Goal: Task Accomplishment & Management: Complete application form

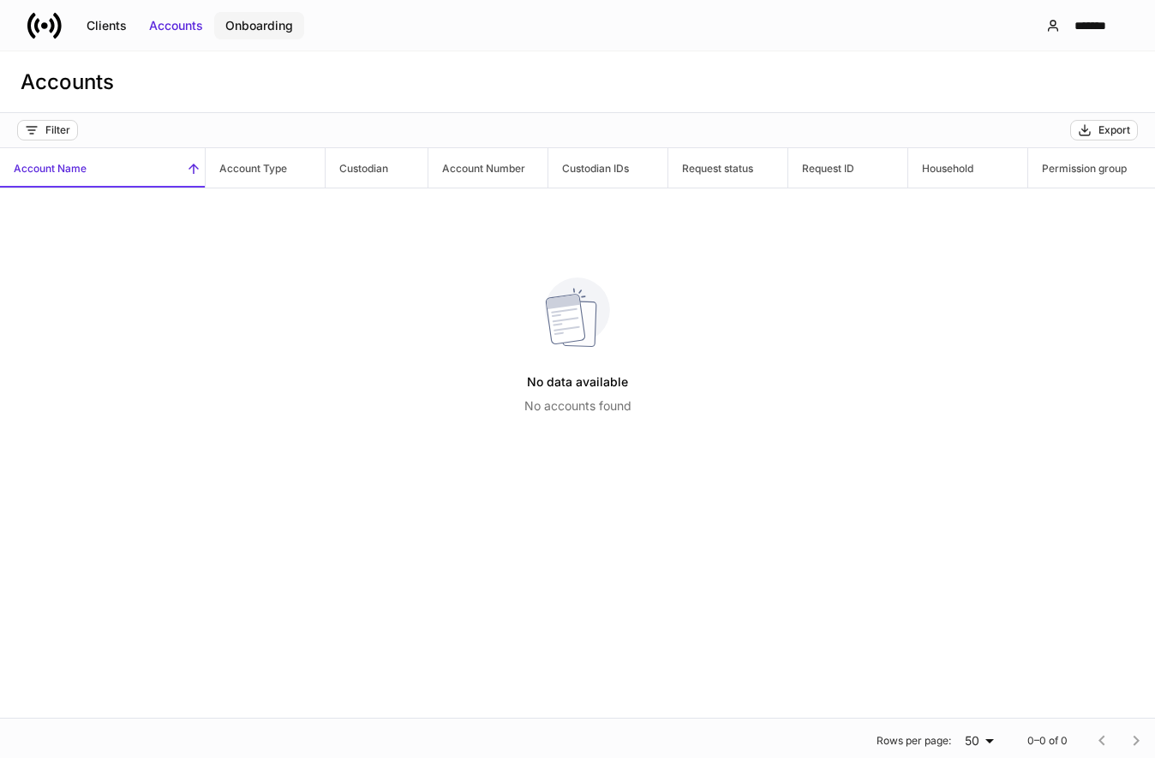
click at [263, 21] on div "Onboarding" at bounding box center [259, 25] width 68 height 17
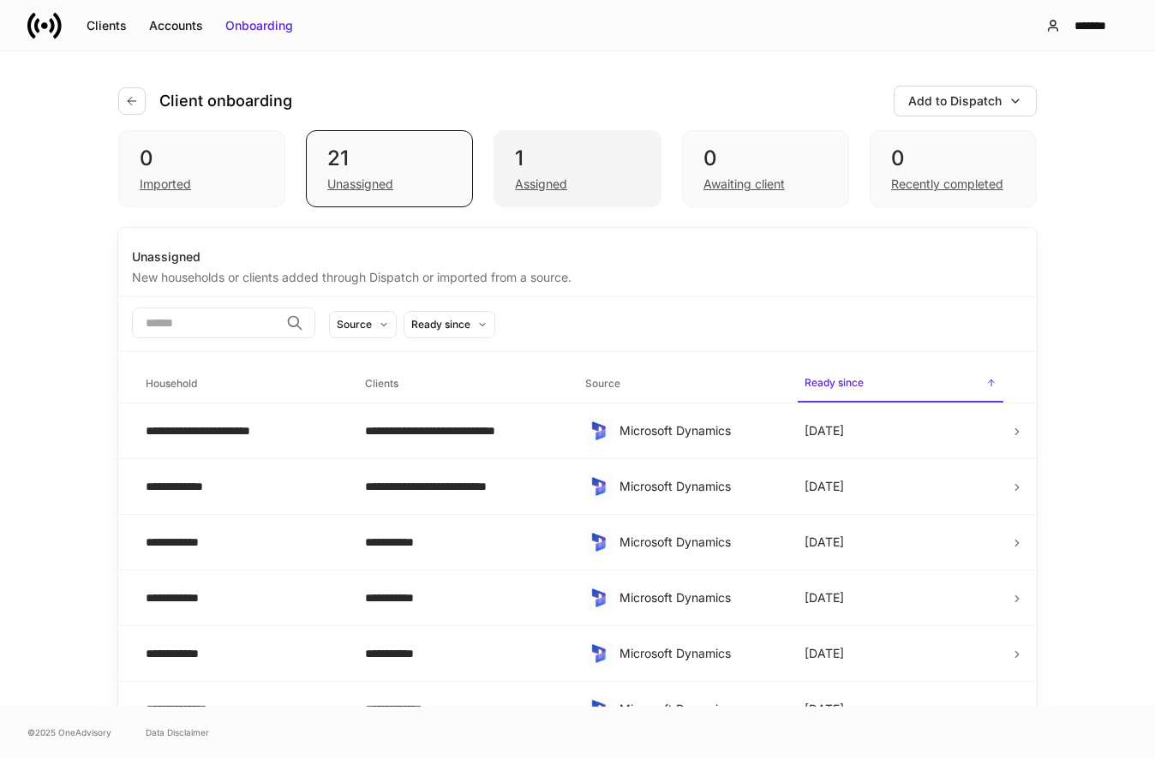
click at [571, 165] on div "1" at bounding box center [577, 158] width 124 height 27
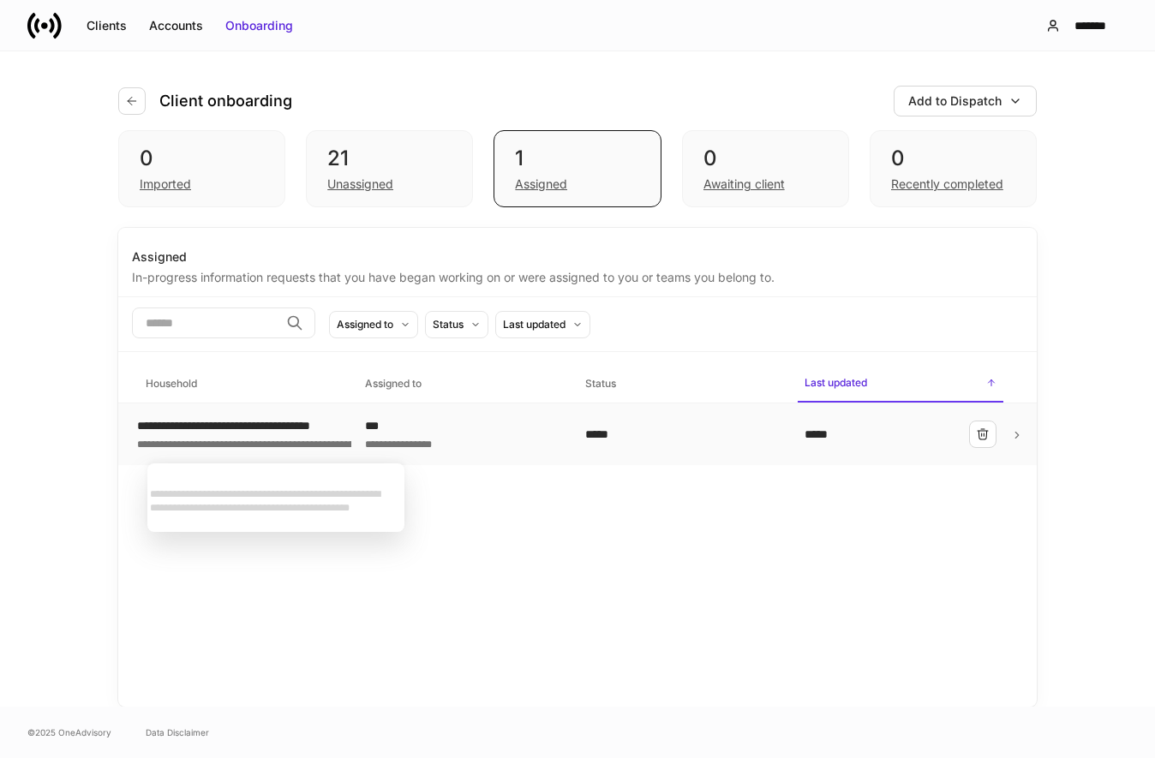
click at [285, 428] on div "**********" at bounding box center [402, 425] width 530 height 17
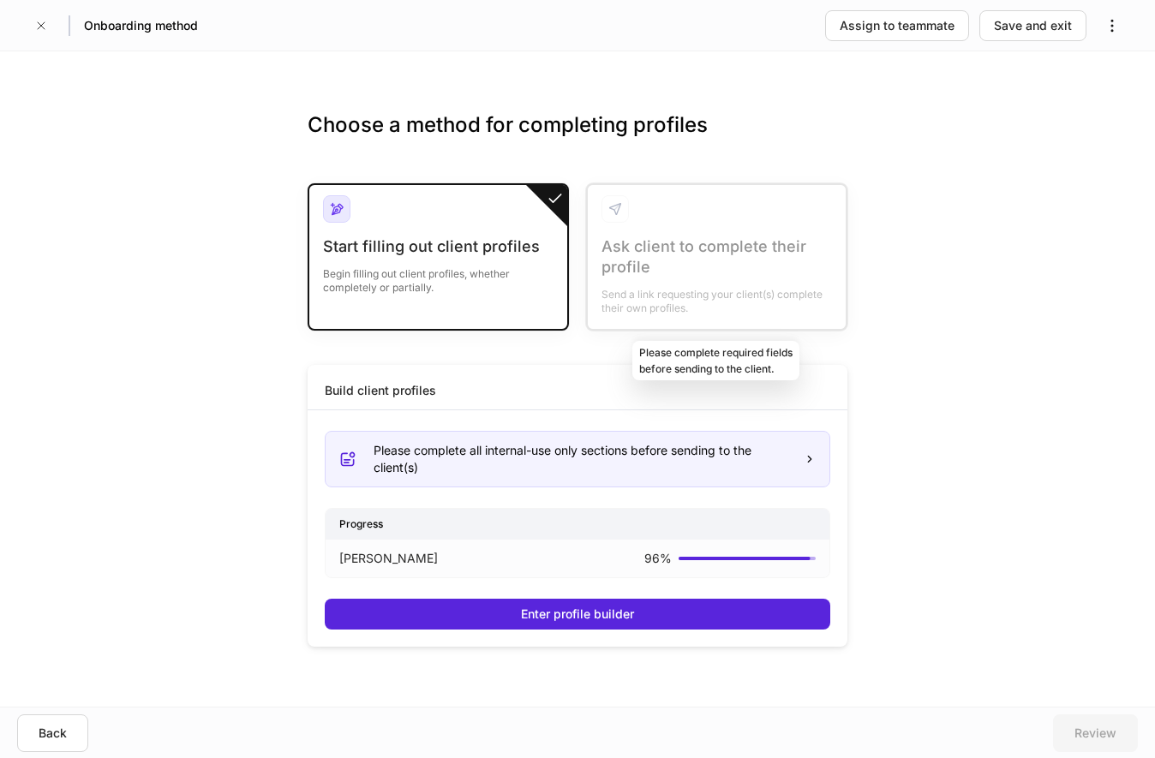
click at [684, 275] on div at bounding box center [717, 257] width 258 height 144
click at [1119, 33] on icon "button" at bounding box center [1112, 25] width 17 height 17
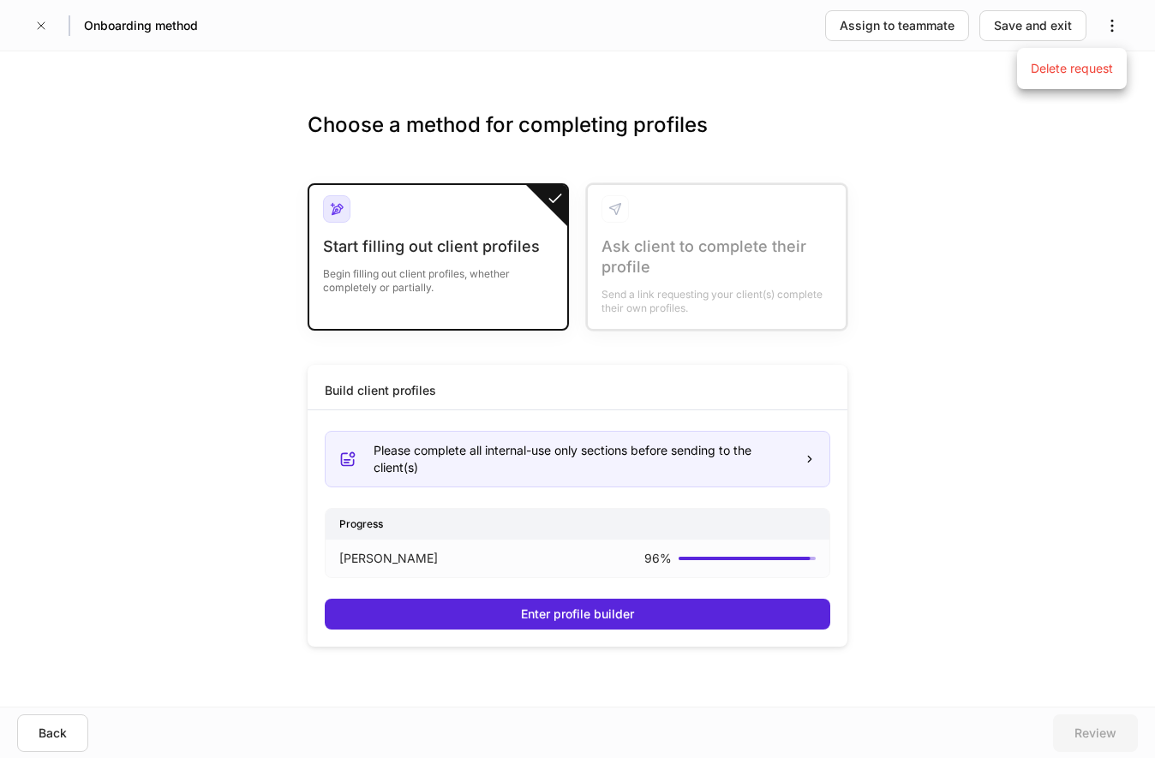
click at [865, 487] on div at bounding box center [577, 379] width 1155 height 758
click at [446, 258] on div "Begin filling out client profiles, whether completely or partially." at bounding box center [438, 276] width 231 height 38
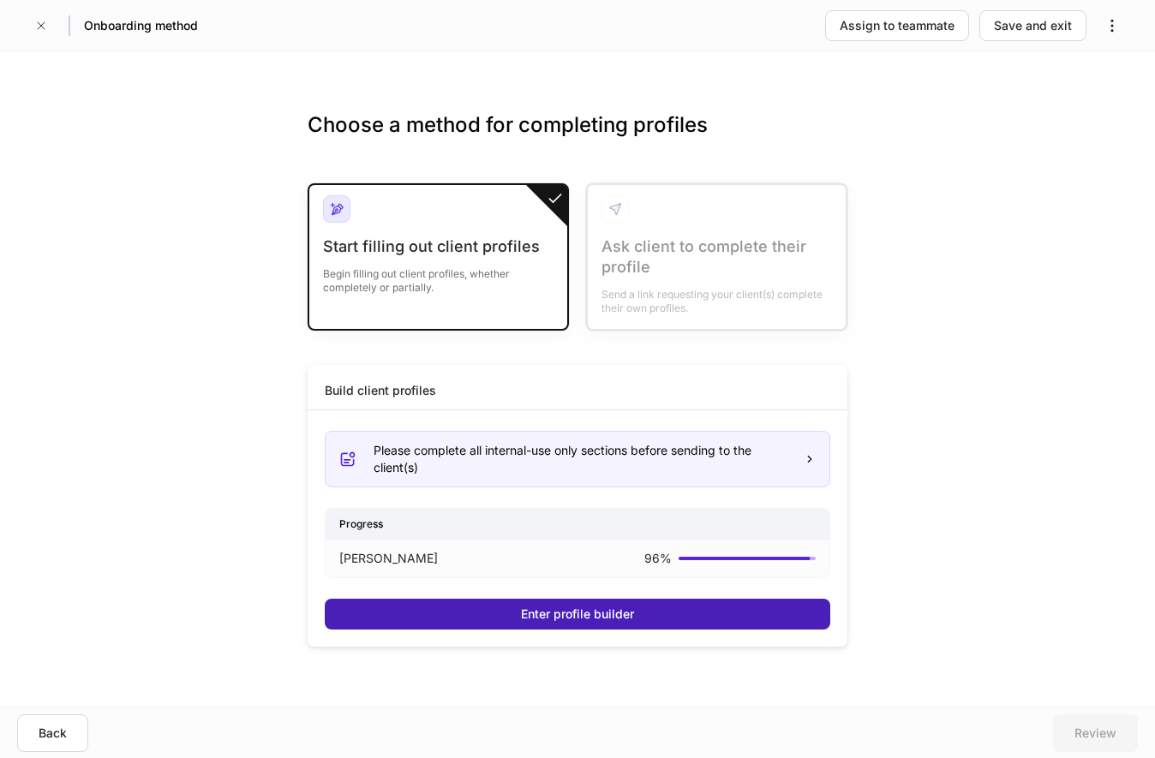
click at [536, 615] on div "Enter profile builder" at bounding box center [577, 614] width 113 height 17
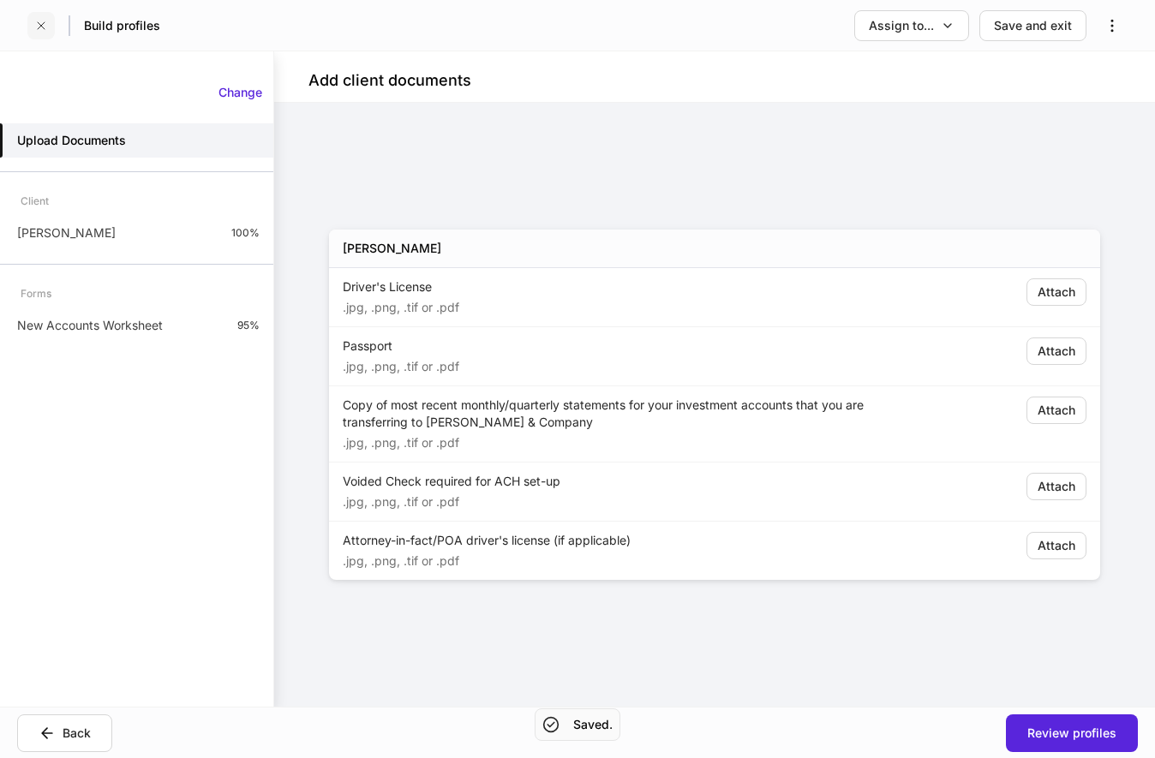
click at [38, 34] on button "button" at bounding box center [40, 25] width 27 height 27
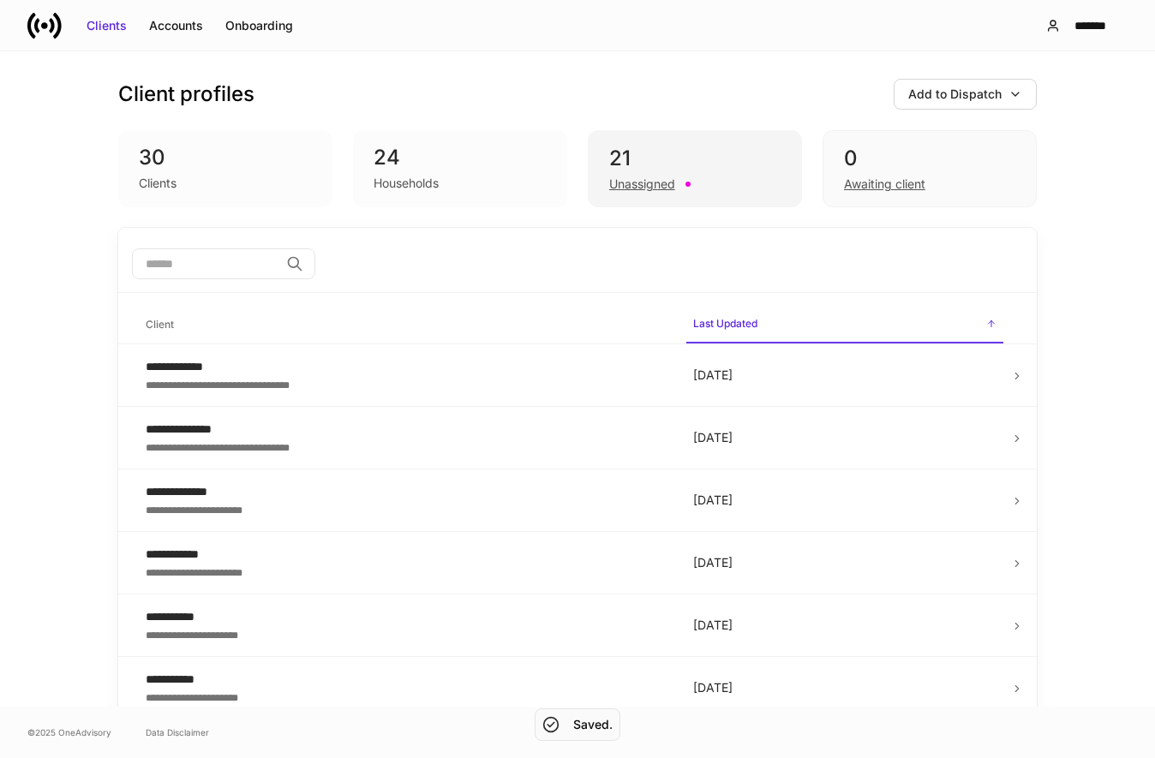
click at [667, 181] on div "Unassigned" at bounding box center [642, 184] width 66 height 17
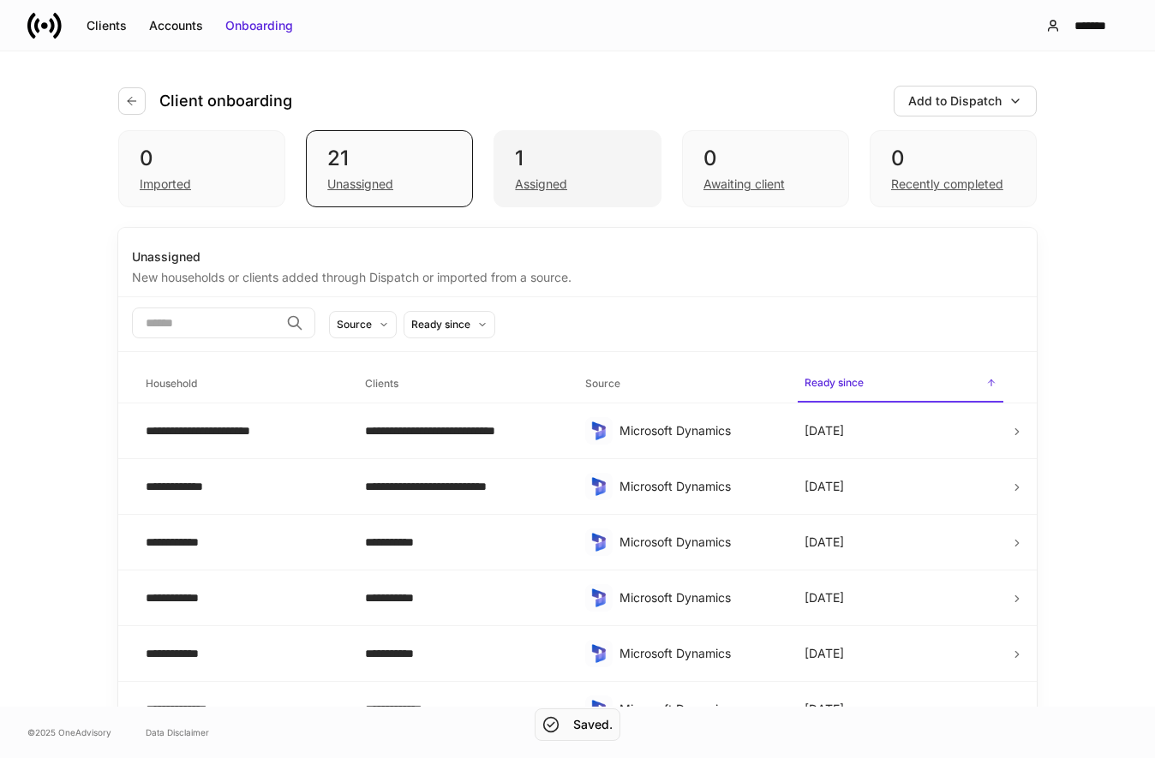
click at [576, 183] on div "Assigned" at bounding box center [577, 182] width 124 height 21
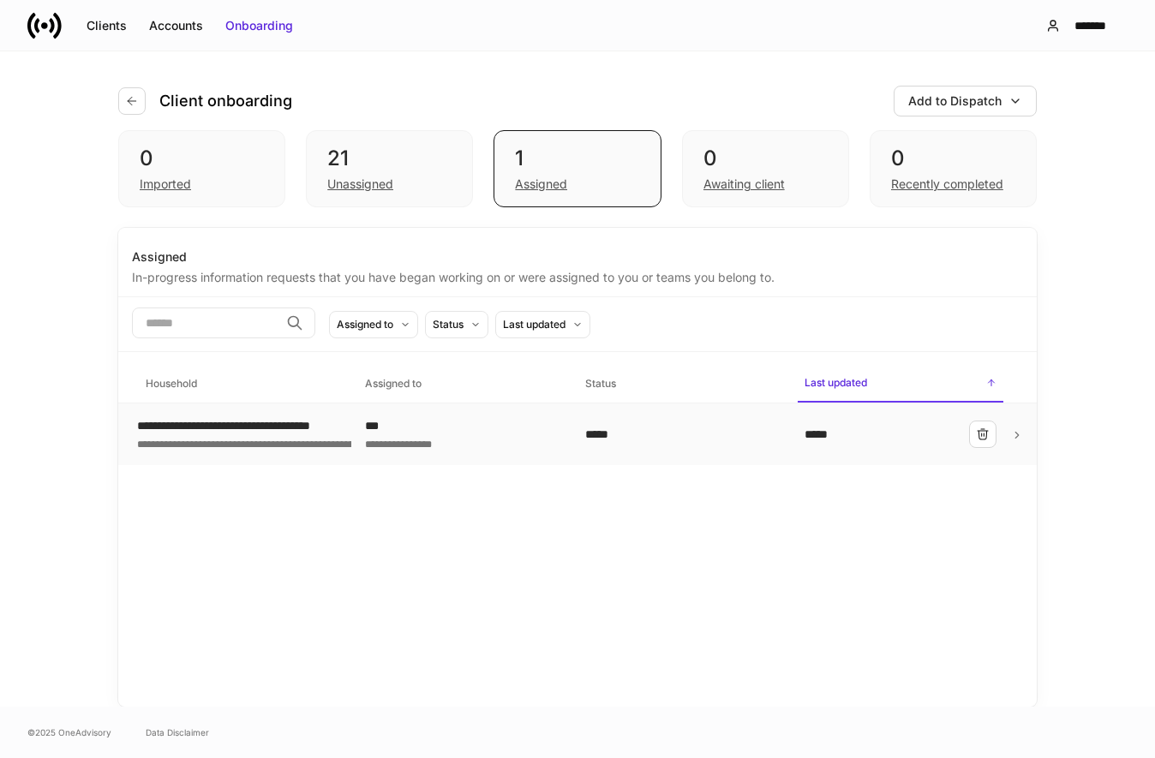
click at [409, 432] on div "***" at bounding box center [461, 425] width 192 height 17
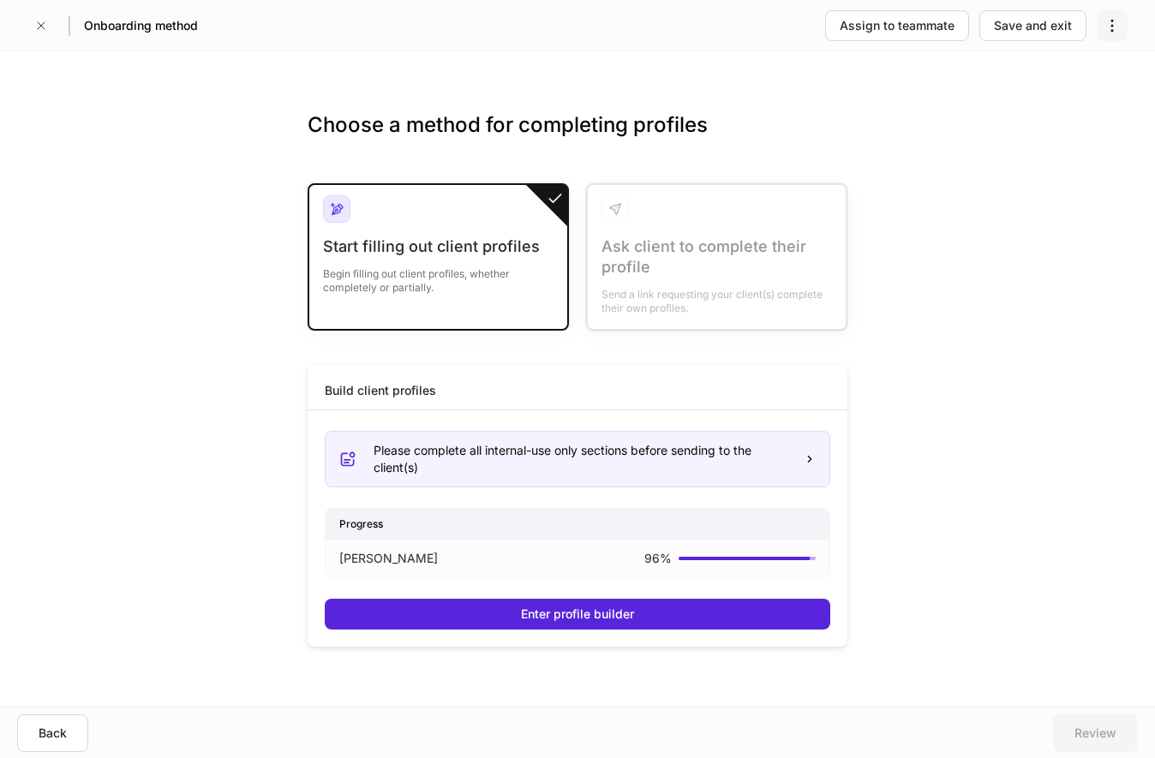
click at [1125, 30] on button "button" at bounding box center [1112, 25] width 31 height 31
click at [1124, 29] on div at bounding box center [577, 379] width 1155 height 758
click at [69, 735] on button "Back" at bounding box center [52, 734] width 71 height 38
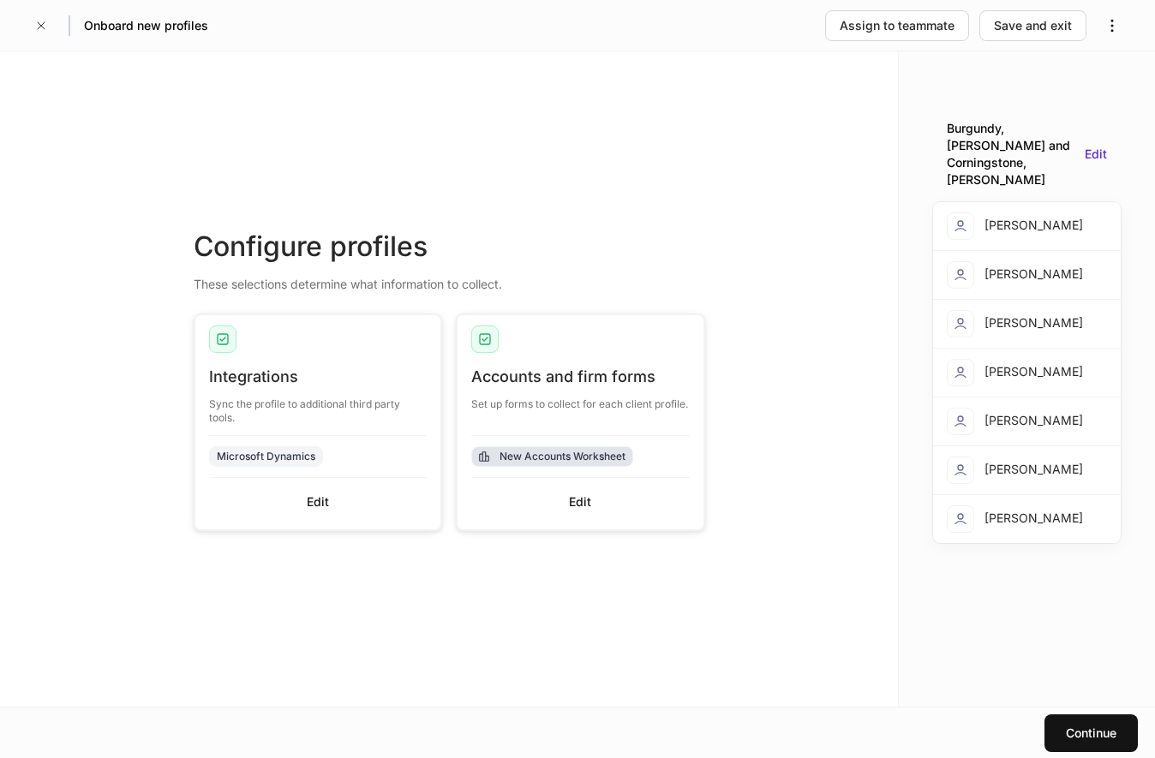
click at [582, 458] on div "New Accounts Worksheet" at bounding box center [563, 456] width 126 height 16
click at [585, 501] on div "Edit" at bounding box center [580, 502] width 22 height 17
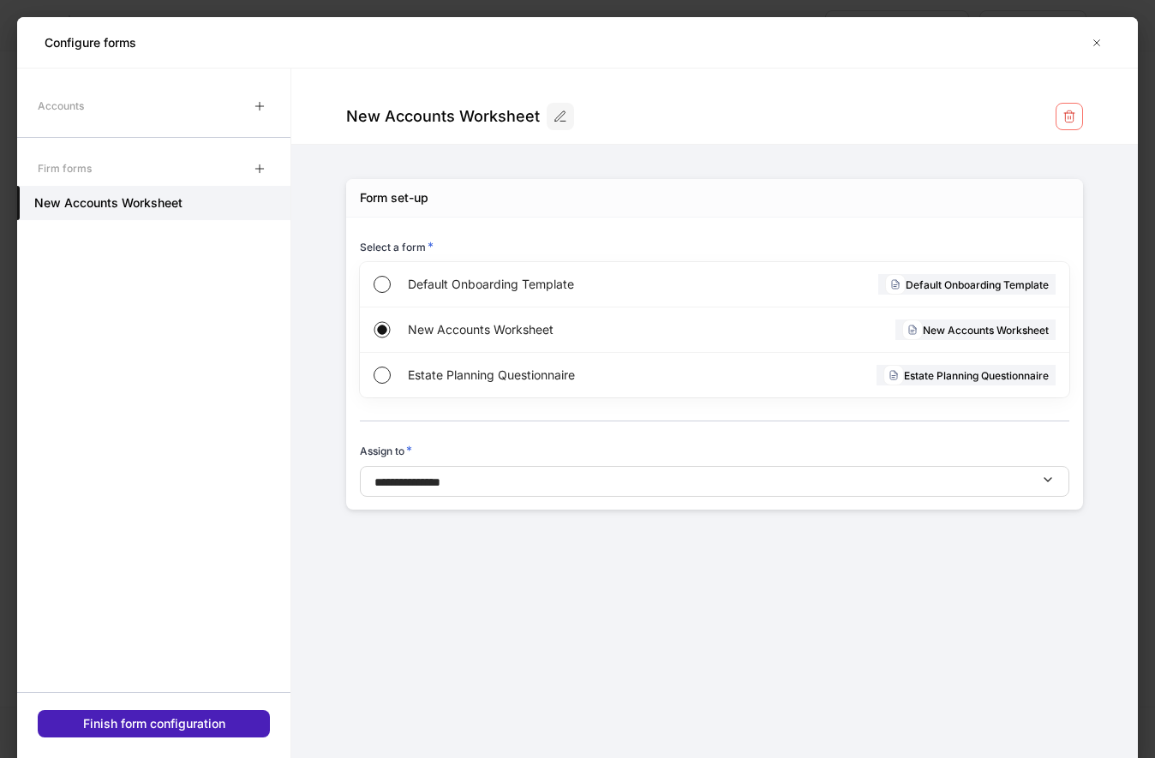
click at [176, 721] on div "Finish form configuration" at bounding box center [154, 724] width 142 height 17
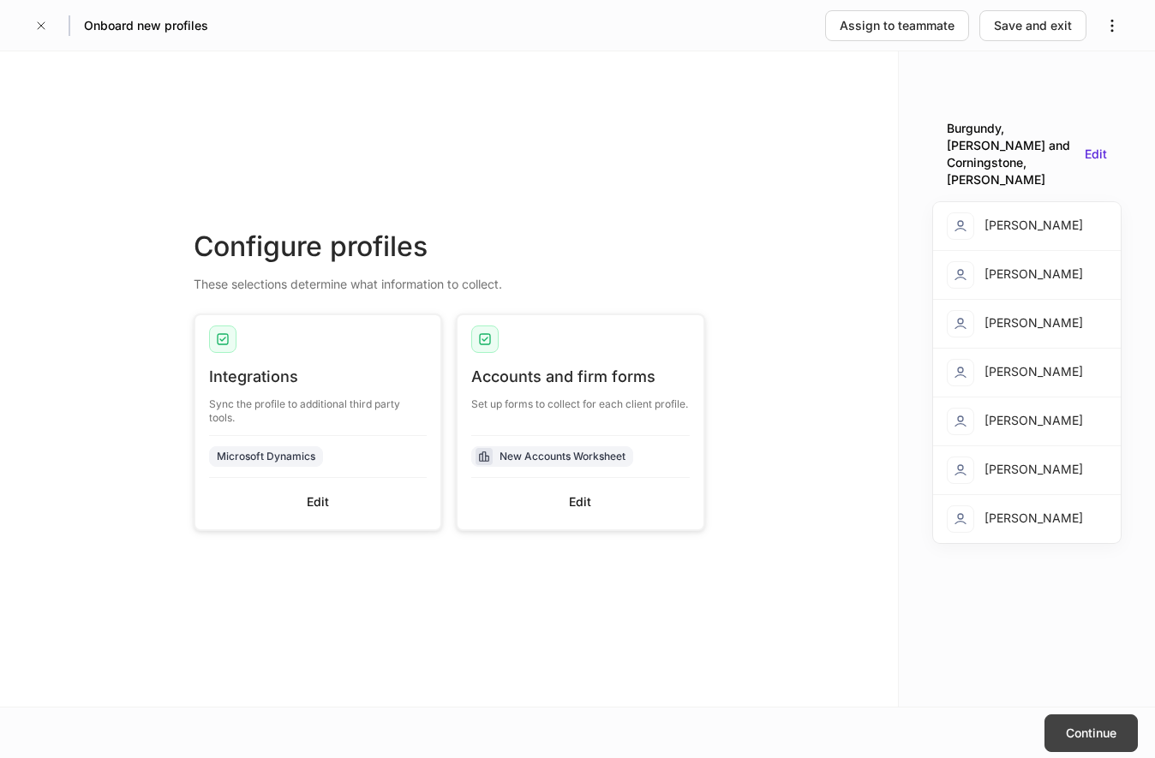
click at [1103, 740] on div "Continue" at bounding box center [1091, 733] width 51 height 17
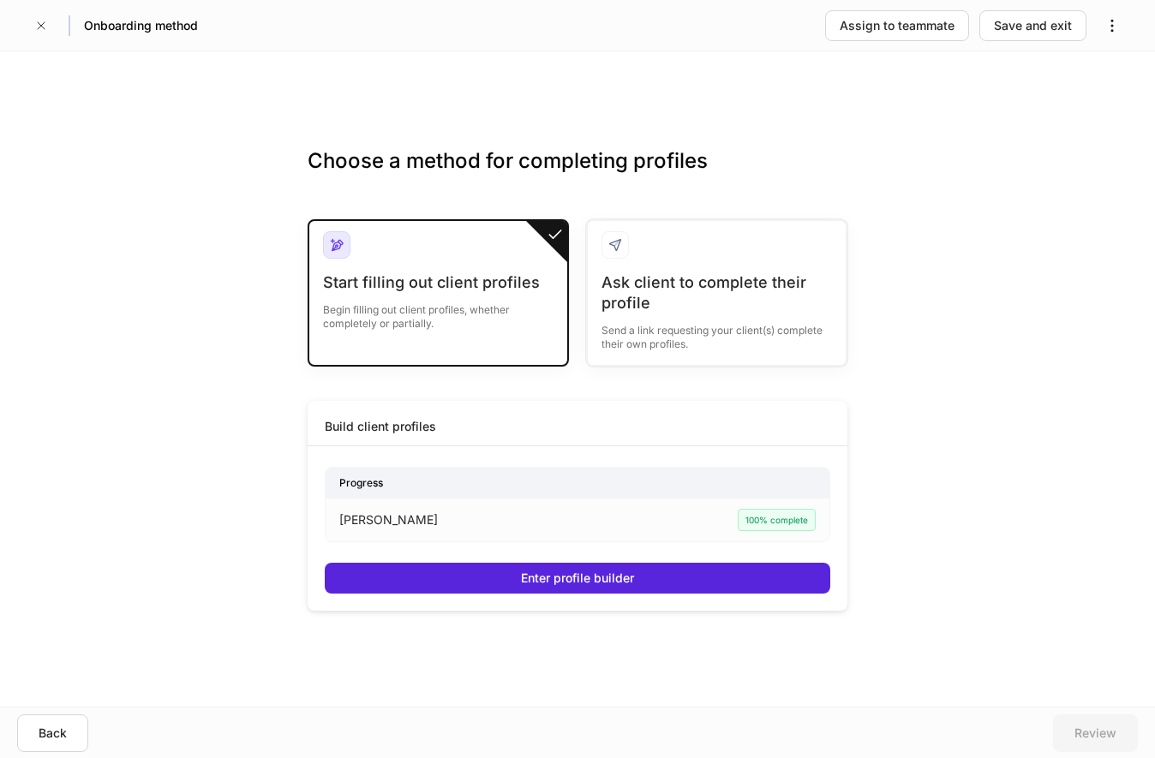
click at [570, 512] on div "[PERSON_NAME] 100% complete" at bounding box center [577, 520] width 476 height 22
click at [47, 733] on div "Back" at bounding box center [53, 733] width 28 height 17
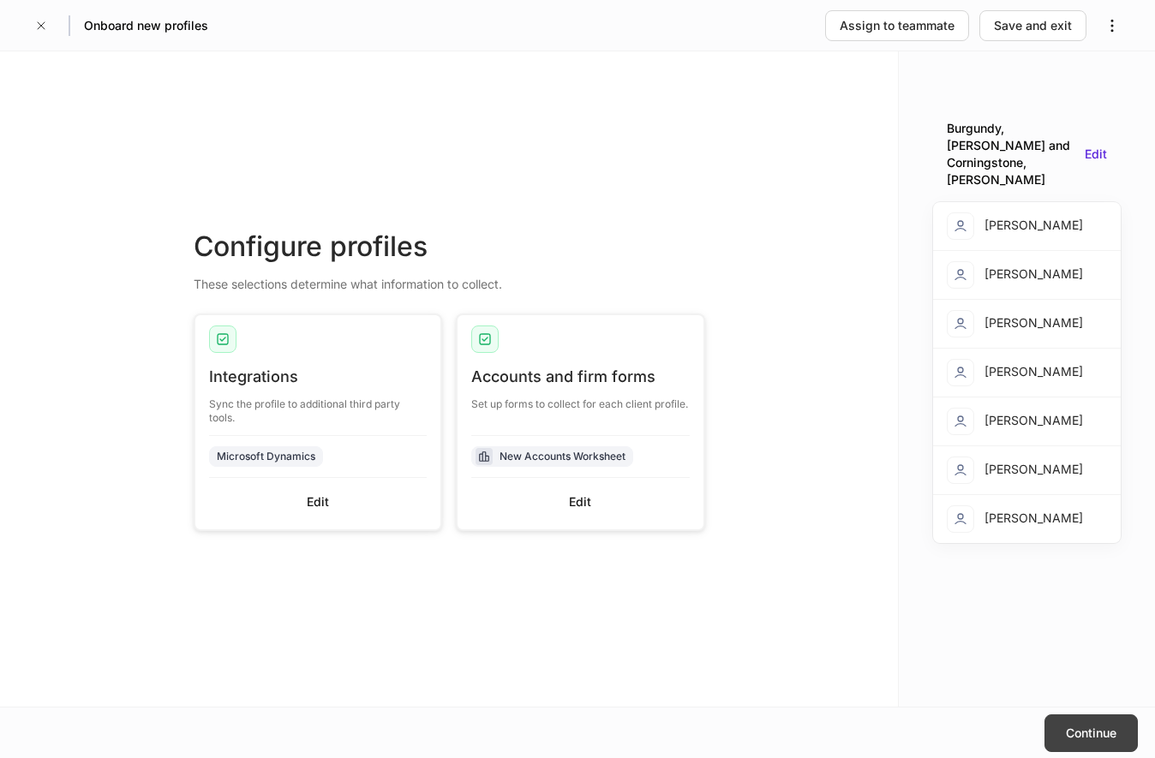
click at [1096, 722] on button "Continue" at bounding box center [1091, 734] width 93 height 38
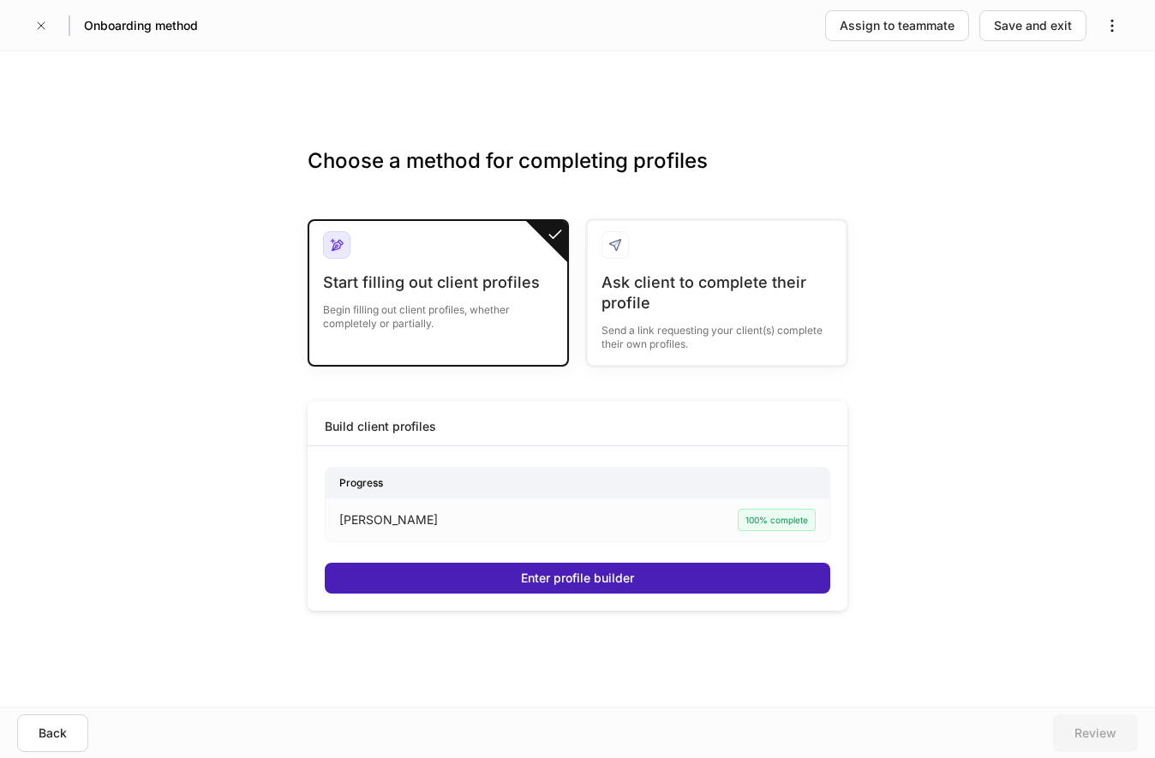
click at [586, 572] on div "Enter profile builder" at bounding box center [577, 578] width 113 height 17
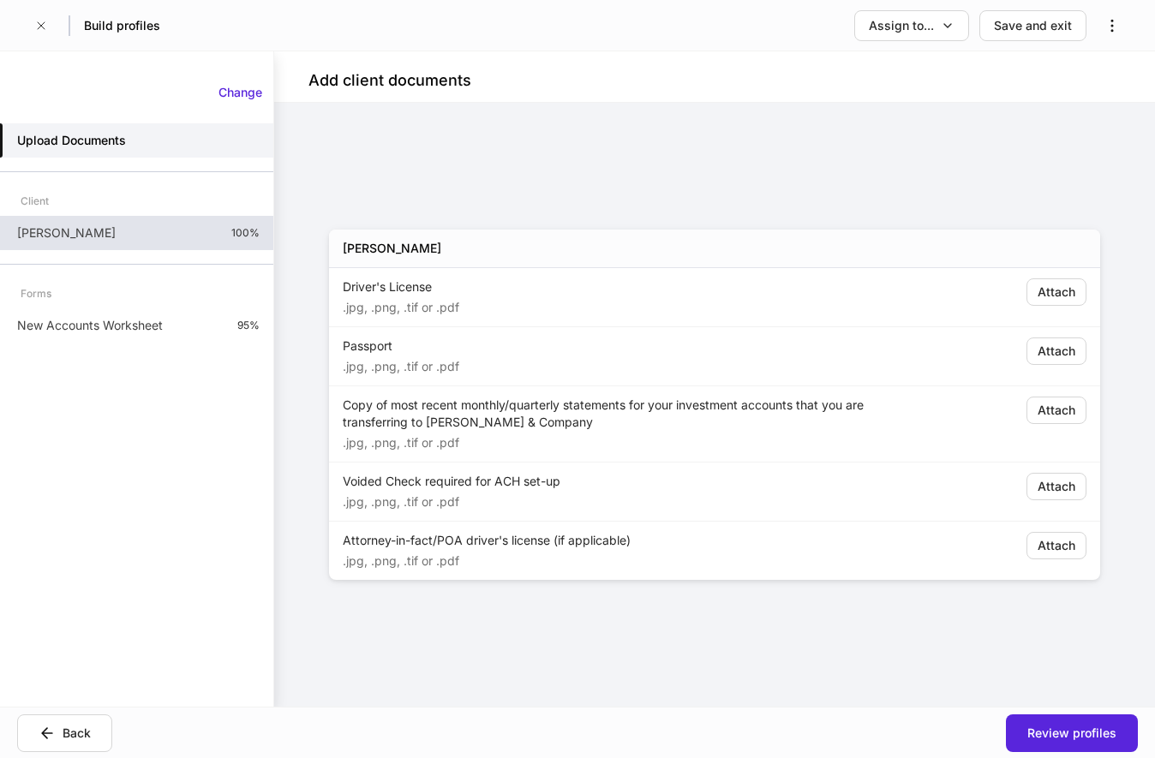
click at [112, 238] on p "[PERSON_NAME]" at bounding box center [66, 233] width 99 height 17
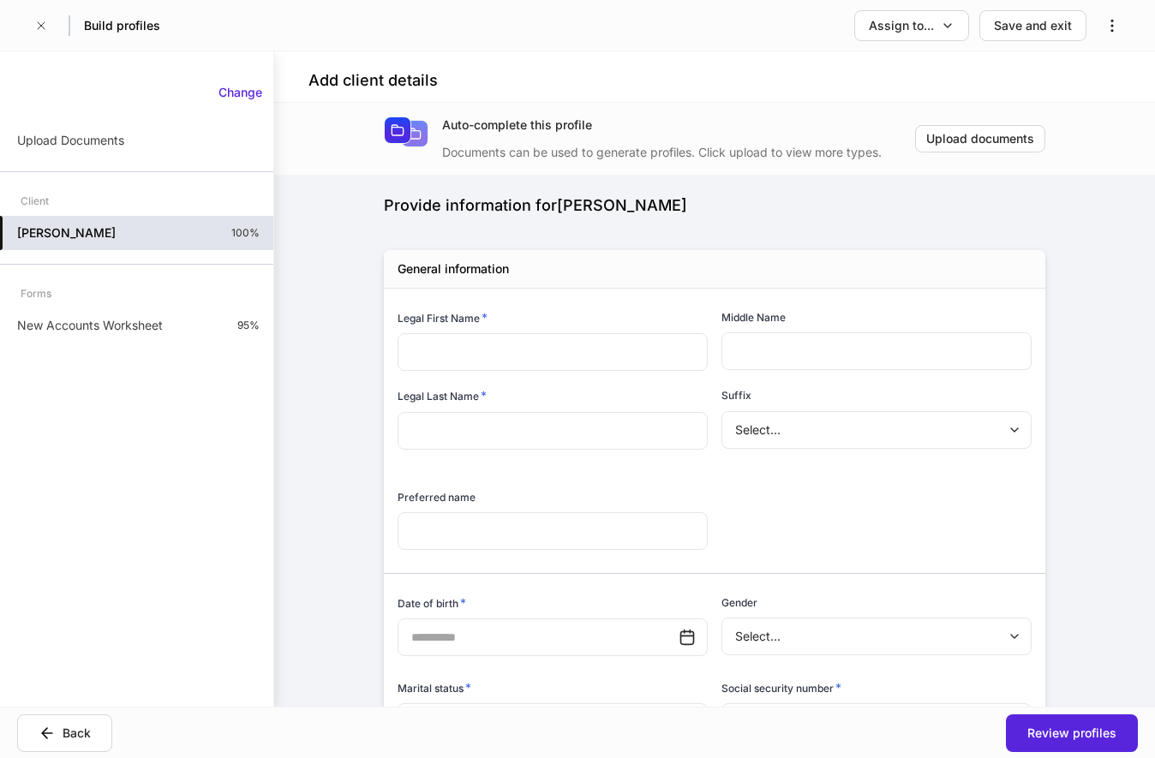
type input "******"
type input "********"
type input "**********"
type input "*******"
type input "*"
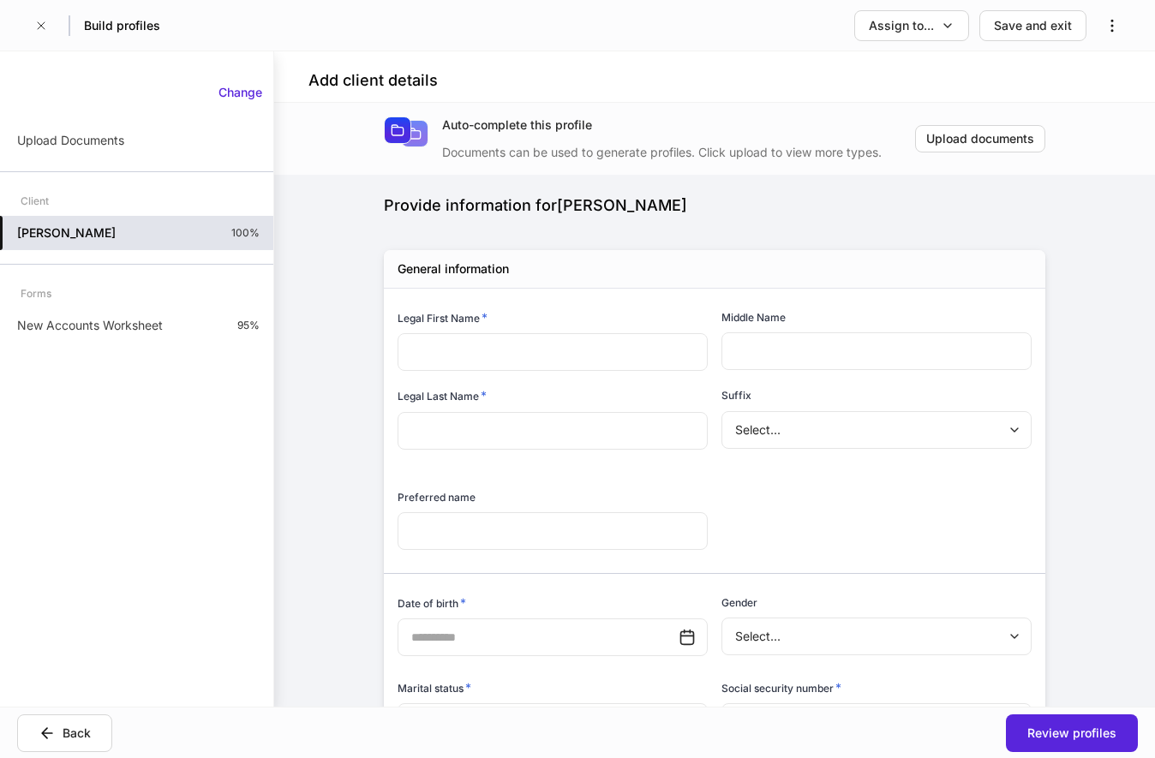
type input "**********"
type input "*********"
type input "*"
type input "*****"
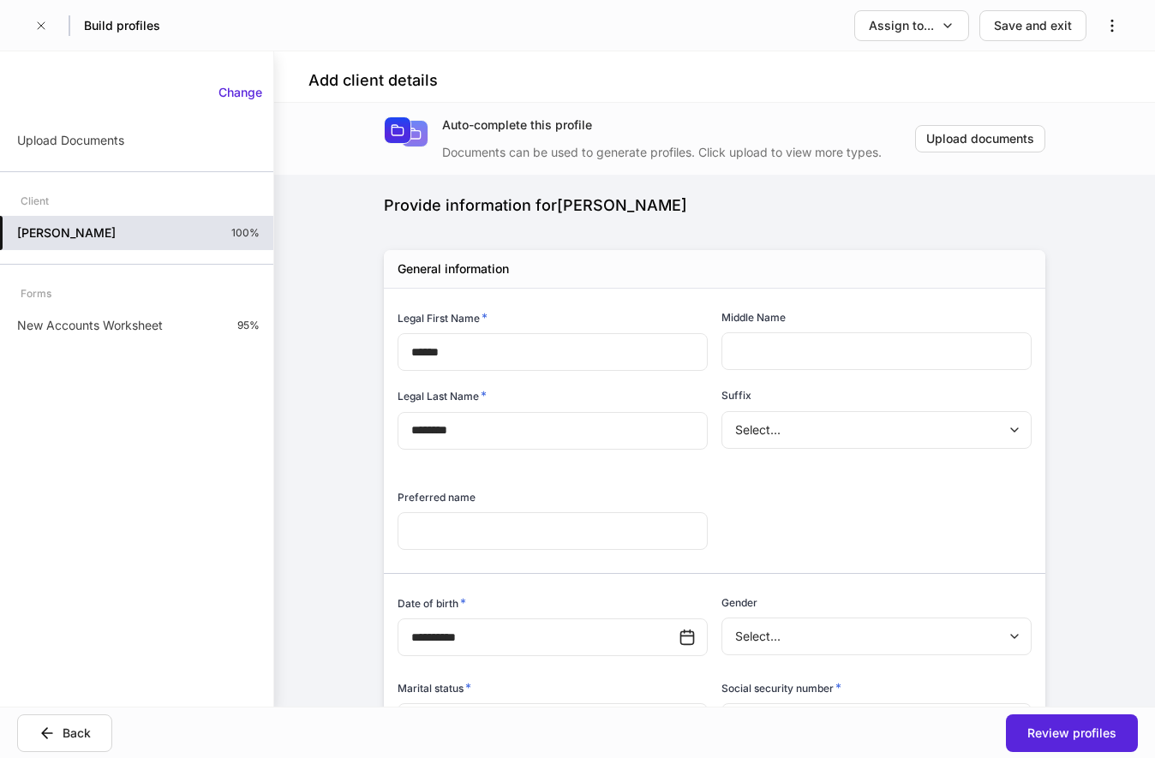
type input "*"
type input "**********"
type input "*"
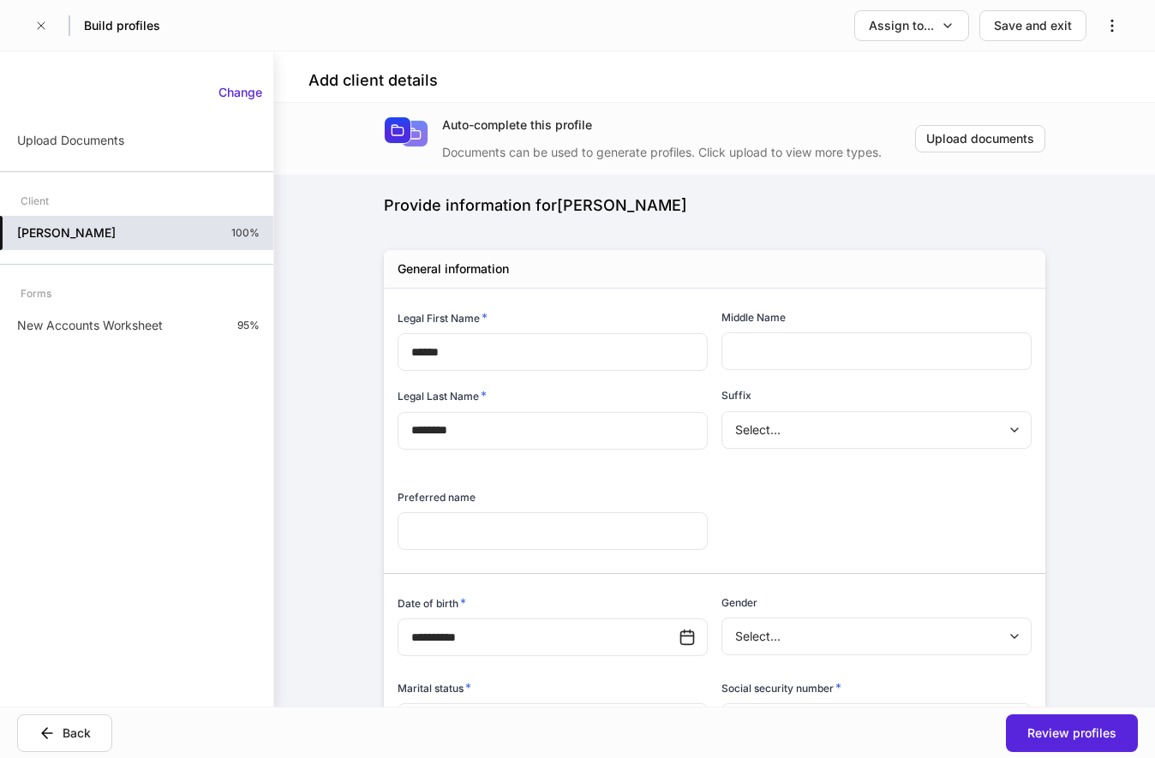
type input "**********"
type input "*********"
type input "****"
type input "**********"
type input "******"
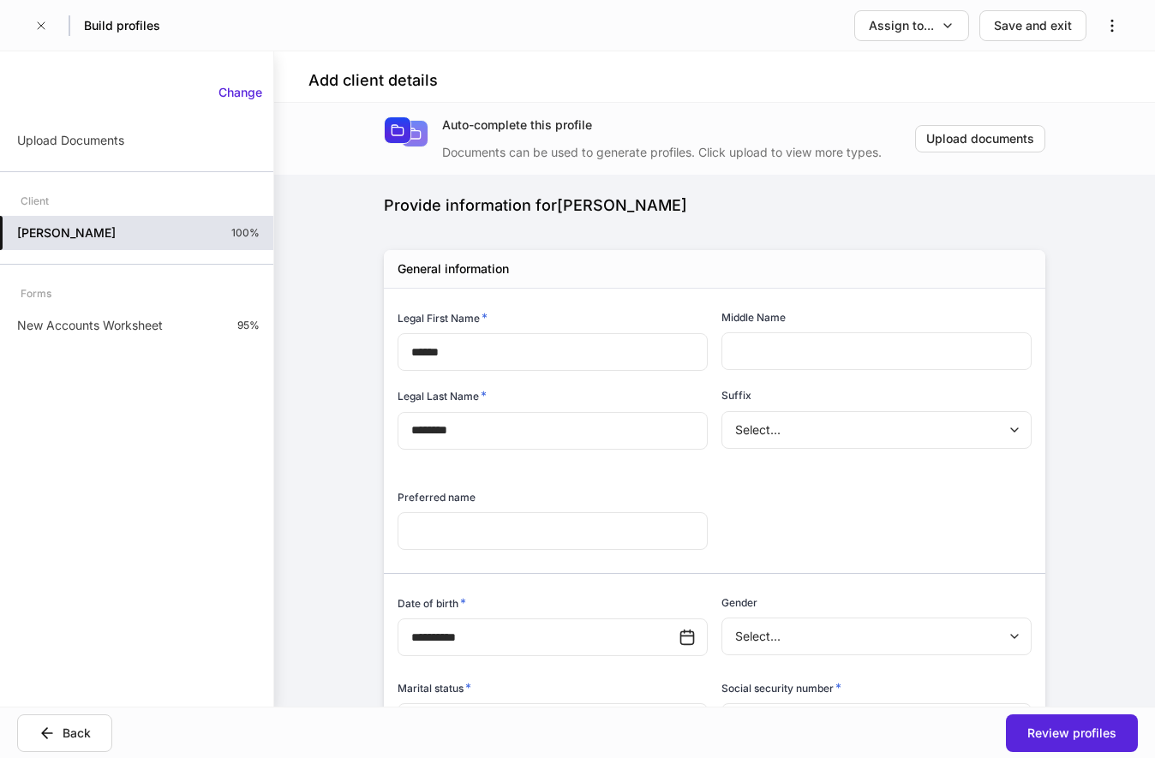
type input "**********"
type input "*********"
type input "**********"
type input "*****"
type input "*"
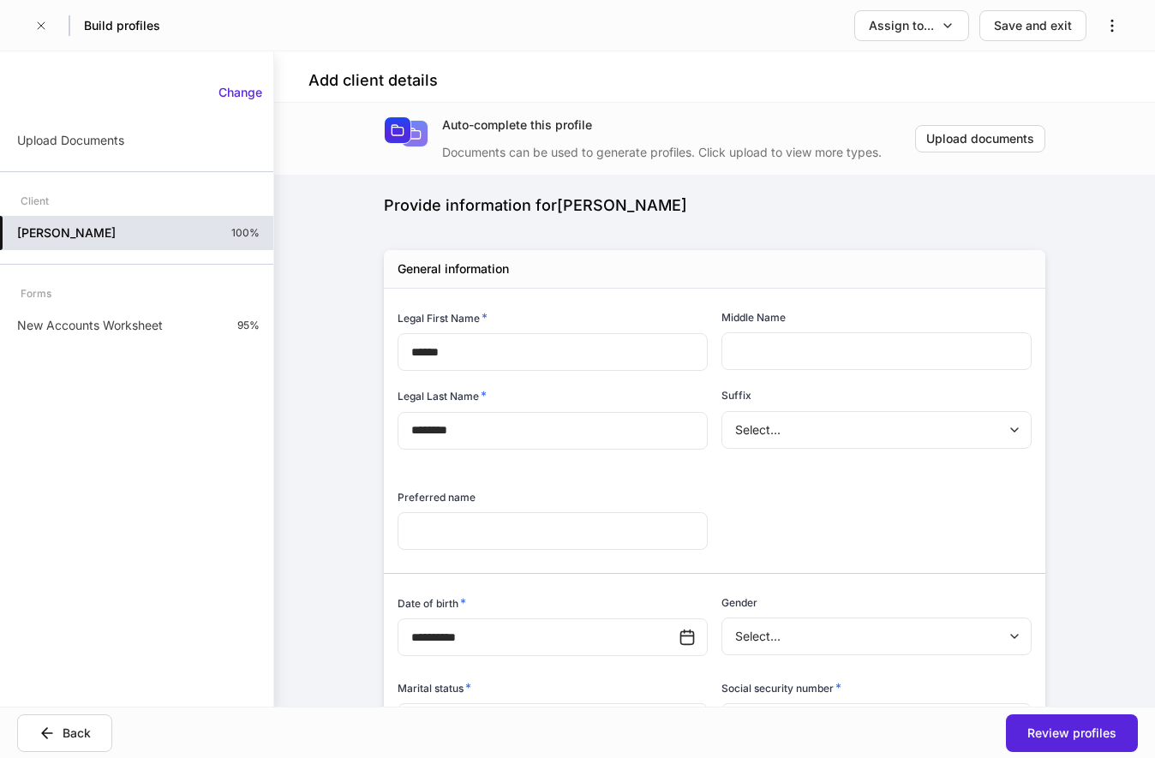
type input "**********"
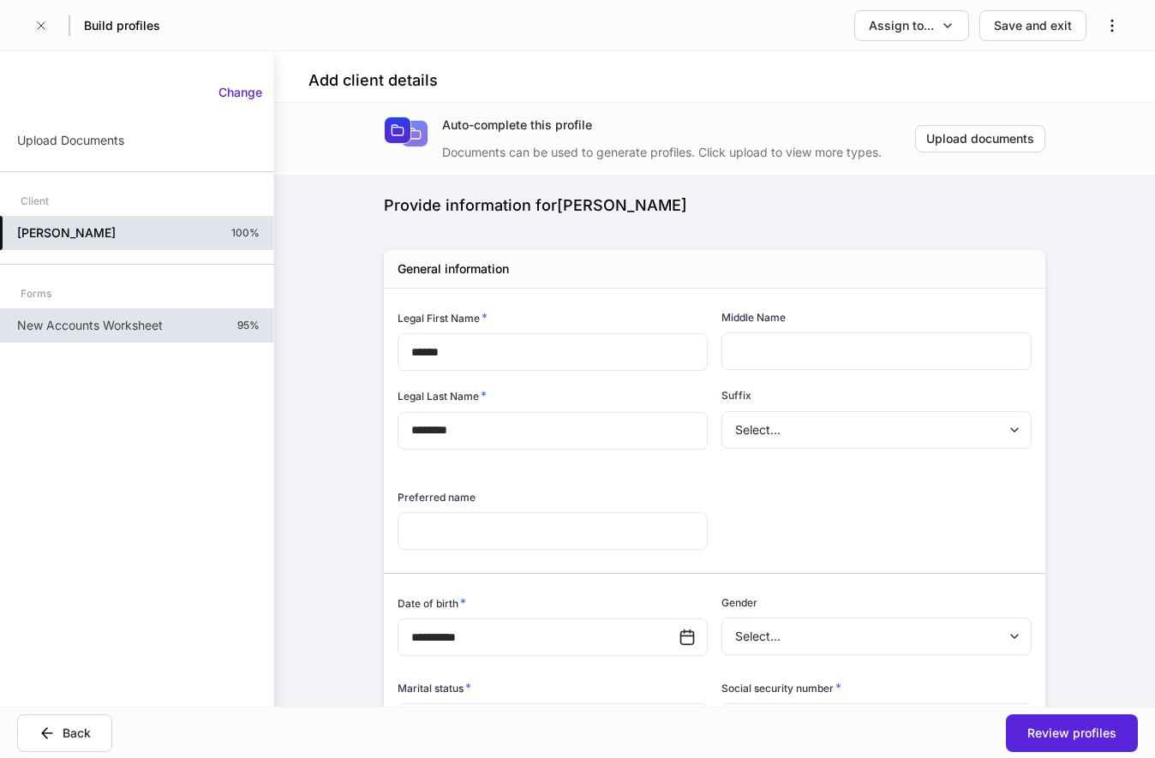
click at [169, 328] on div "New Accounts Worksheet 95%" at bounding box center [136, 326] width 273 height 34
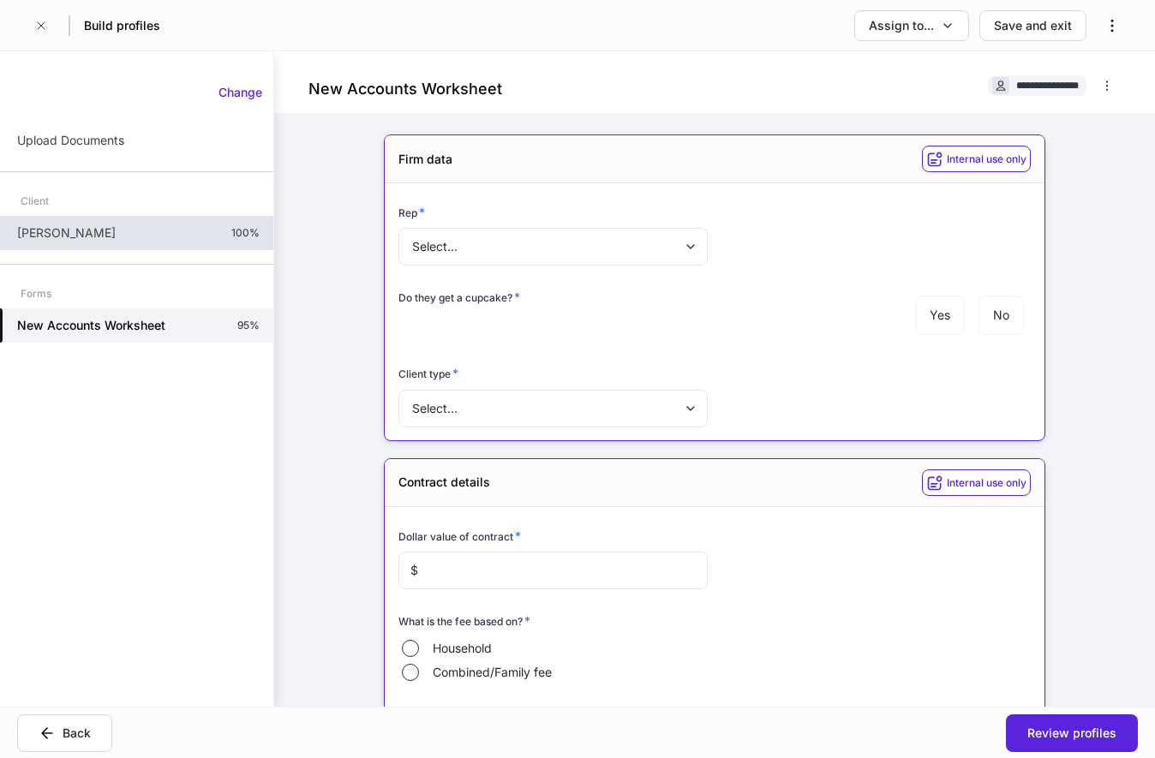
type input "**********"
type input "*"
type input "**********"
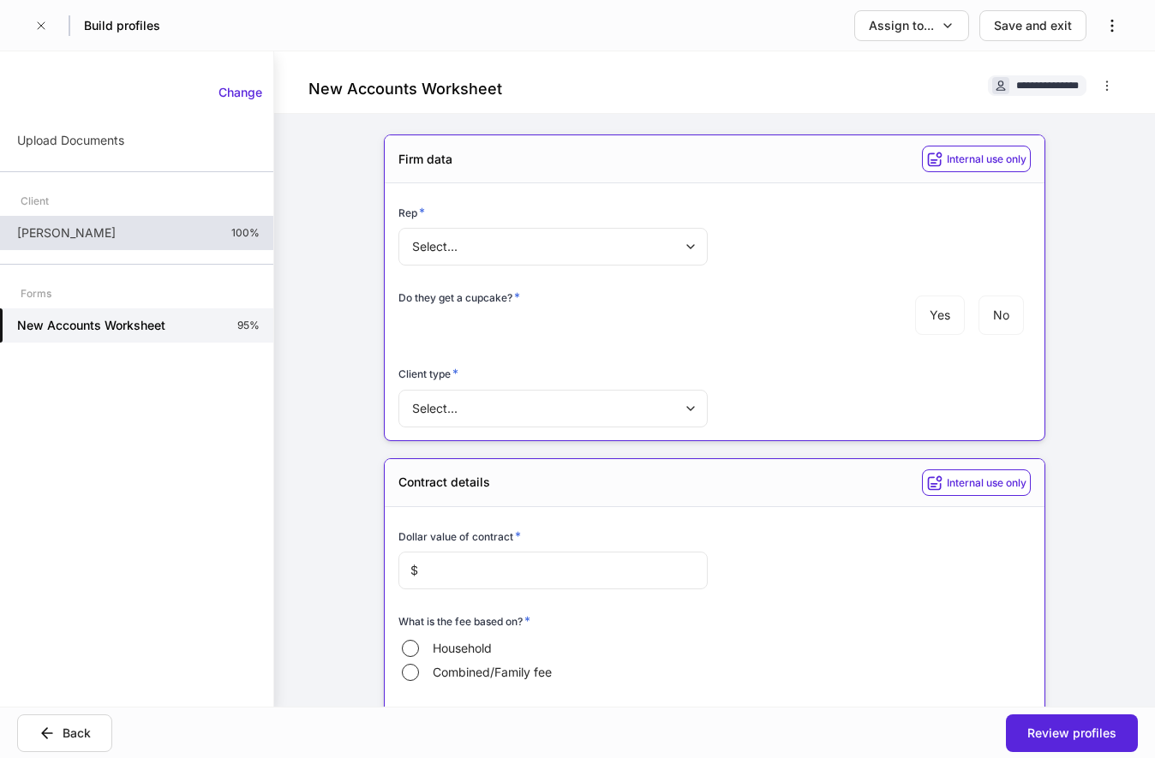
type input "****"
type textarea "****"
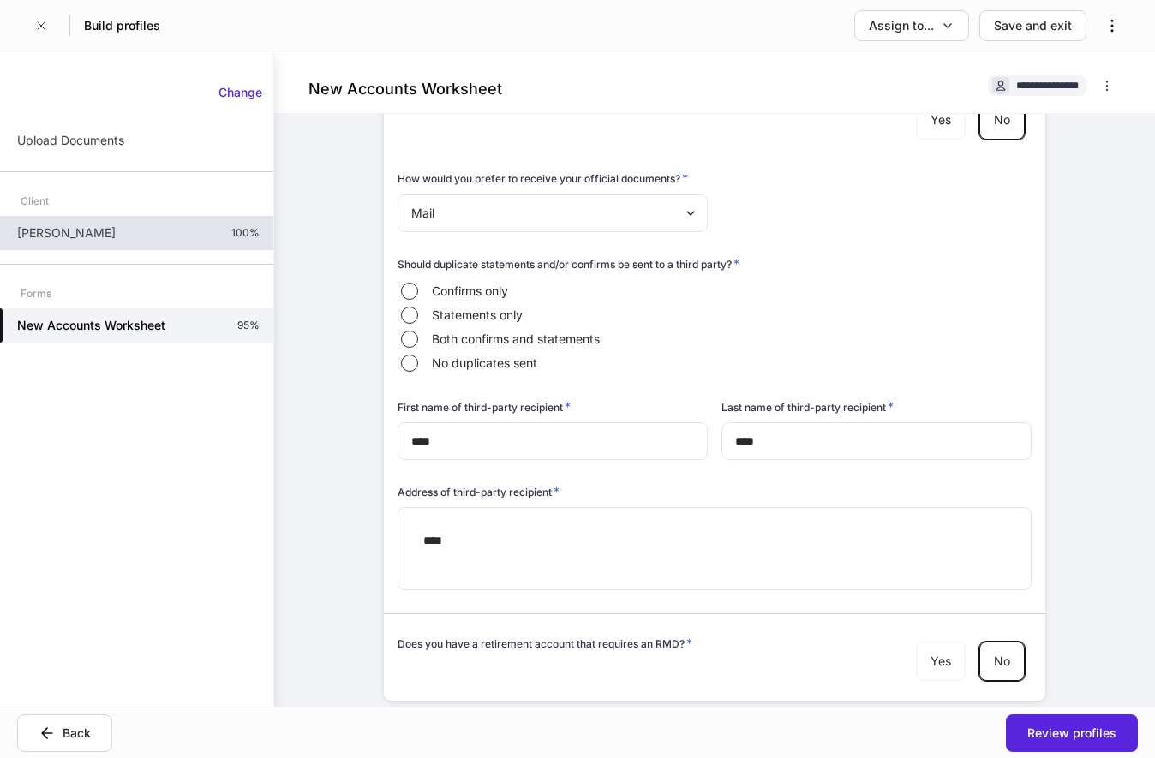
scroll to position [2098, 0]
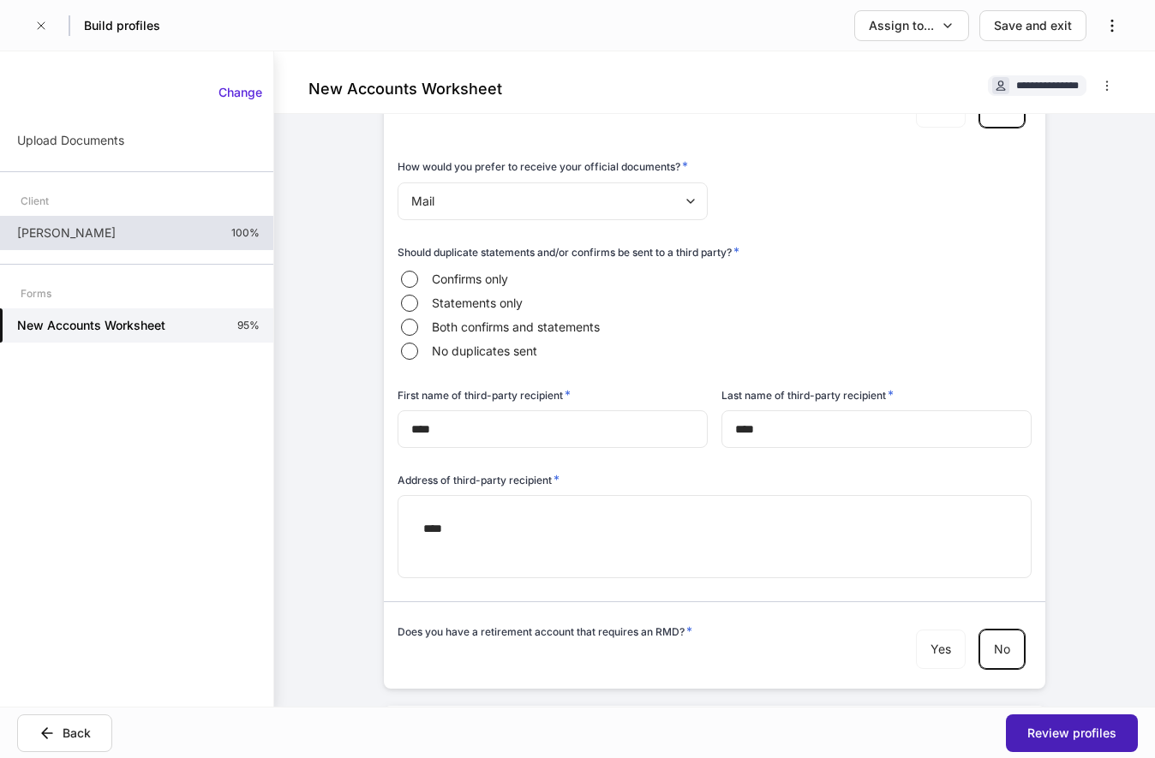
click at [1081, 728] on div "Review profiles" at bounding box center [1072, 733] width 89 height 17
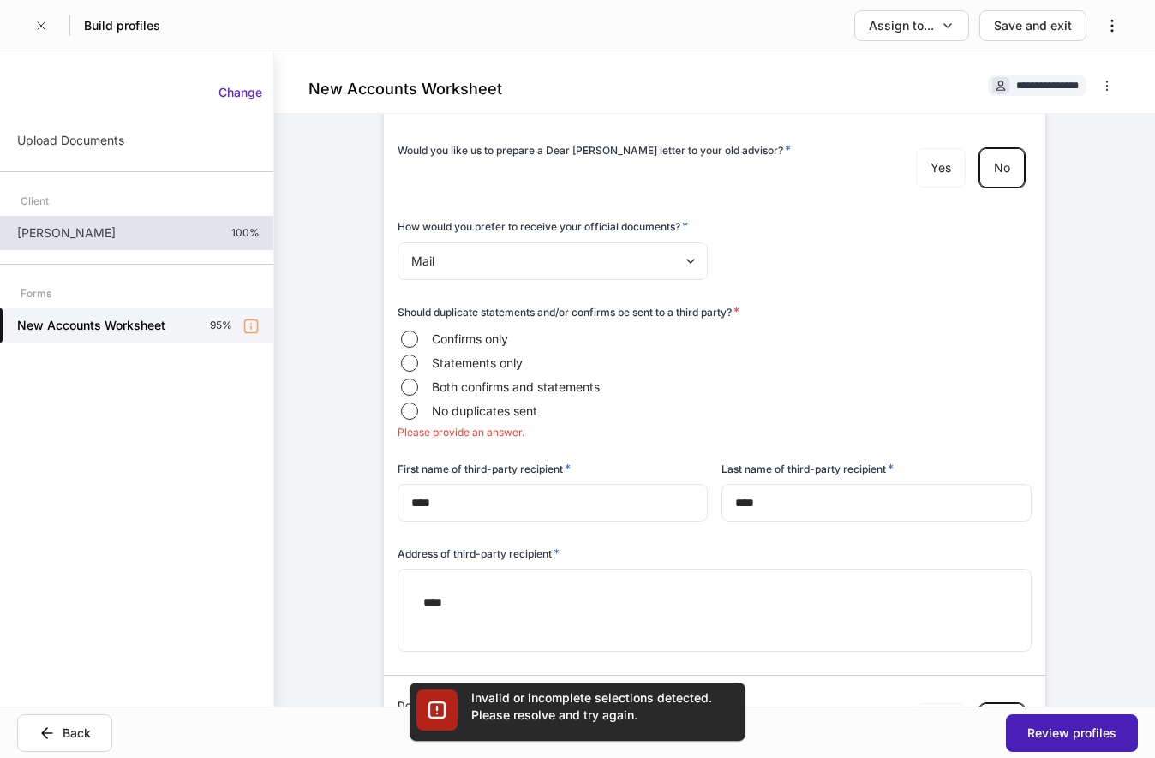
scroll to position [2037, 0]
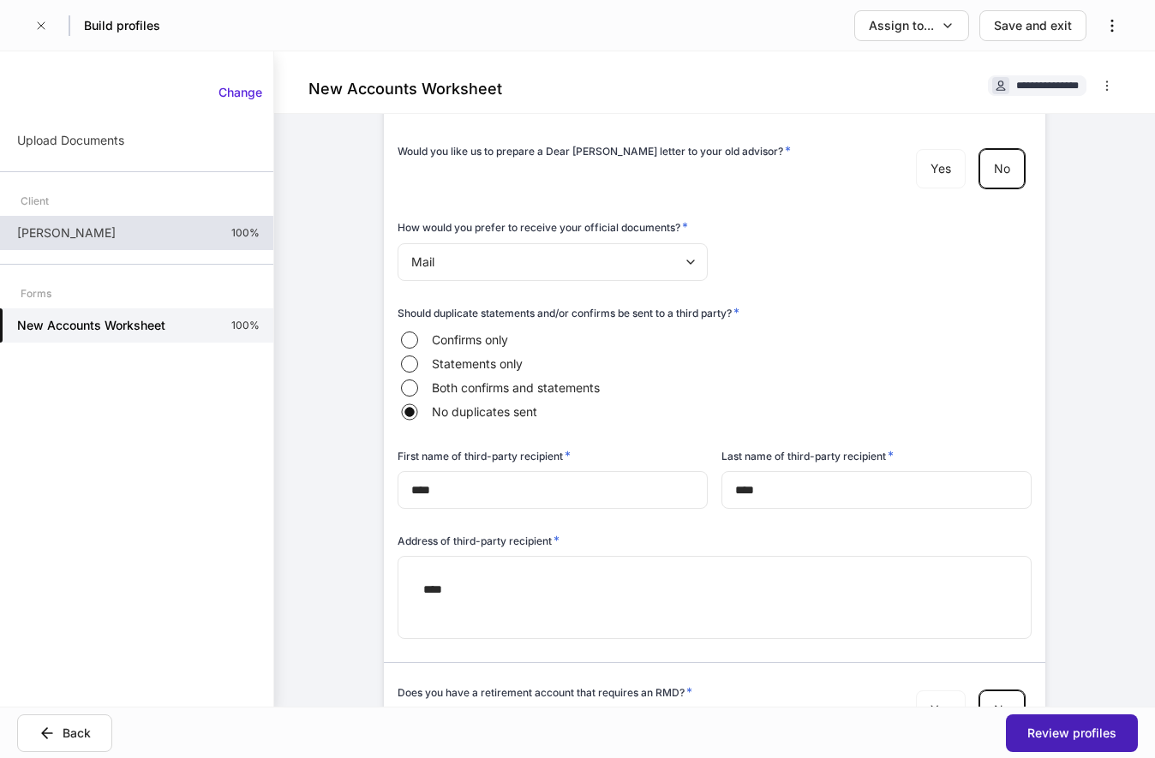
click at [1080, 730] on div "Review profiles" at bounding box center [1072, 733] width 89 height 17
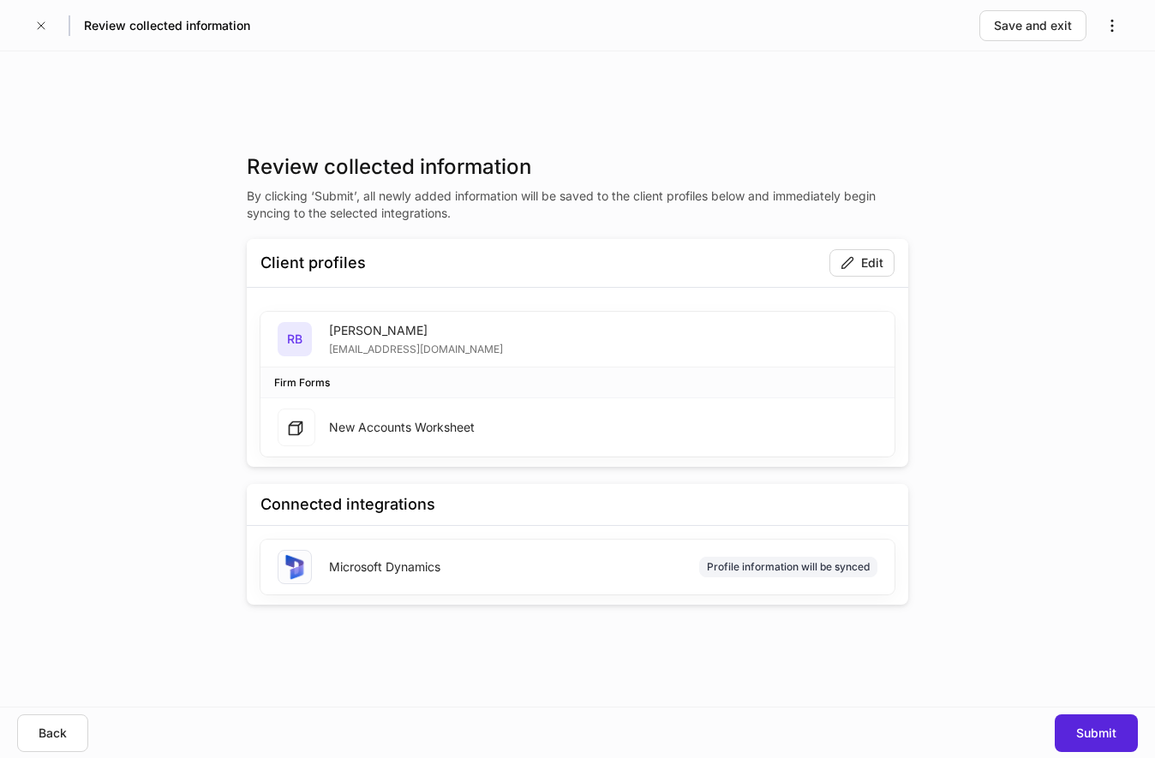
click at [408, 425] on div "New Accounts Worksheet" at bounding box center [402, 427] width 146 height 17
click at [875, 262] on div "Edit" at bounding box center [872, 263] width 22 height 17
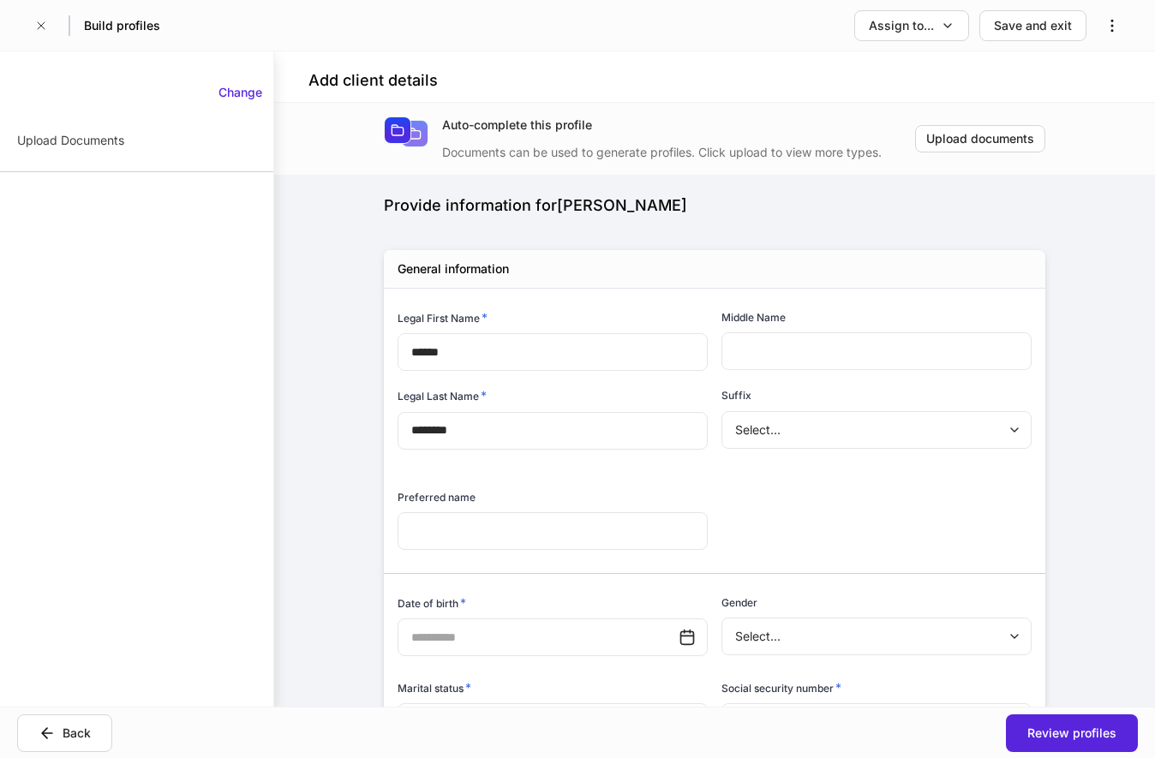
type input "**********"
type input "*"
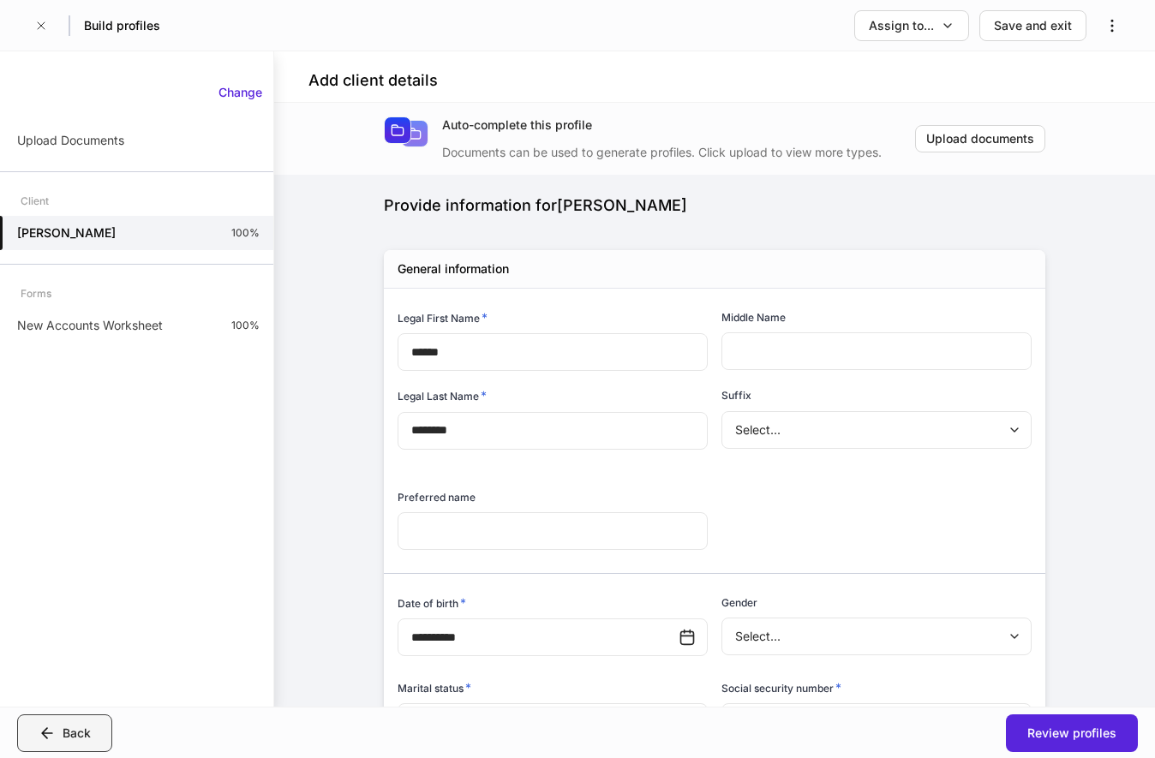
click at [77, 731] on div "Back" at bounding box center [77, 733] width 28 height 17
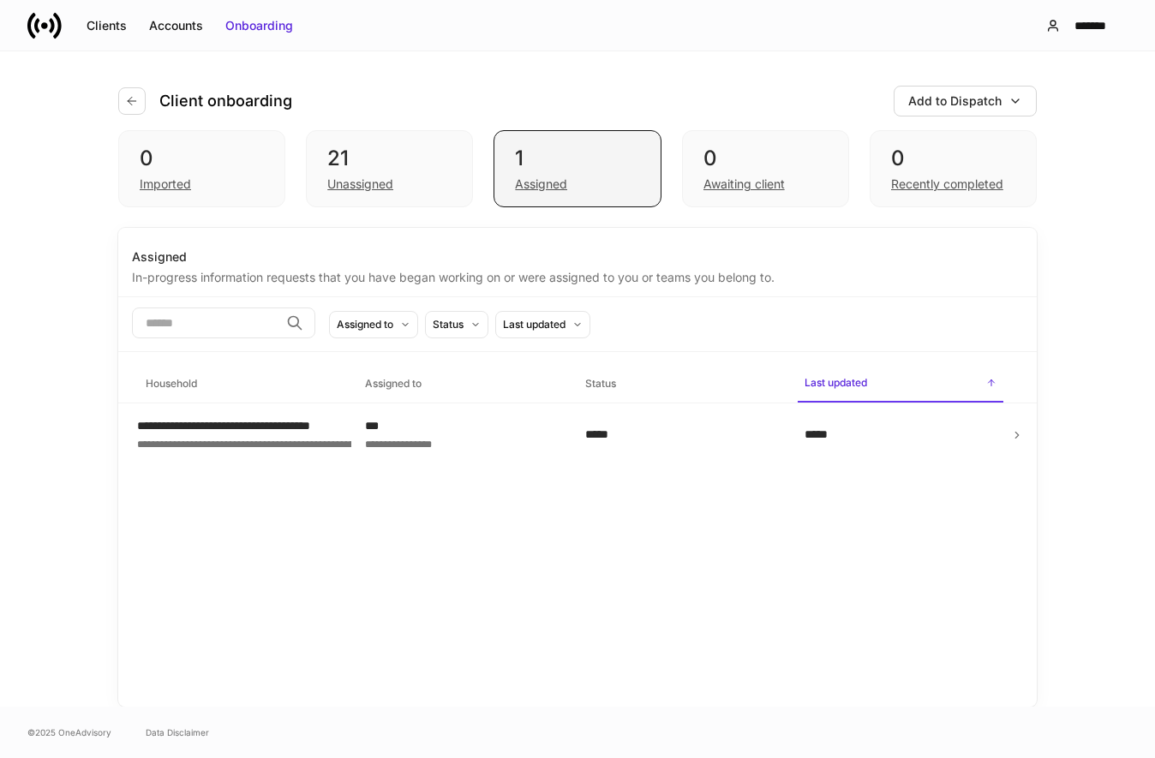
click at [548, 156] on div "1" at bounding box center [577, 158] width 124 height 27
click at [546, 195] on div "1 Assigned" at bounding box center [577, 168] width 167 height 77
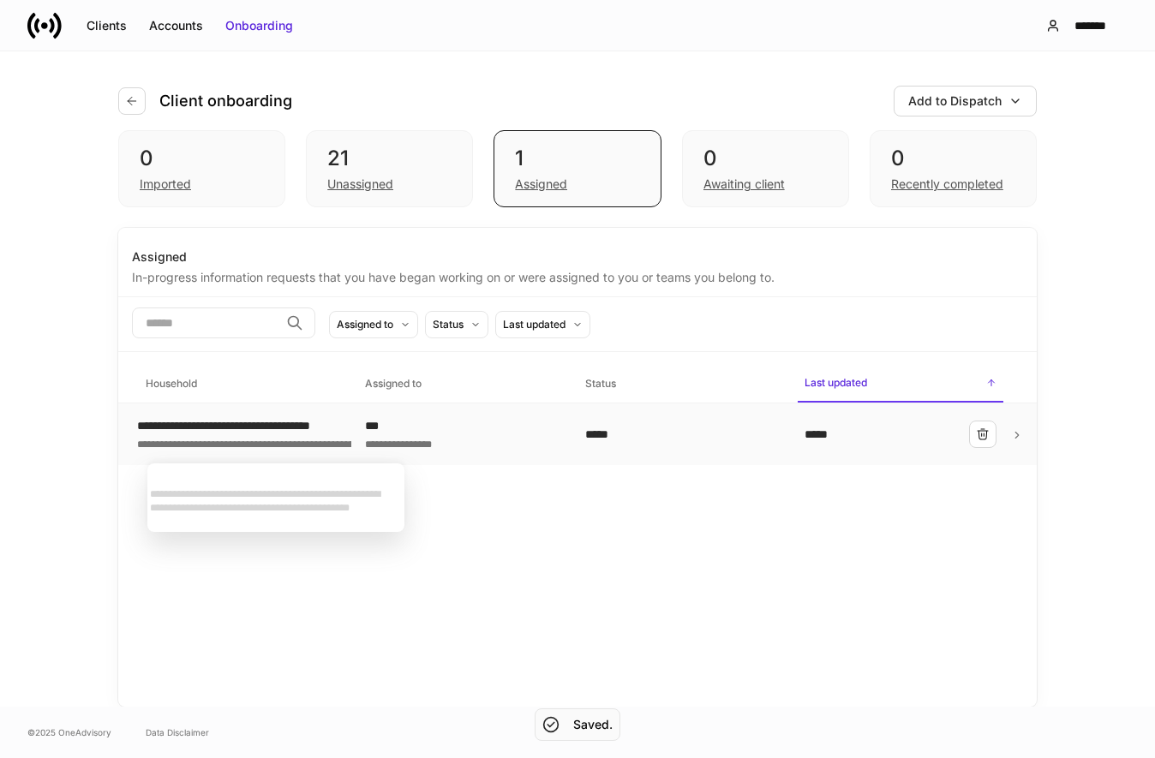
click at [299, 433] on div "**********" at bounding box center [402, 425] width 530 height 17
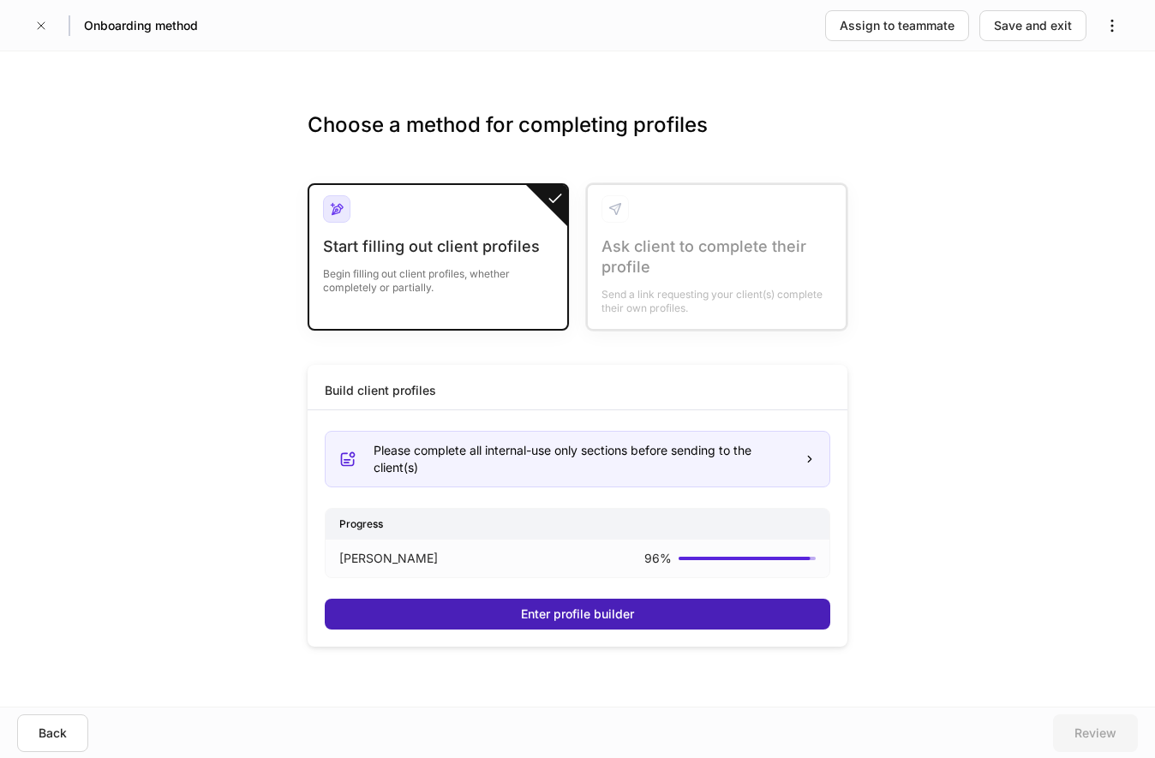
click at [574, 616] on div "Enter profile builder" at bounding box center [577, 614] width 113 height 17
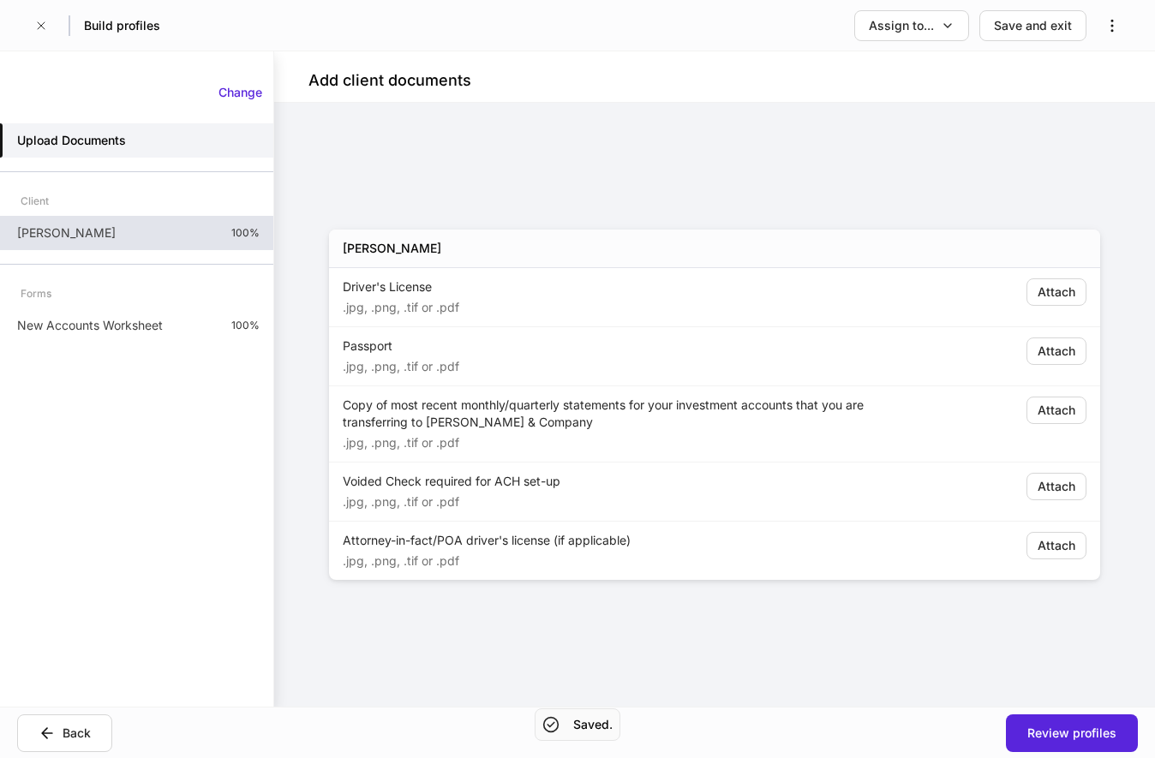
click at [135, 240] on div "[PERSON_NAME] 100%" at bounding box center [136, 233] width 273 height 34
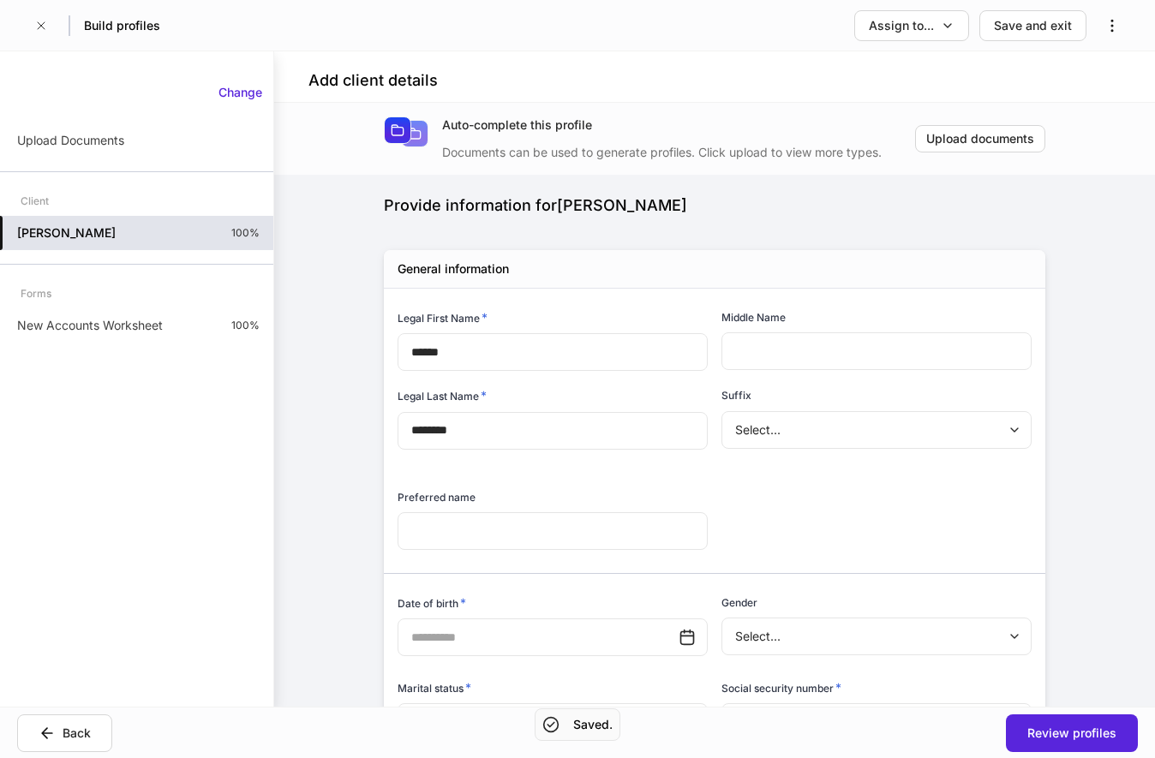
type input "**********"
type input "*"
click at [45, 20] on icon "button" at bounding box center [41, 26] width 14 height 14
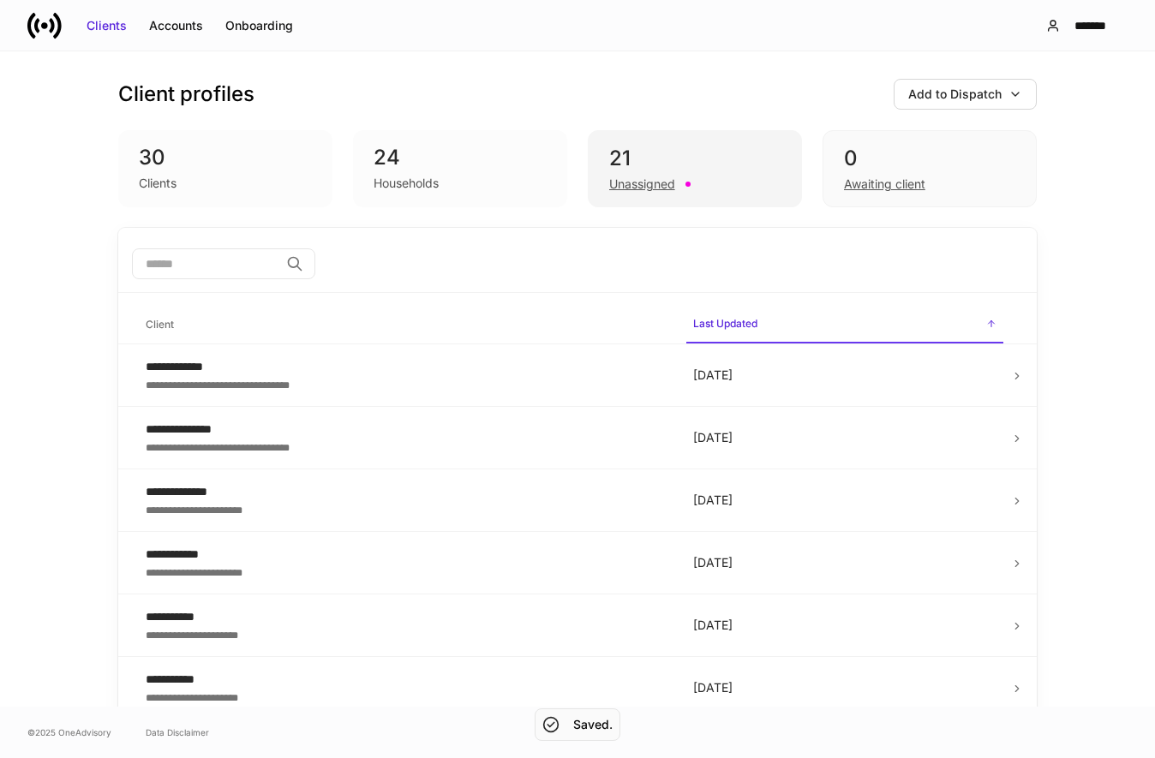
click at [637, 185] on div "Unassigned" at bounding box center [642, 184] width 66 height 17
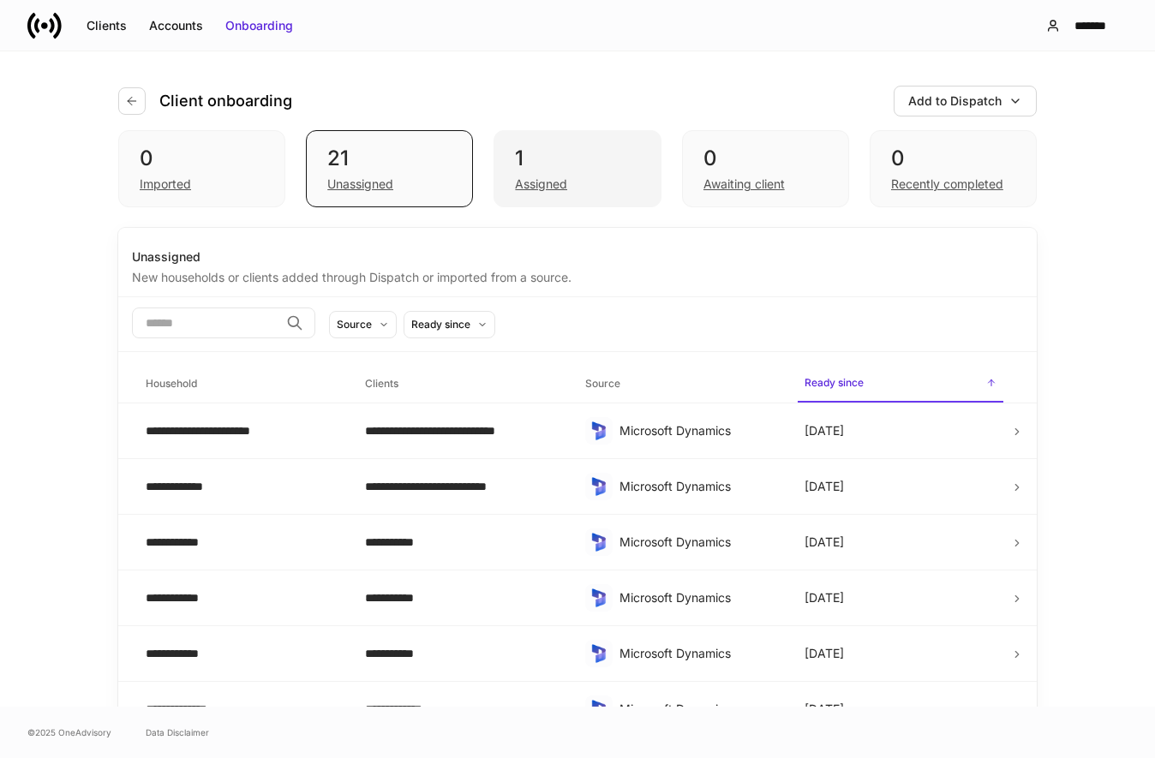
click at [591, 179] on div "Assigned" at bounding box center [577, 182] width 124 height 21
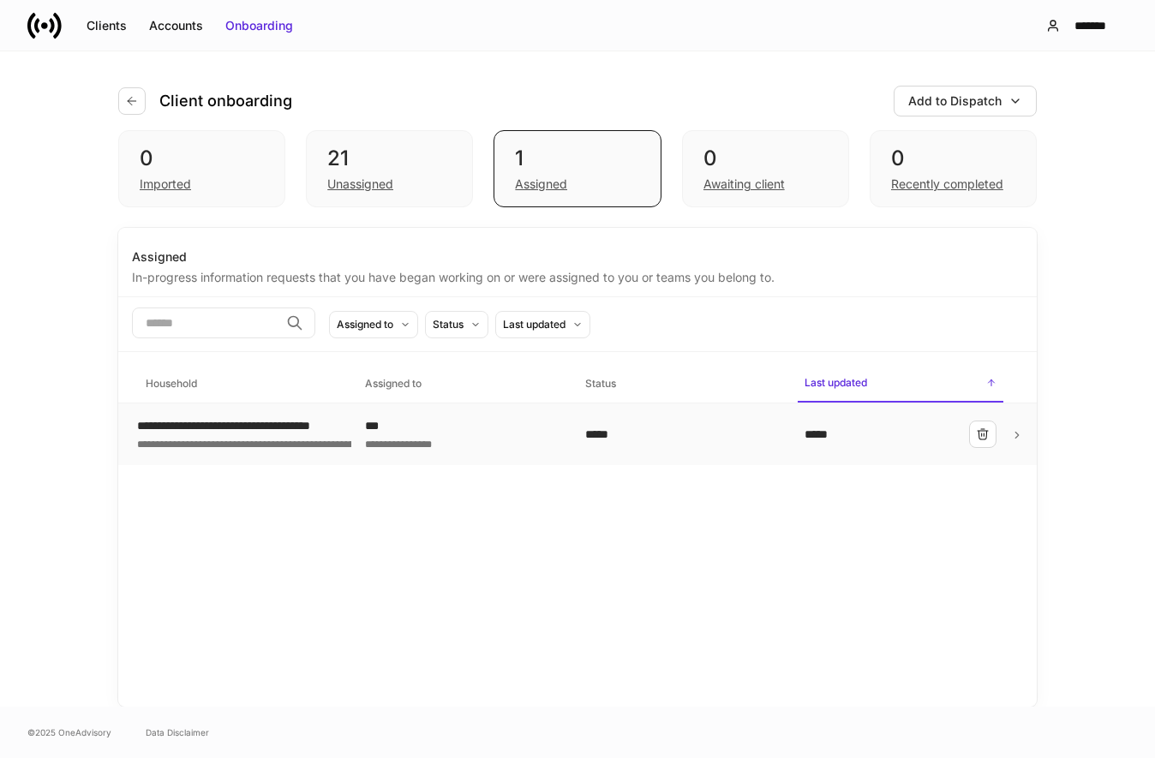
click at [461, 427] on div "***" at bounding box center [461, 425] width 192 height 17
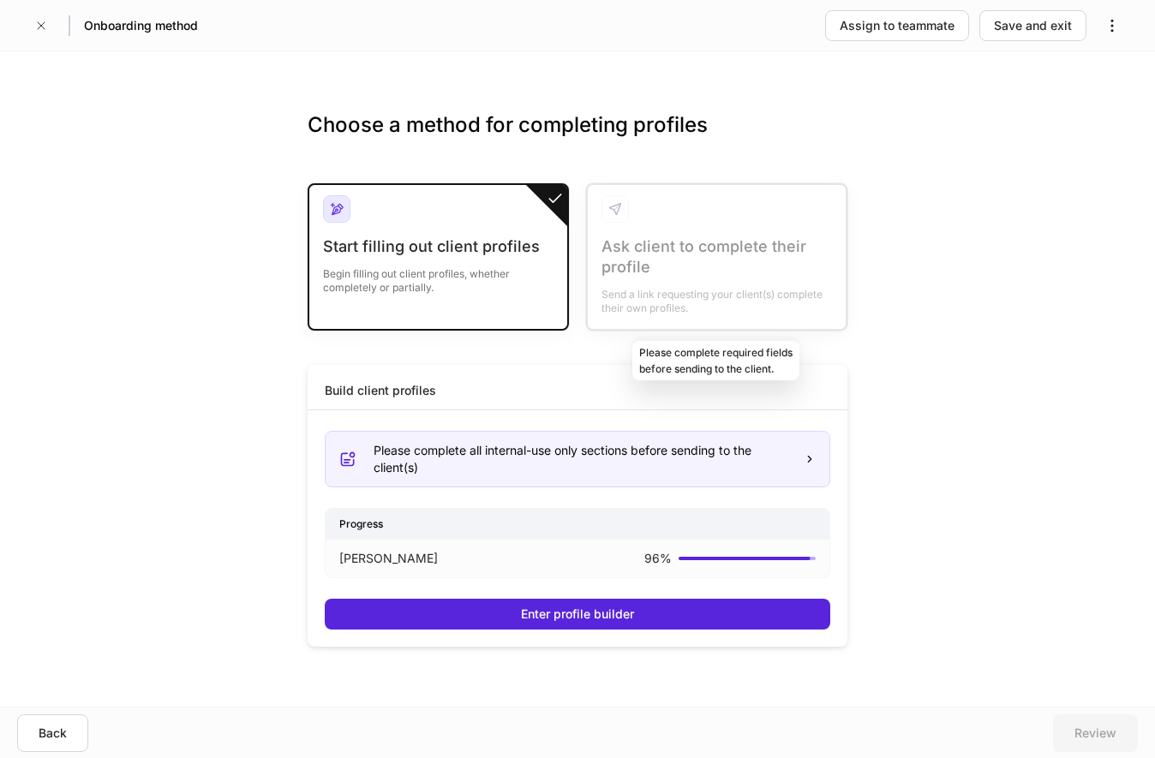
click at [717, 278] on div at bounding box center [717, 257] width 258 height 144
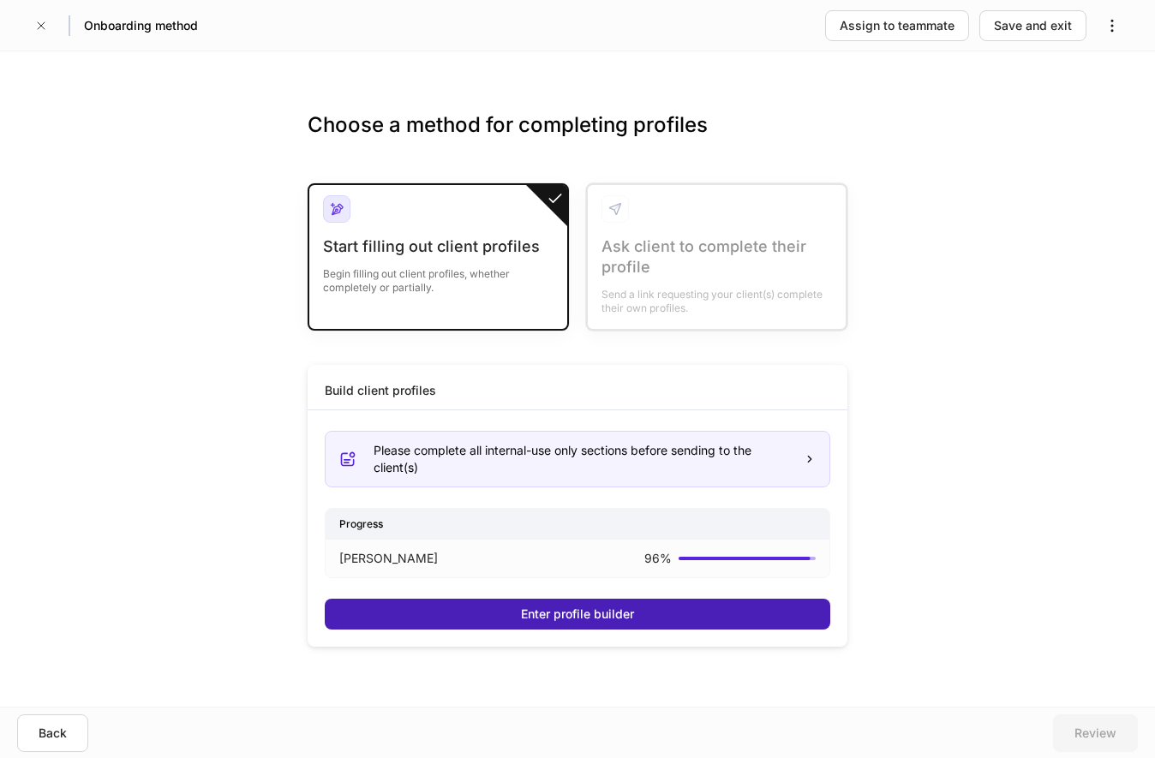
click at [576, 614] on div "Enter profile builder" at bounding box center [577, 614] width 113 height 17
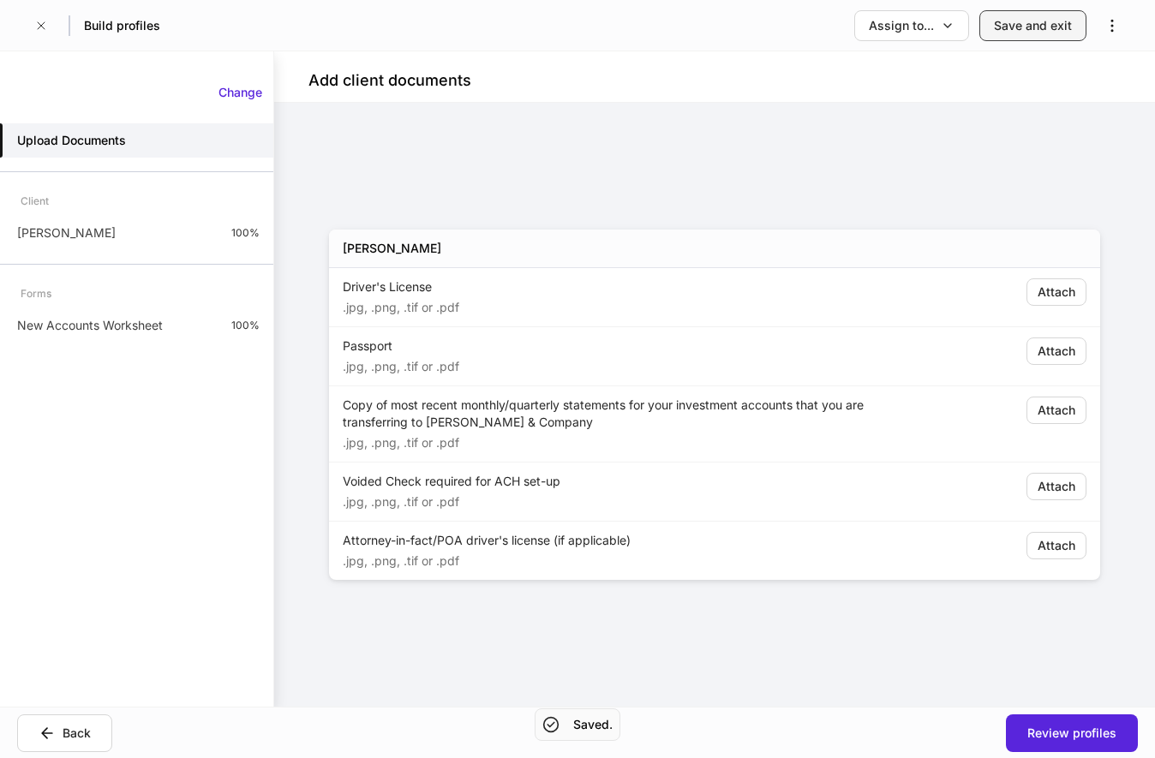
click at [1034, 32] on div "Save and exit" at bounding box center [1033, 25] width 78 height 17
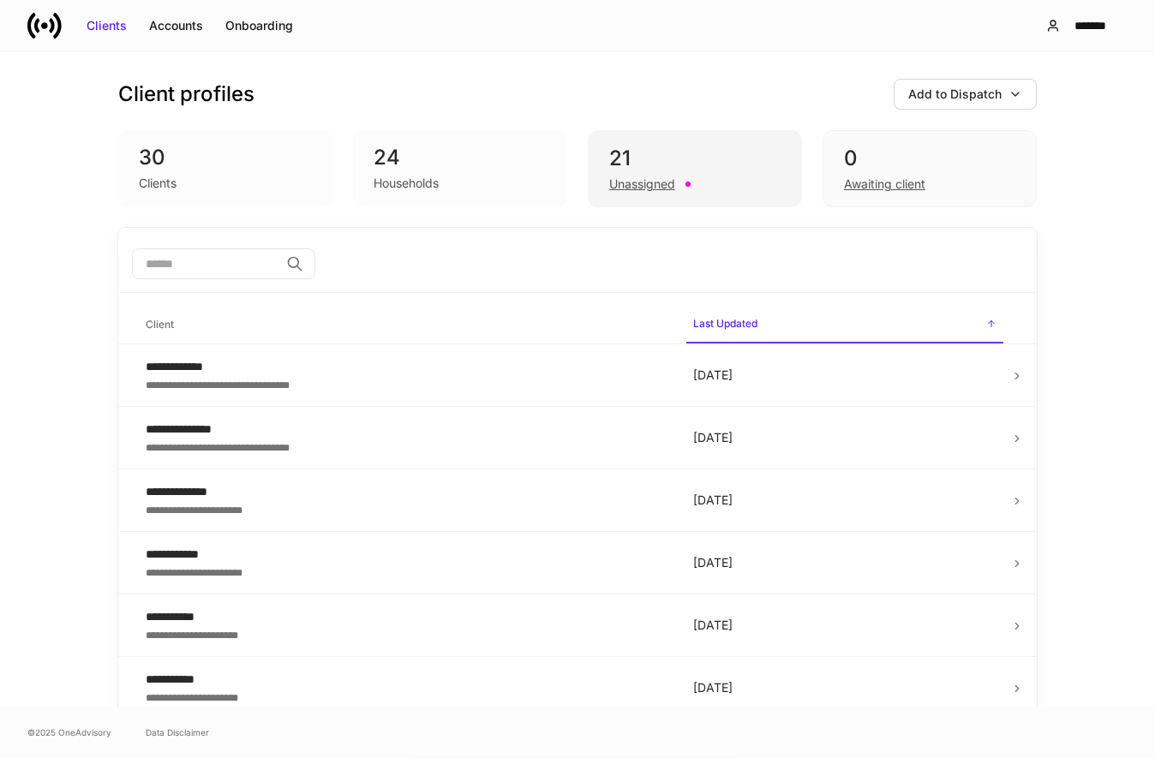
click at [662, 177] on div "Unassigned" at bounding box center [642, 184] width 66 height 17
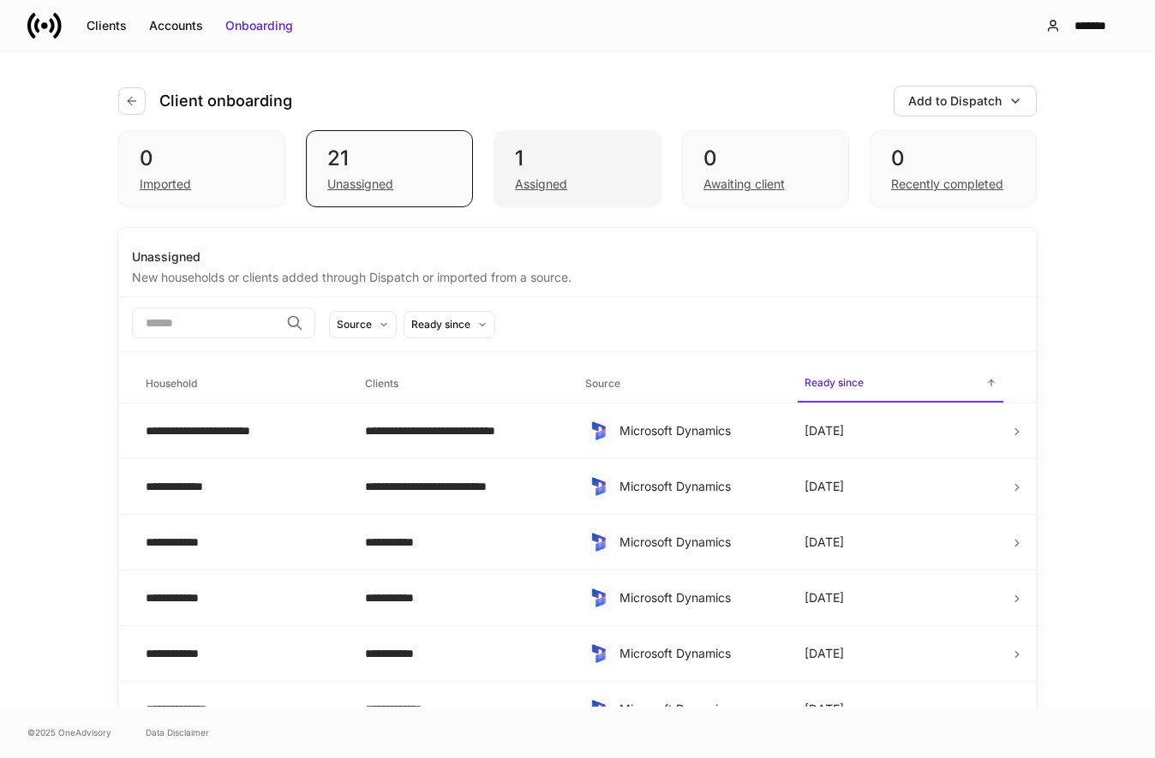
click at [516, 155] on div "1" at bounding box center [577, 158] width 124 height 27
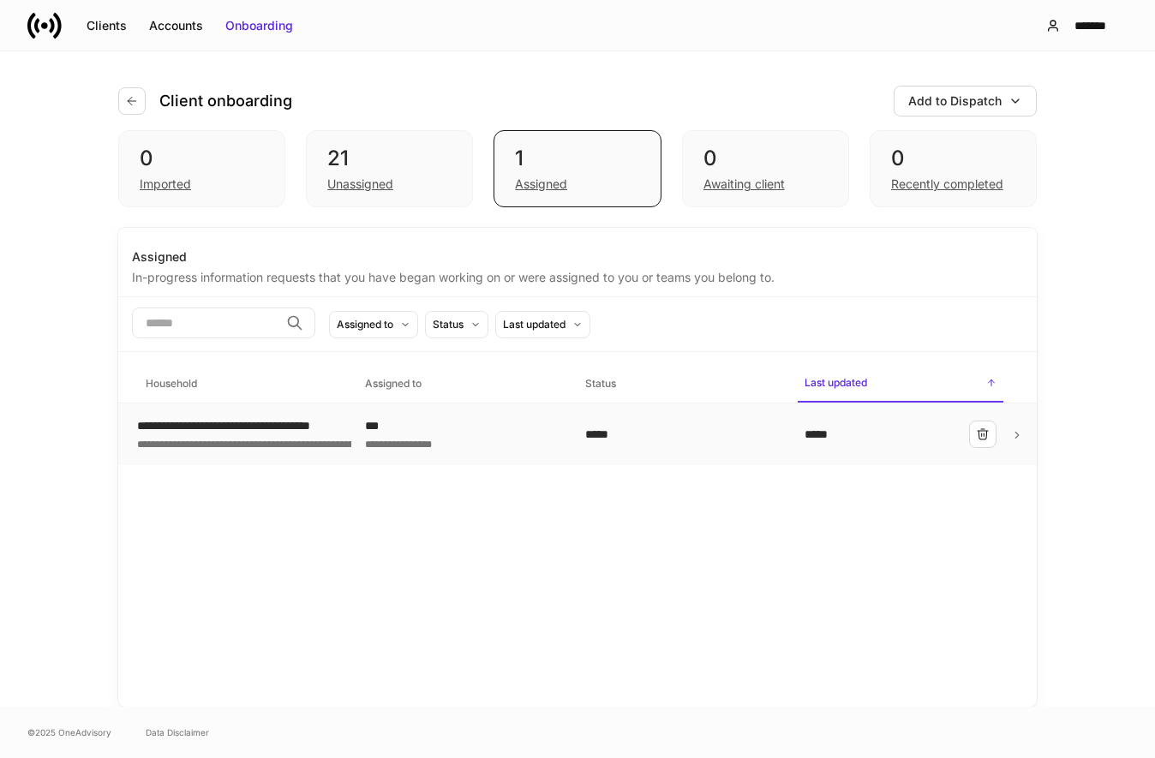
click at [446, 437] on div "**********" at bounding box center [461, 442] width 192 height 17
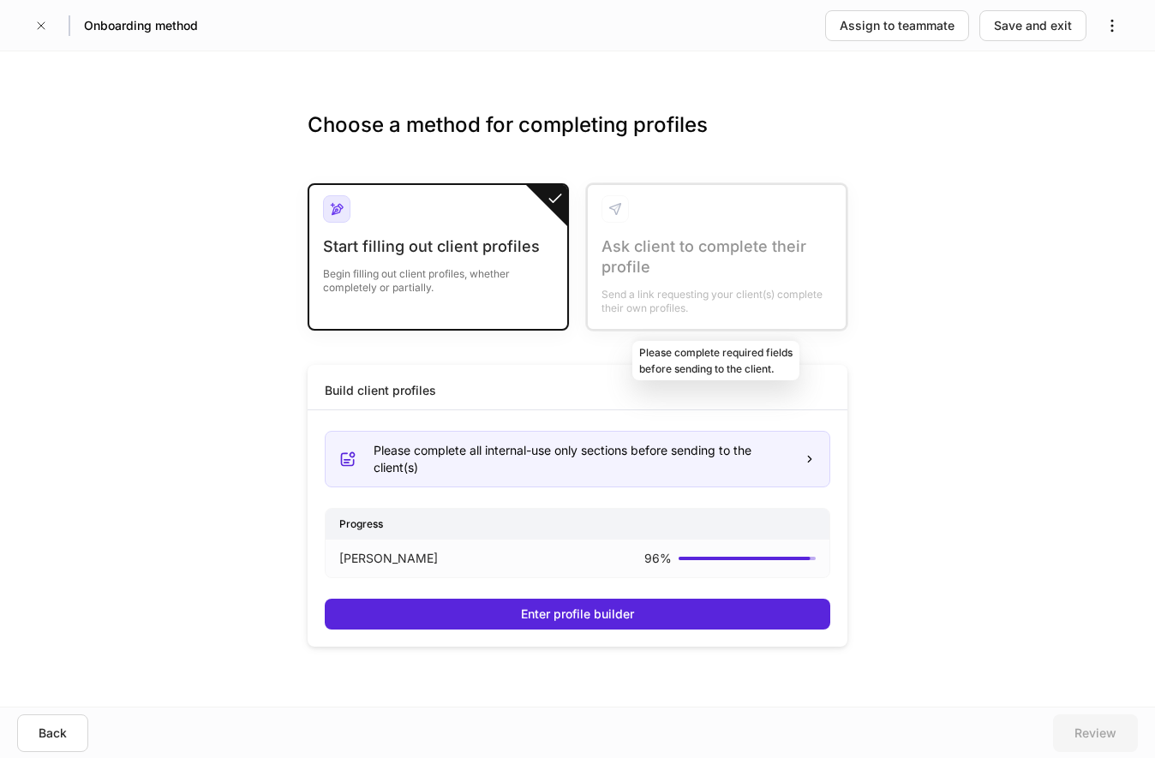
click at [678, 276] on div at bounding box center [717, 257] width 258 height 144
click at [675, 278] on div at bounding box center [717, 257] width 258 height 144
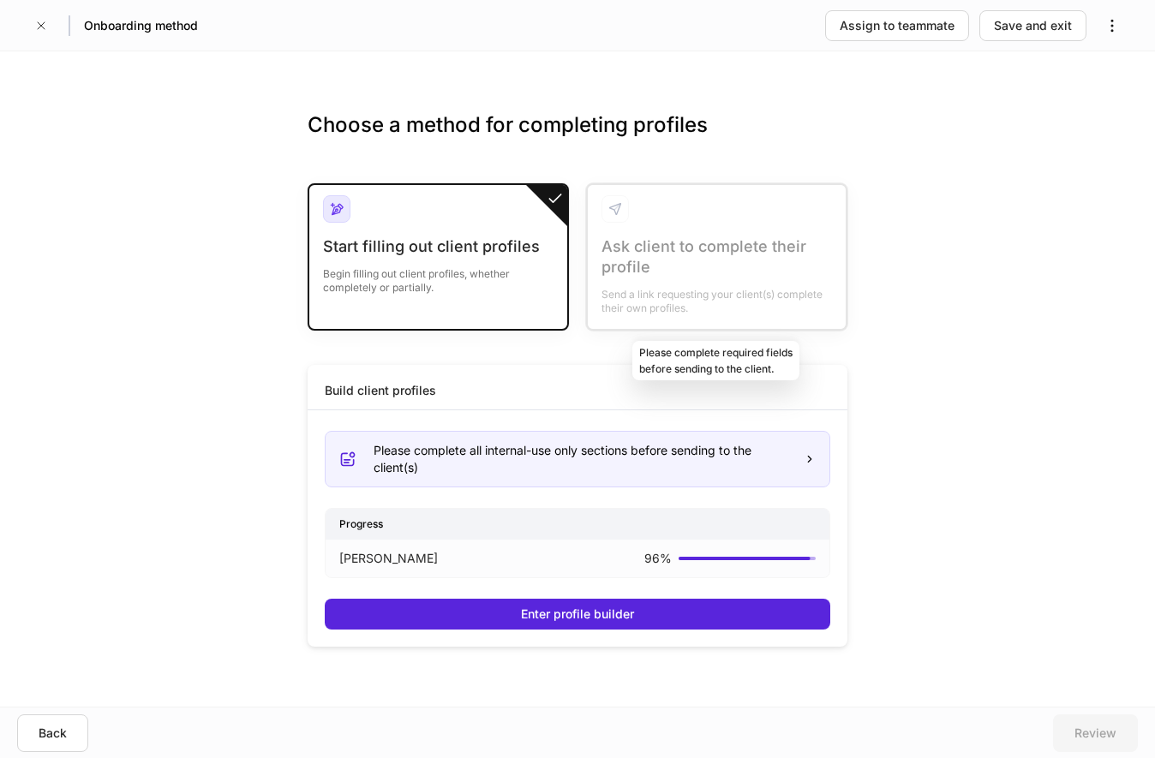
click at [675, 278] on div at bounding box center [717, 257] width 258 height 144
click at [713, 462] on div "Please complete all internal-use only sections before sending to the client(s)" at bounding box center [582, 459] width 416 height 34
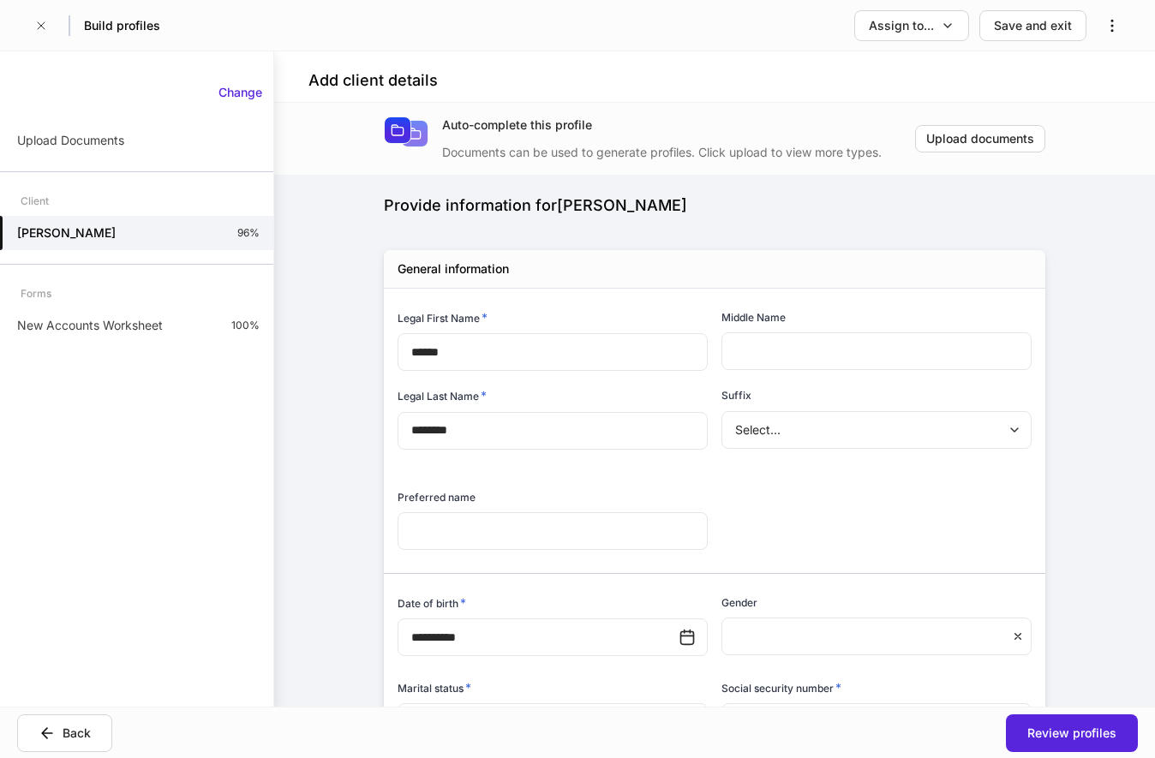
type input "**********"
click at [1113, 28] on icon "button" at bounding box center [1112, 25] width 17 height 17
click at [1113, 28] on div at bounding box center [577, 379] width 1155 height 758
click at [949, 30] on icon "button" at bounding box center [948, 26] width 14 height 14
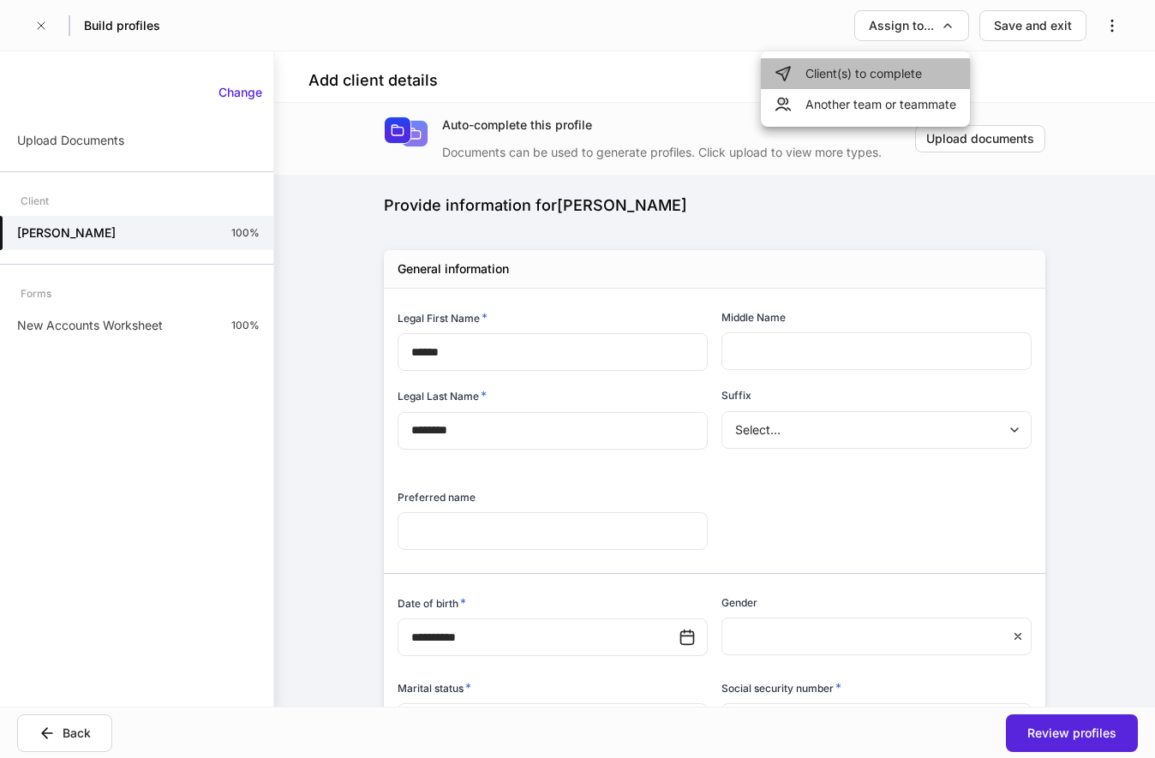
click at [891, 72] on li "Client(s) to complete" at bounding box center [865, 73] width 209 height 31
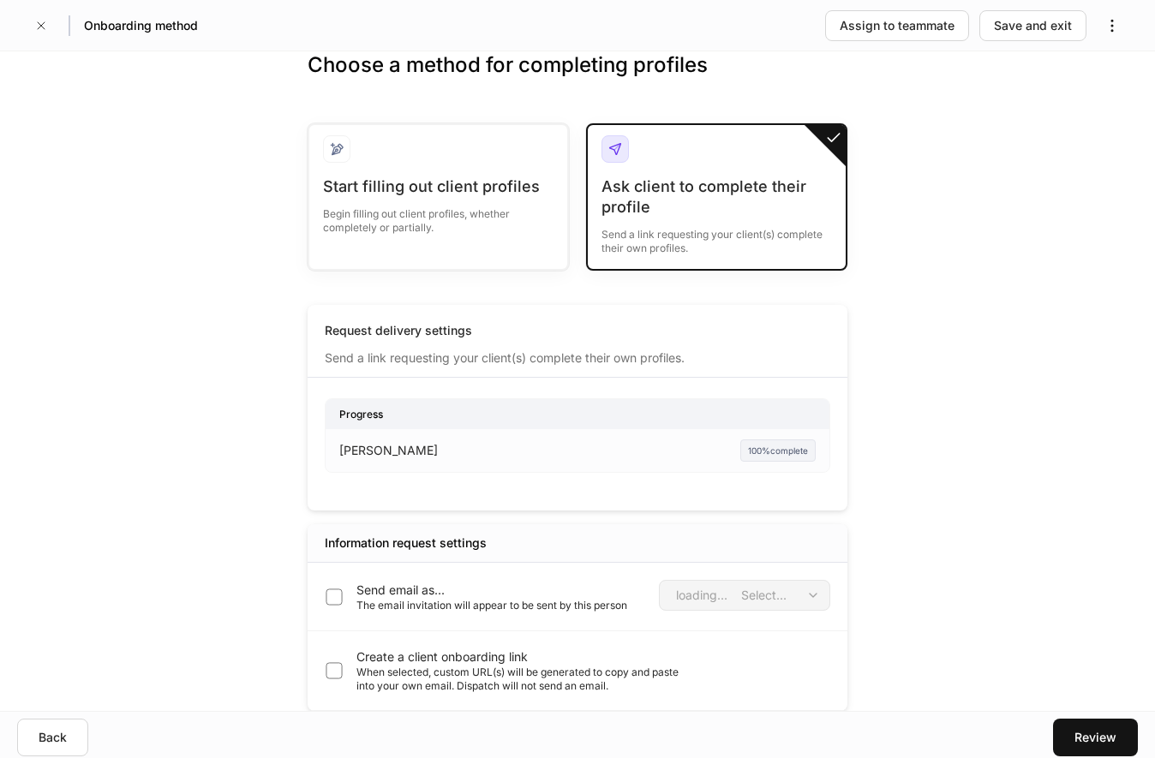
click at [620, 368] on div "Request delivery settings Send a link requesting your client(s) complete their …" at bounding box center [578, 345] width 540 height 66
click at [772, 448] on div "100% complete" at bounding box center [777, 451] width 75 height 22
click at [594, 442] on div "[PERSON_NAME] 100% complete" at bounding box center [577, 451] width 476 height 22
click at [456, 448] on div "[PERSON_NAME]" at bounding box center [438, 450] width 199 height 17
click at [380, 444] on p "[PERSON_NAME]" at bounding box center [388, 450] width 99 height 17
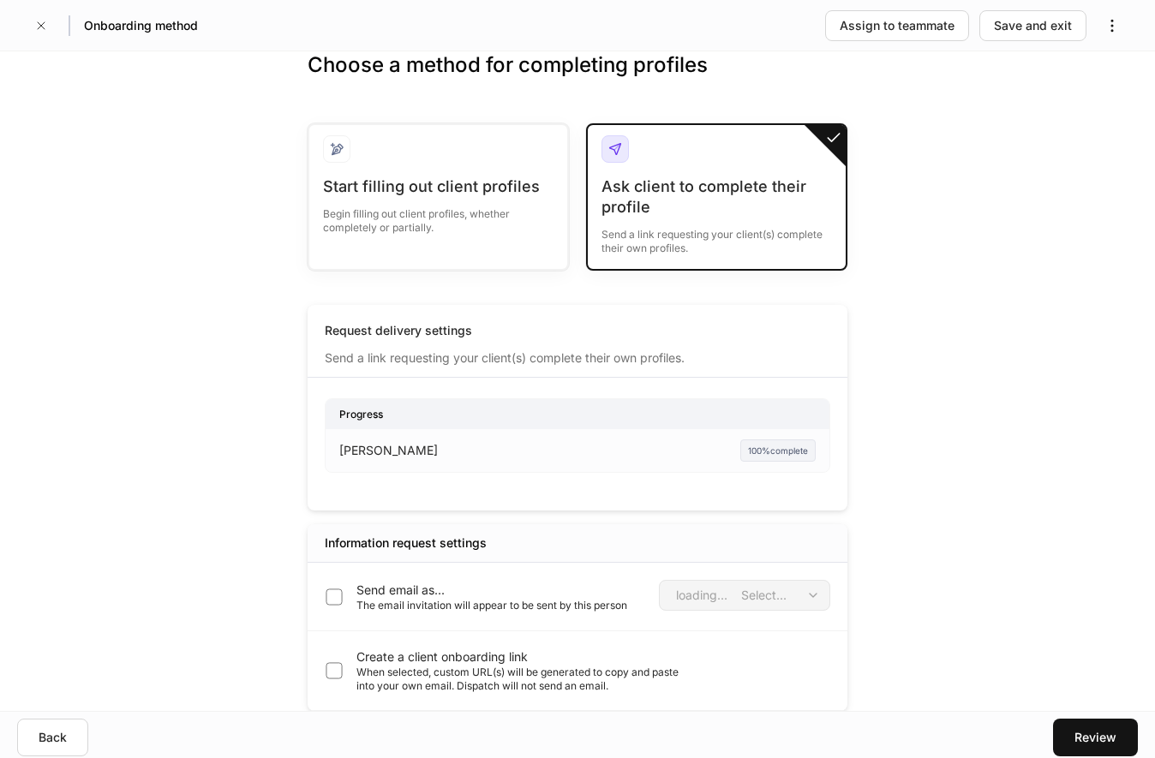
drag, startPoint x: 378, startPoint y: 434, endPoint x: 387, endPoint y: 416, distance: 19.9
click at [378, 433] on div "[PERSON_NAME] 100% complete" at bounding box center [577, 450] width 476 height 43
click at [427, 375] on div "Request delivery settings Send a link requesting your client(s) complete their …" at bounding box center [578, 345] width 540 height 66
click at [412, 385] on div "Progress [PERSON_NAME] 100% complete Enter profile builder" at bounding box center [578, 439] width 506 height 109
click at [418, 371] on div "Request delivery settings Send a link requesting your client(s) complete their …" at bounding box center [578, 345] width 540 height 66
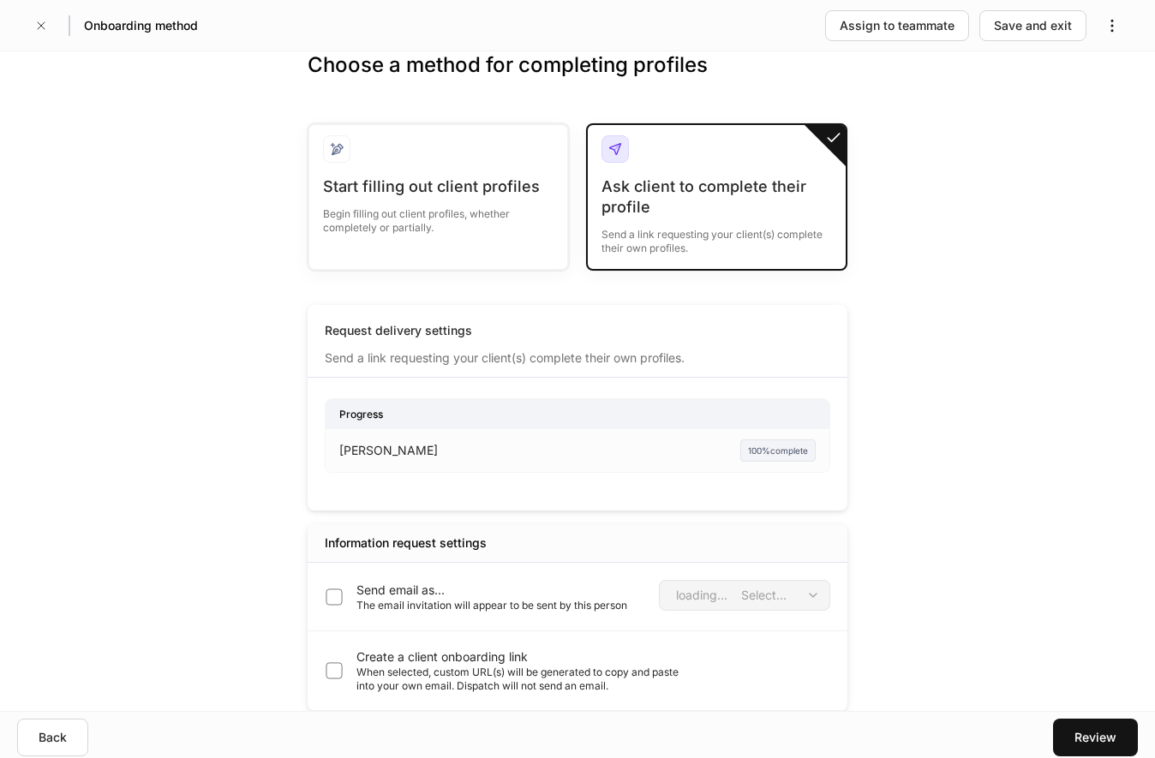
click at [420, 454] on p "[PERSON_NAME]" at bounding box center [388, 450] width 99 height 17
click at [420, 451] on p "[PERSON_NAME]" at bounding box center [388, 450] width 99 height 17
click at [454, 598] on p "Send email as..." at bounding box center [492, 590] width 271 height 17
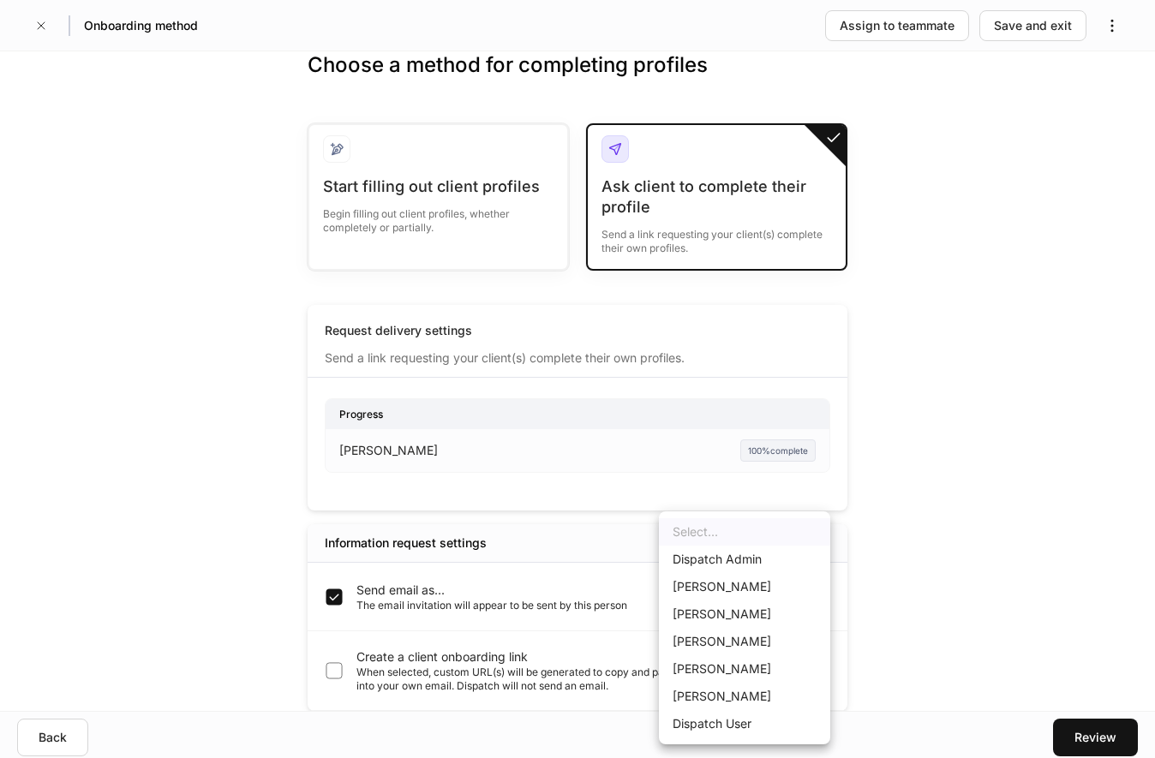
click at [775, 601] on body "Onboarding method Assign to teammate Save and exit Choose a method for completi…" at bounding box center [577, 379] width 1155 height 758
click at [765, 559] on li "Dispatch Admin" at bounding box center [744, 559] width 171 height 27
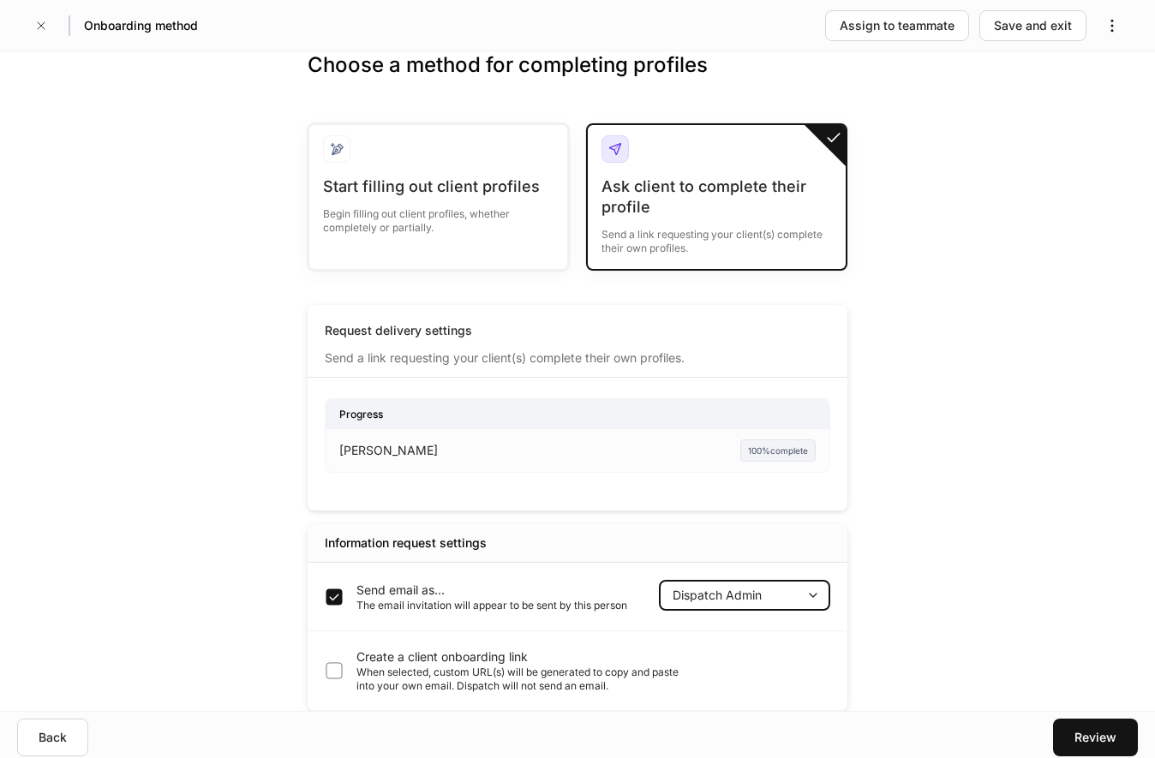
click at [788, 593] on body "Onboarding method Assign to teammate Save and exit Choose a method for completi…" at bounding box center [577, 379] width 1155 height 758
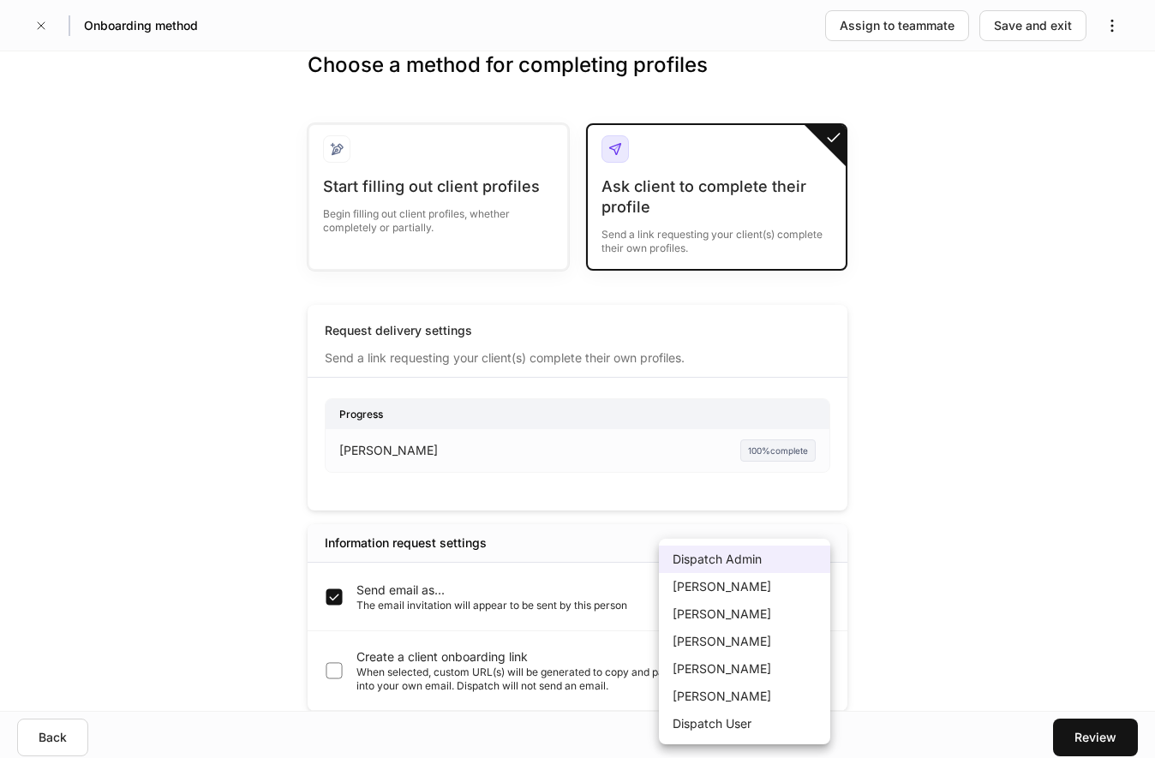
click at [738, 726] on li "Dispatch User" at bounding box center [744, 723] width 171 height 27
click at [761, 592] on body "Onboarding method Assign to teammate Save and exit Choose a method for completi…" at bounding box center [577, 379] width 1155 height 758
click at [739, 559] on li "Dispatch Admin" at bounding box center [744, 559] width 171 height 27
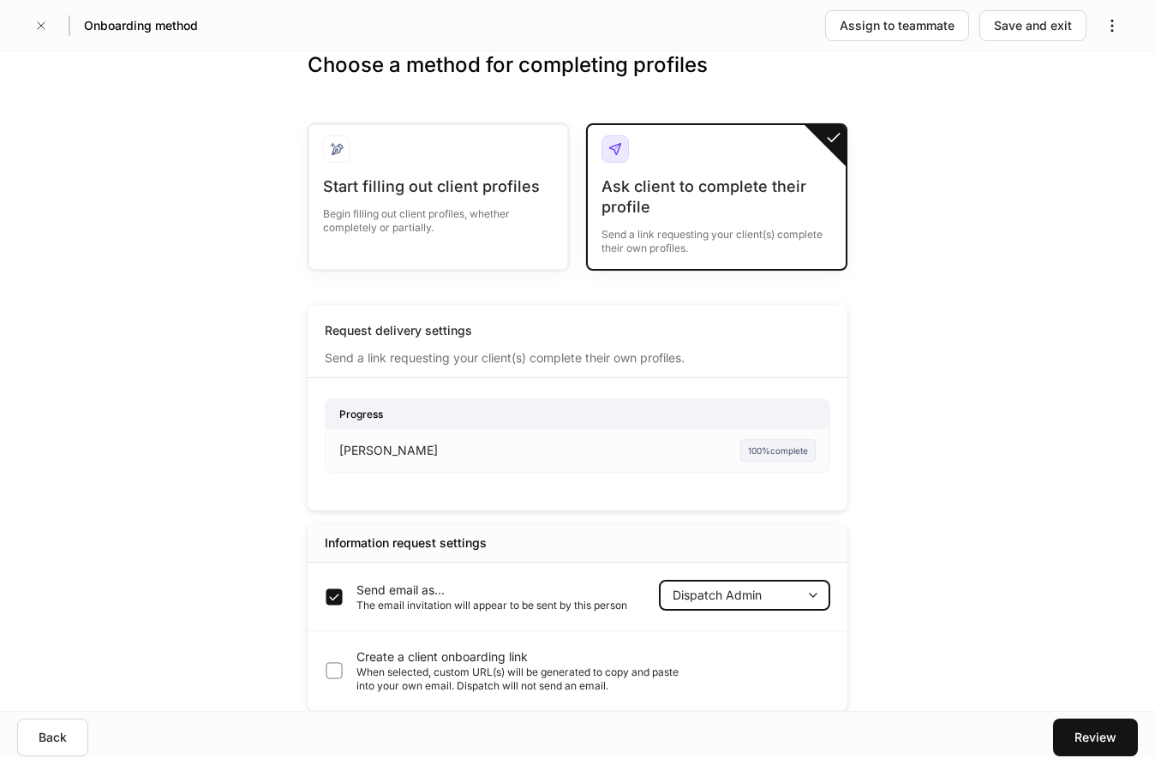
click at [758, 596] on body "Onboarding method Assign to teammate Save and exit Choose a method for completi…" at bounding box center [577, 379] width 1155 height 758
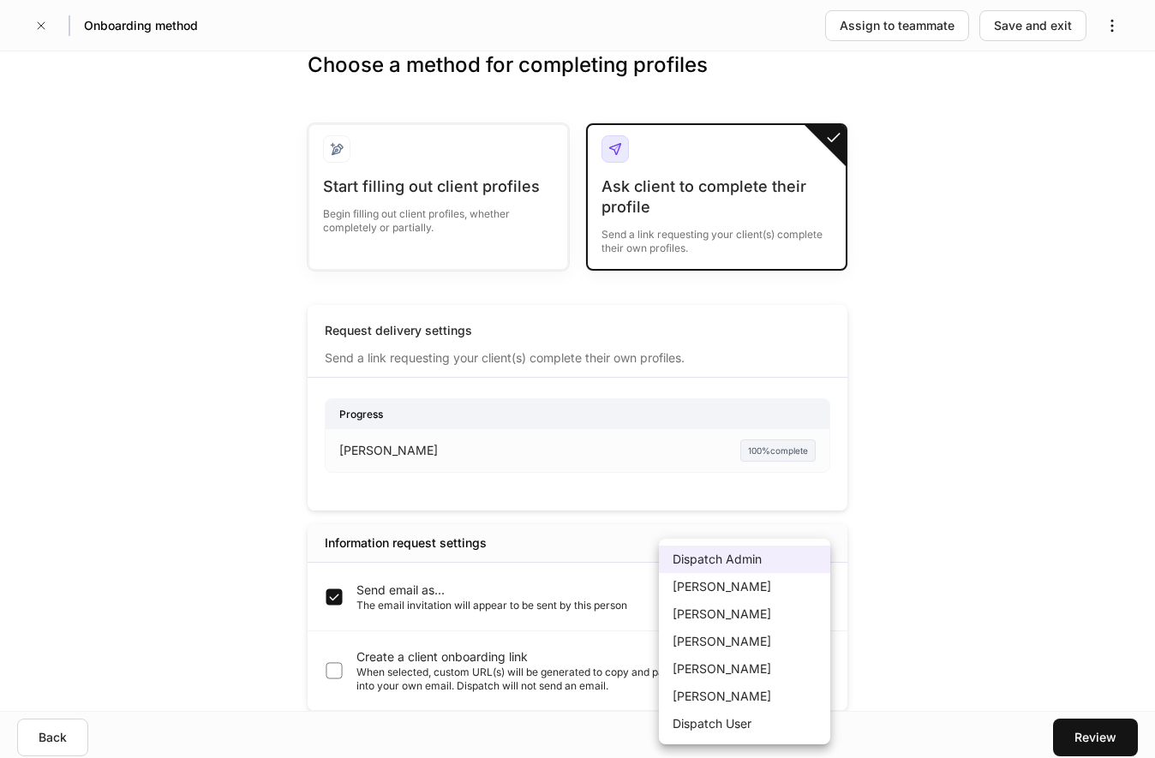
click at [741, 724] on li "Dispatch User" at bounding box center [744, 723] width 171 height 27
type input "******"
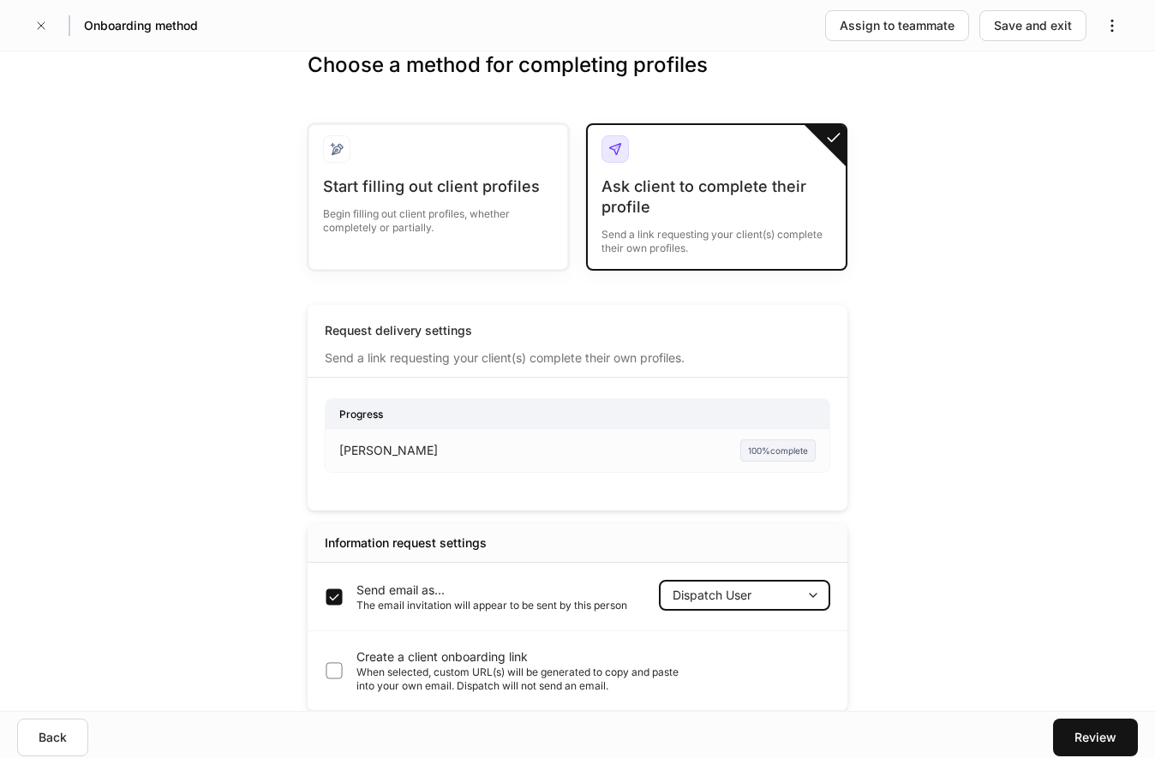
drag, startPoint x: 502, startPoint y: 359, endPoint x: 518, endPoint y: 360, distance: 15.4
click at [504, 359] on div "Send a link requesting your client(s) complete their own profiles." at bounding box center [505, 352] width 360 height 27
drag, startPoint x: 582, startPoint y: 363, endPoint x: 613, endPoint y: 367, distance: 31.0
click at [585, 363] on div "Send a link requesting your client(s) complete their own profiles." at bounding box center [505, 352] width 360 height 27
drag, startPoint x: 602, startPoint y: 434, endPoint x: 521, endPoint y: 455, distance: 83.4
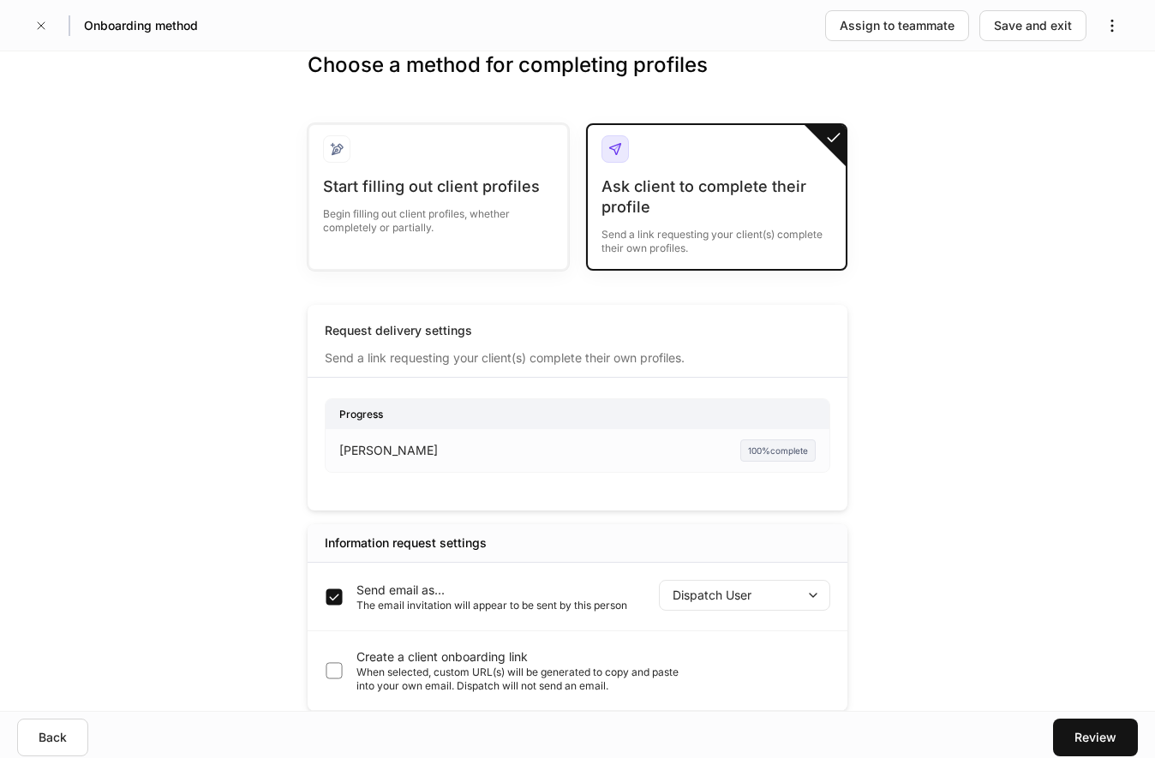
click at [588, 448] on div "[PERSON_NAME] 100% complete" at bounding box center [577, 450] width 476 height 43
drag, startPoint x: 389, startPoint y: 463, endPoint x: 758, endPoint y: 454, distance: 369.5
click at [390, 463] on div "[PERSON_NAME] 100% complete" at bounding box center [577, 450] width 476 height 43
click at [774, 454] on div "100% complete" at bounding box center [777, 451] width 75 height 22
drag, startPoint x: 807, startPoint y: 430, endPoint x: 811, endPoint y: 398, distance: 32.7
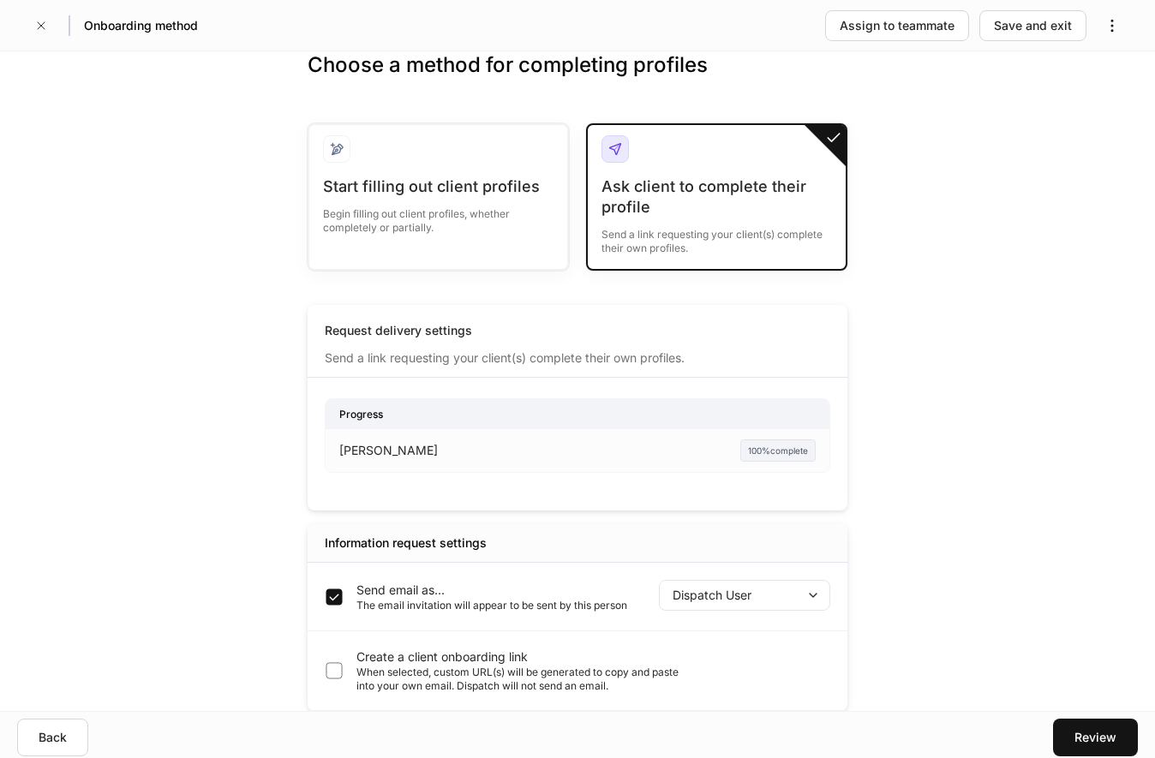
click at [809, 428] on div "Progress [PERSON_NAME] 100% complete" at bounding box center [578, 435] width 506 height 75
click at [730, 358] on div "Request delivery settings Send a link requesting your client(s) complete their …" at bounding box center [578, 345] width 540 height 66
click at [1115, 35] on button "button" at bounding box center [1112, 25] width 31 height 31
click at [977, 436] on div at bounding box center [577, 379] width 1155 height 758
click at [1085, 736] on div "Review" at bounding box center [1096, 737] width 42 height 17
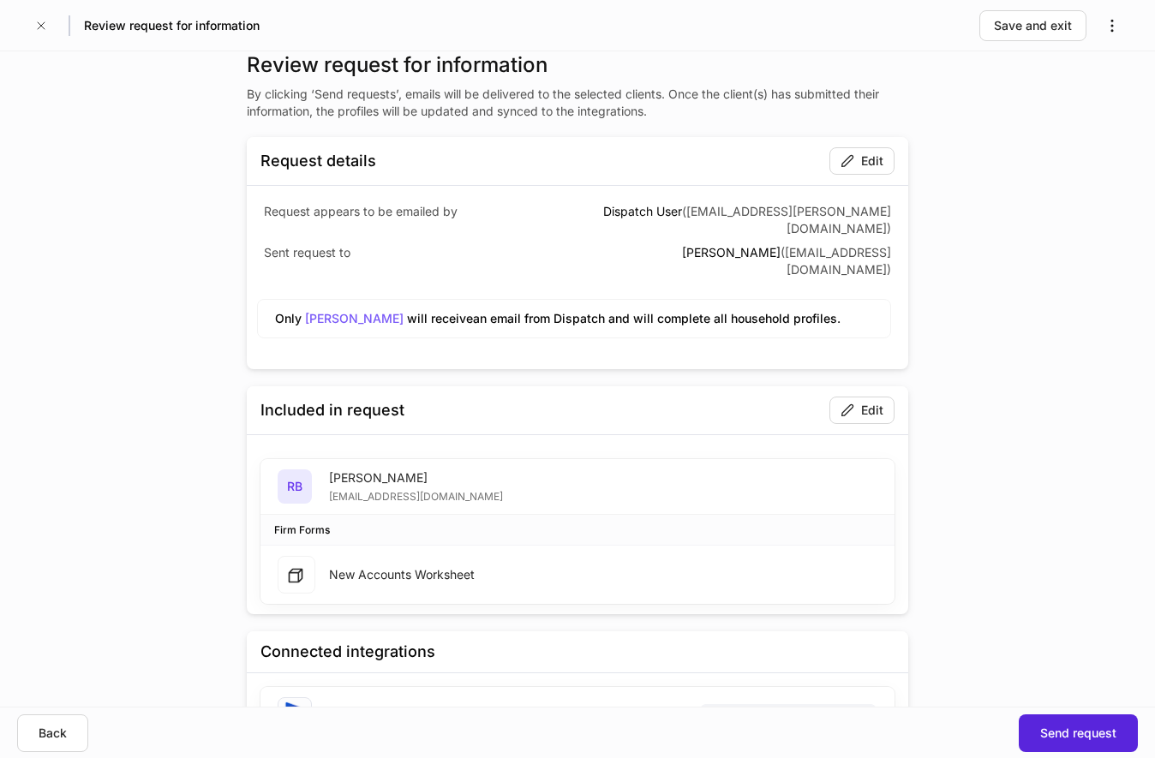
drag, startPoint x: 656, startPoint y: 236, endPoint x: 779, endPoint y: 232, distance: 122.6
click at [751, 237] on div "[PERSON_NAME] ( [EMAIL_ADDRESS][DOMAIN_NAME] )" at bounding box center [732, 257] width 317 height 41
click at [781, 245] on span "( [EMAIL_ADDRESS][DOMAIN_NAME] )" at bounding box center [836, 261] width 111 height 32
click at [788, 245] on span "( [EMAIL_ADDRESS][DOMAIN_NAME] )" at bounding box center [836, 261] width 111 height 32
click at [517, 244] on p "Sent request to" at bounding box center [419, 252] width 310 height 17
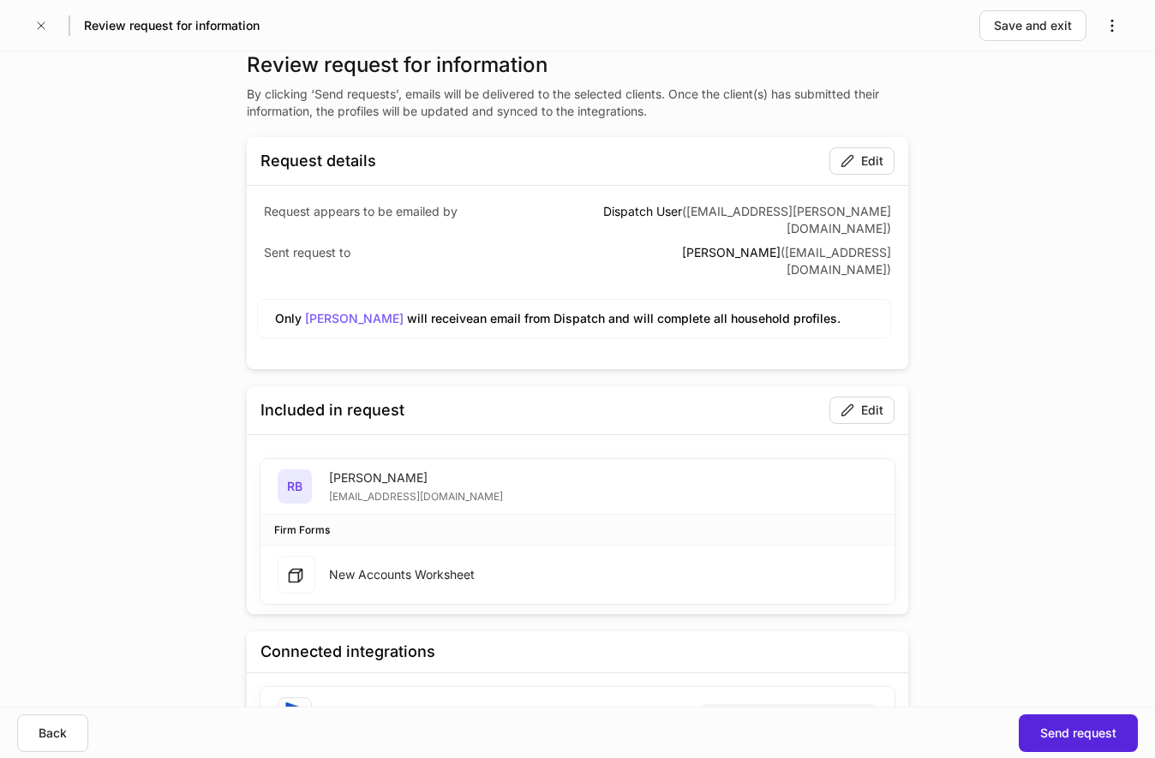
click at [444, 262] on div "Request appears to be emailed by Dispatch User ( [EMAIL_ADDRESS][PERSON_NAME][D…" at bounding box center [578, 272] width 634 height 173
click at [866, 163] on div "Edit" at bounding box center [872, 161] width 22 height 17
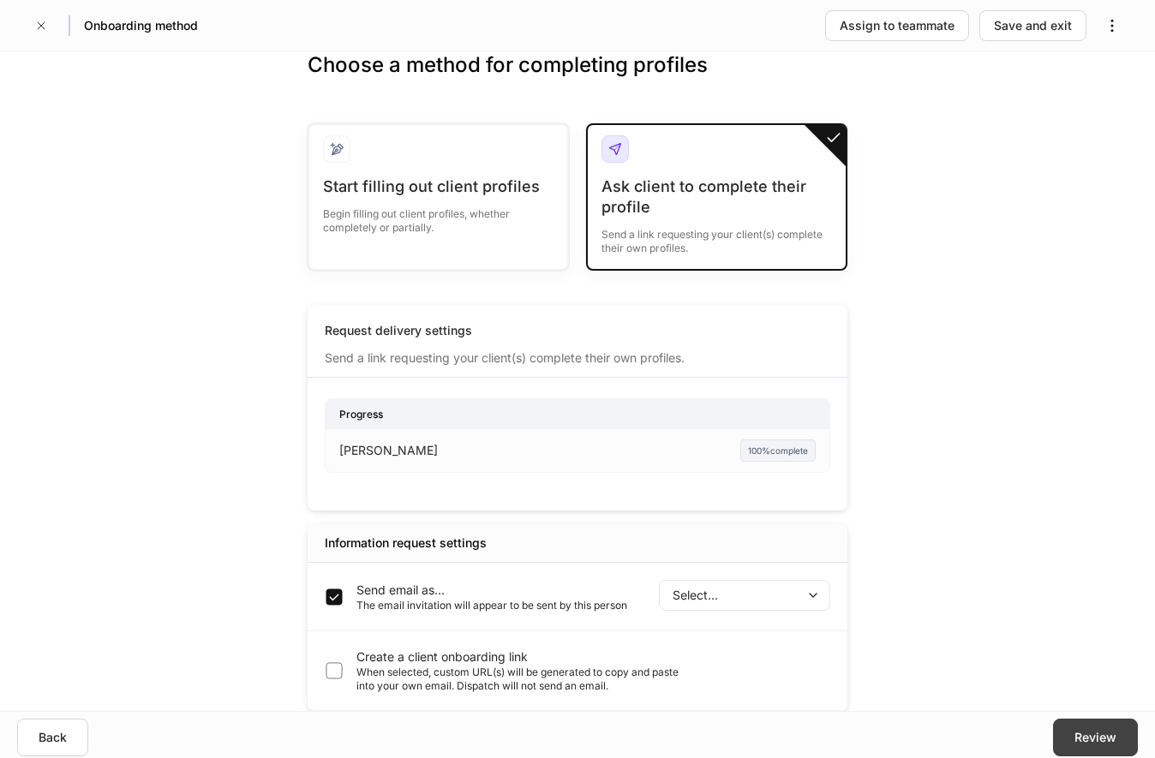
click at [1099, 732] on div "Review" at bounding box center [1096, 737] width 42 height 17
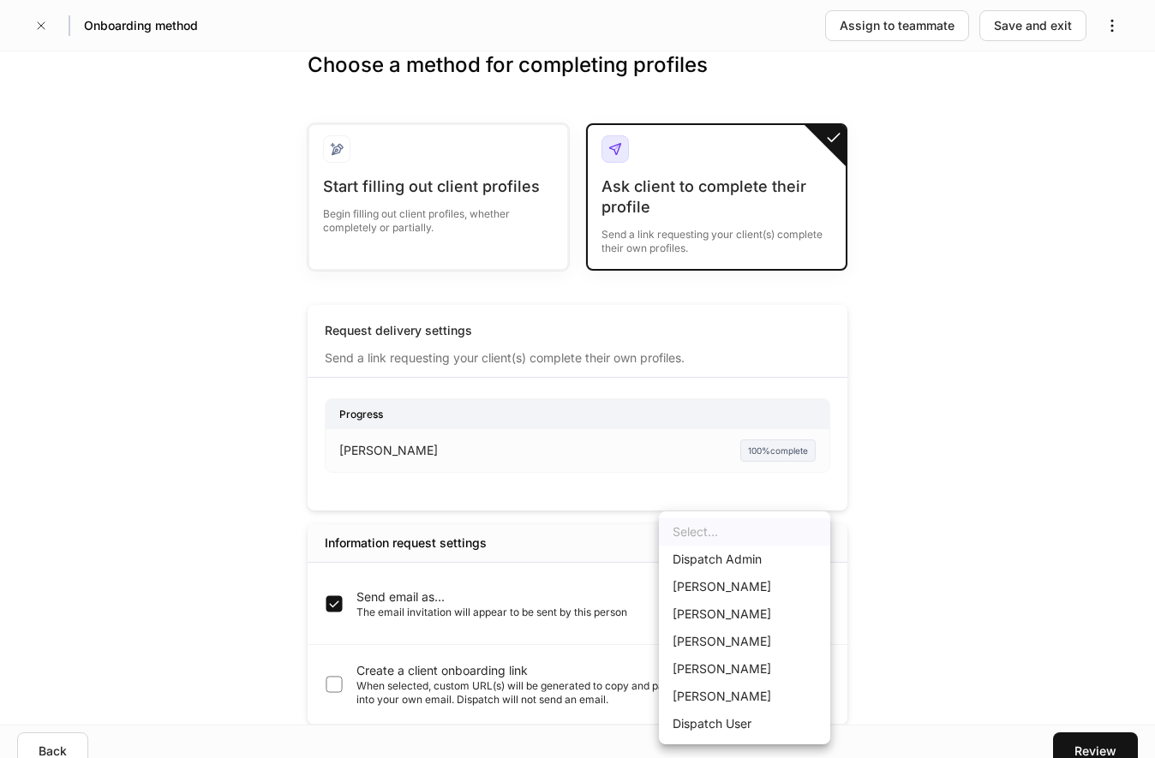
click at [799, 602] on body "Onboarding method Assign to teammate Save and exit Choose a method for completi…" at bounding box center [577, 379] width 1155 height 758
click at [766, 560] on li "Dispatch Admin" at bounding box center [744, 559] width 171 height 27
type input "******"
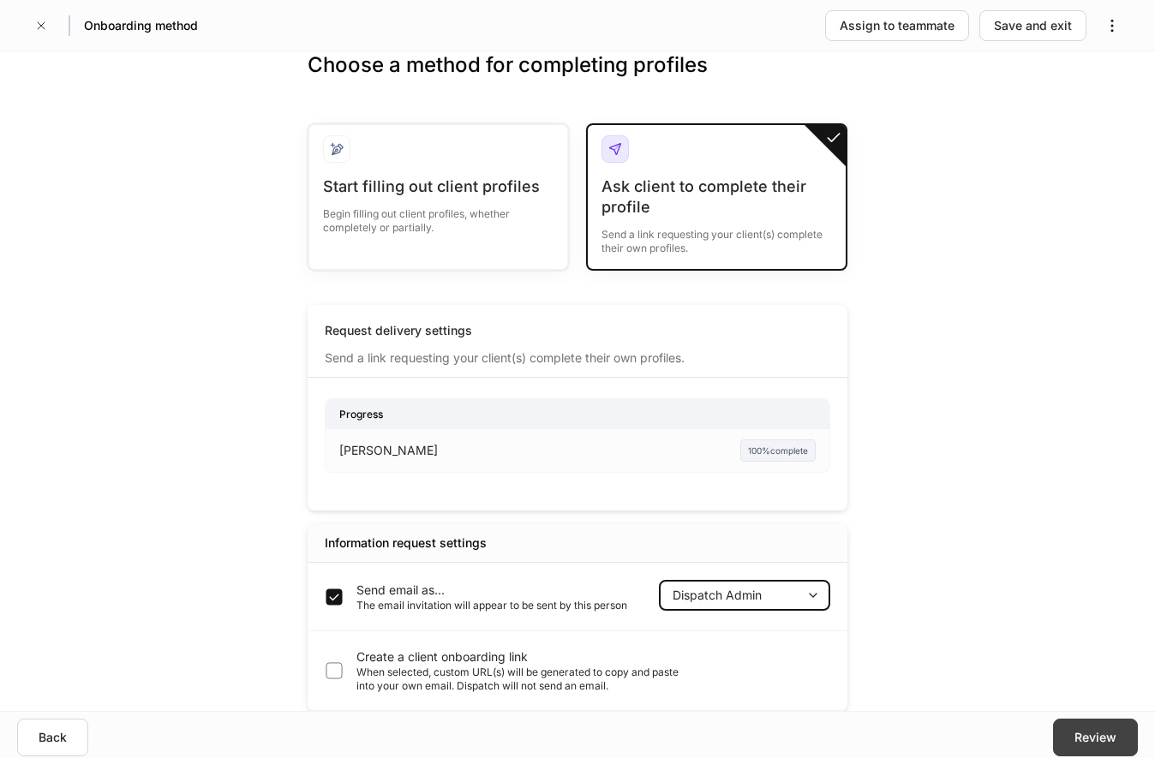
click at [1083, 734] on div "Review" at bounding box center [1096, 737] width 42 height 17
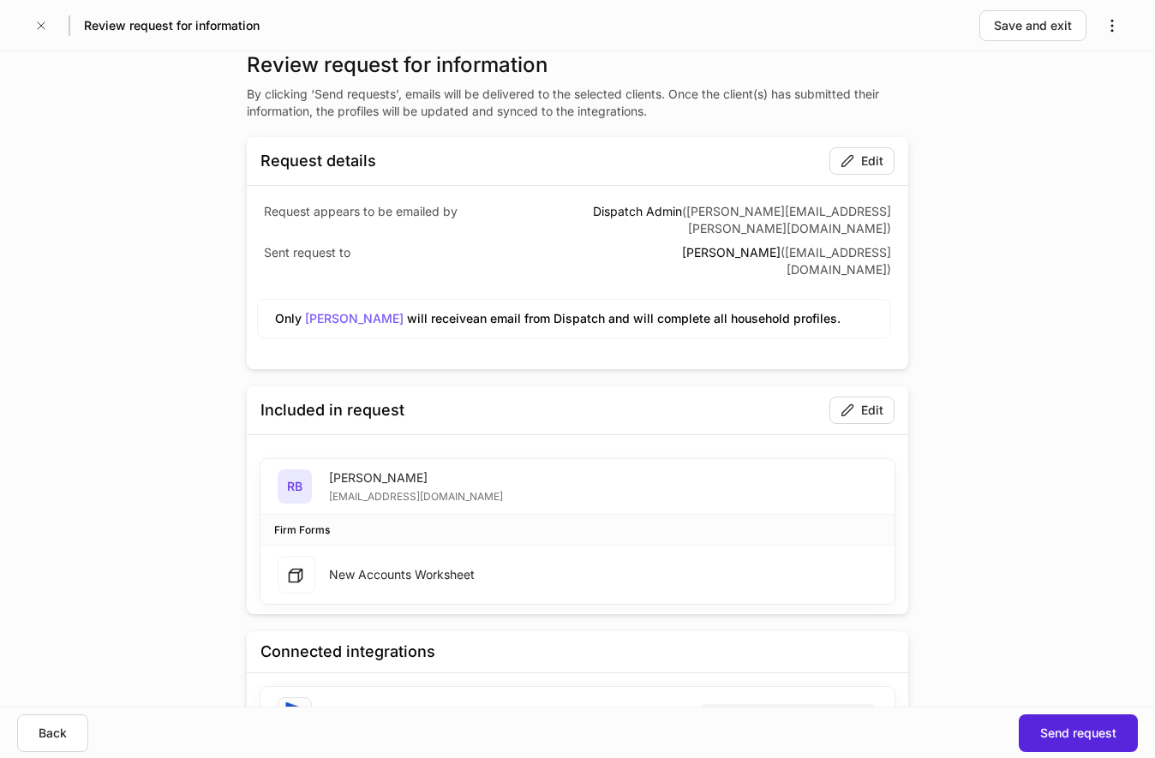
click at [644, 310] on h5 "Only [PERSON_NAME] will receive an email from Dispatch and will complete all ho…" at bounding box center [574, 318] width 598 height 17
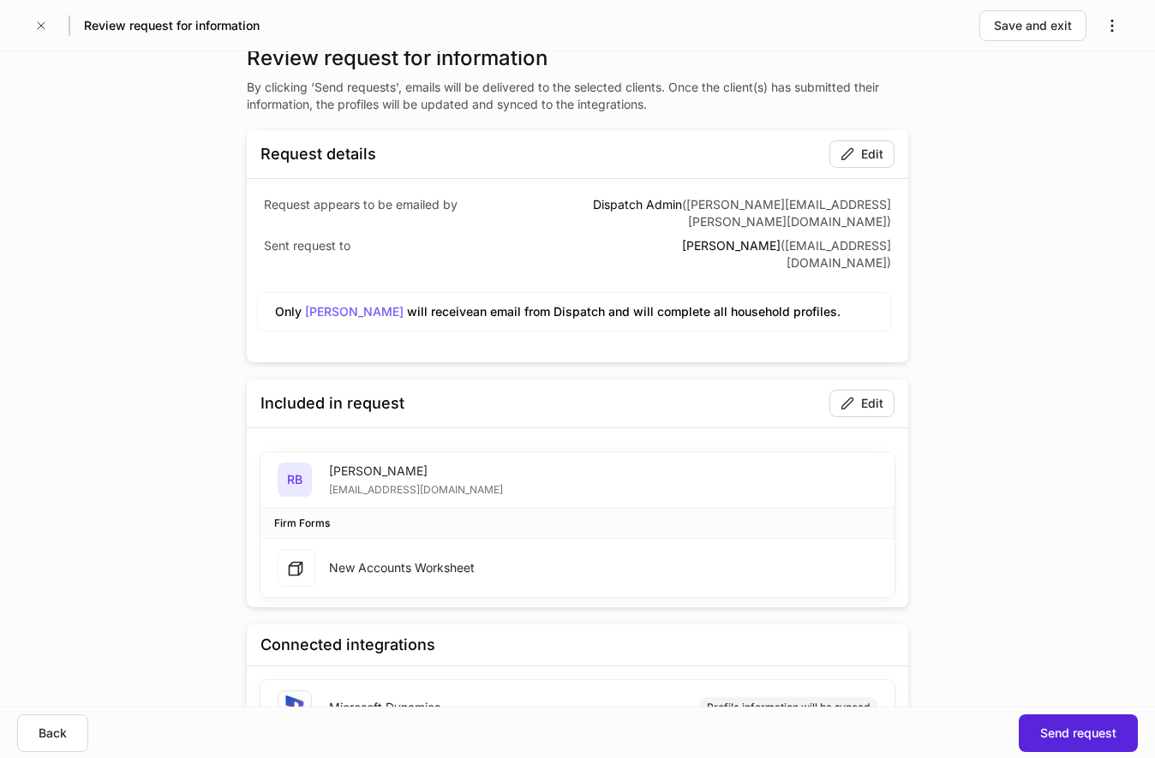
scroll to position [11, 0]
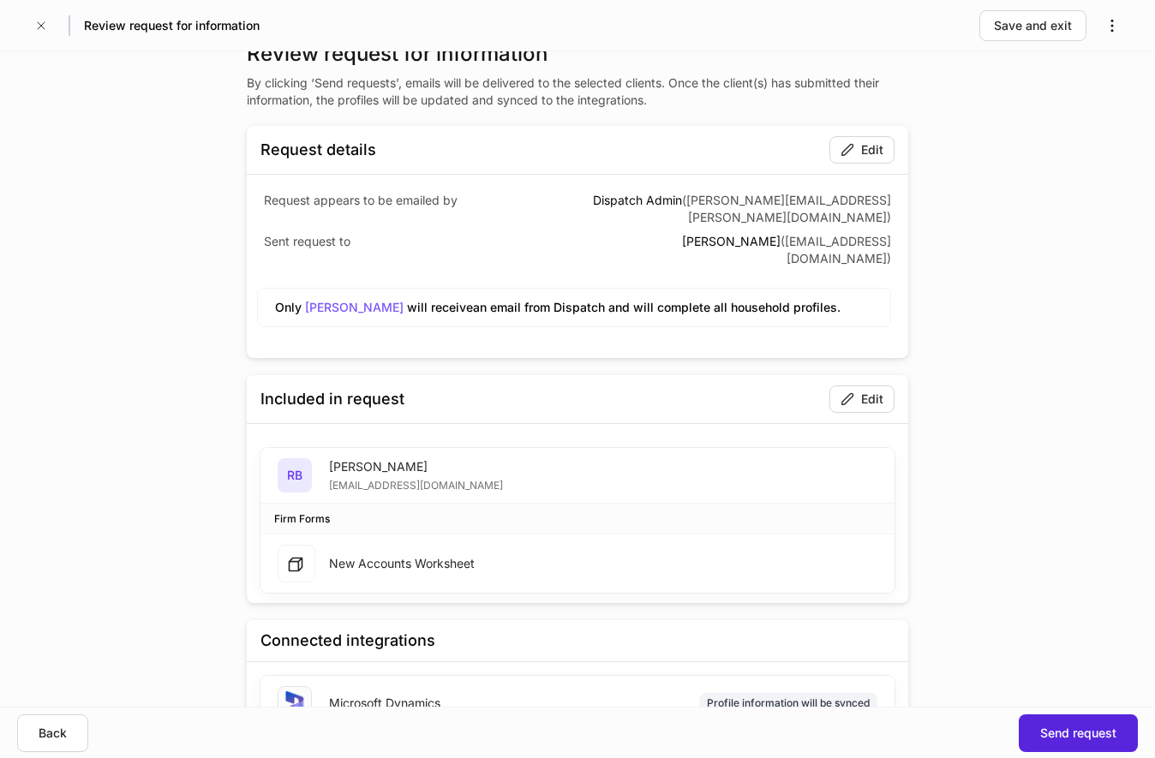
click at [450, 555] on div "New Accounts Worksheet" at bounding box center [402, 563] width 146 height 17
click at [428, 458] on div "[PERSON_NAME]" at bounding box center [416, 466] width 174 height 17
click at [846, 392] on icon "button" at bounding box center [848, 399] width 14 height 14
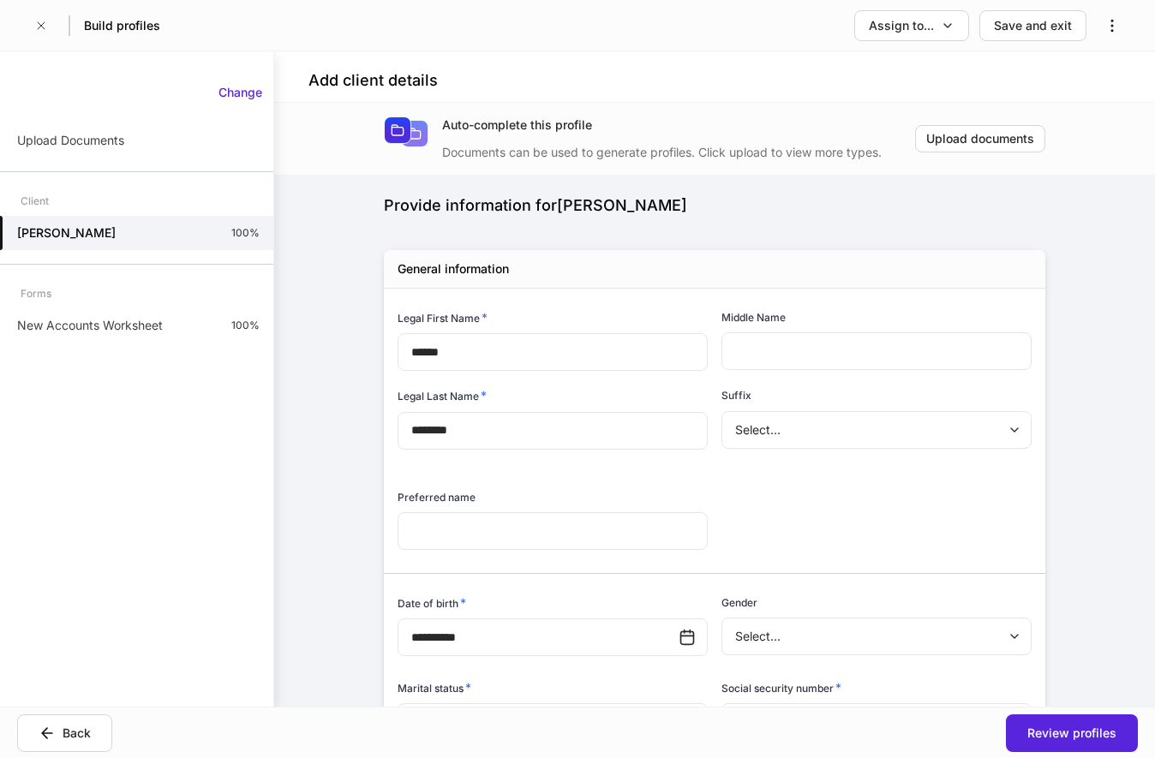
type input "**********"
click at [236, 87] on div "Change" at bounding box center [241, 92] width 44 height 17
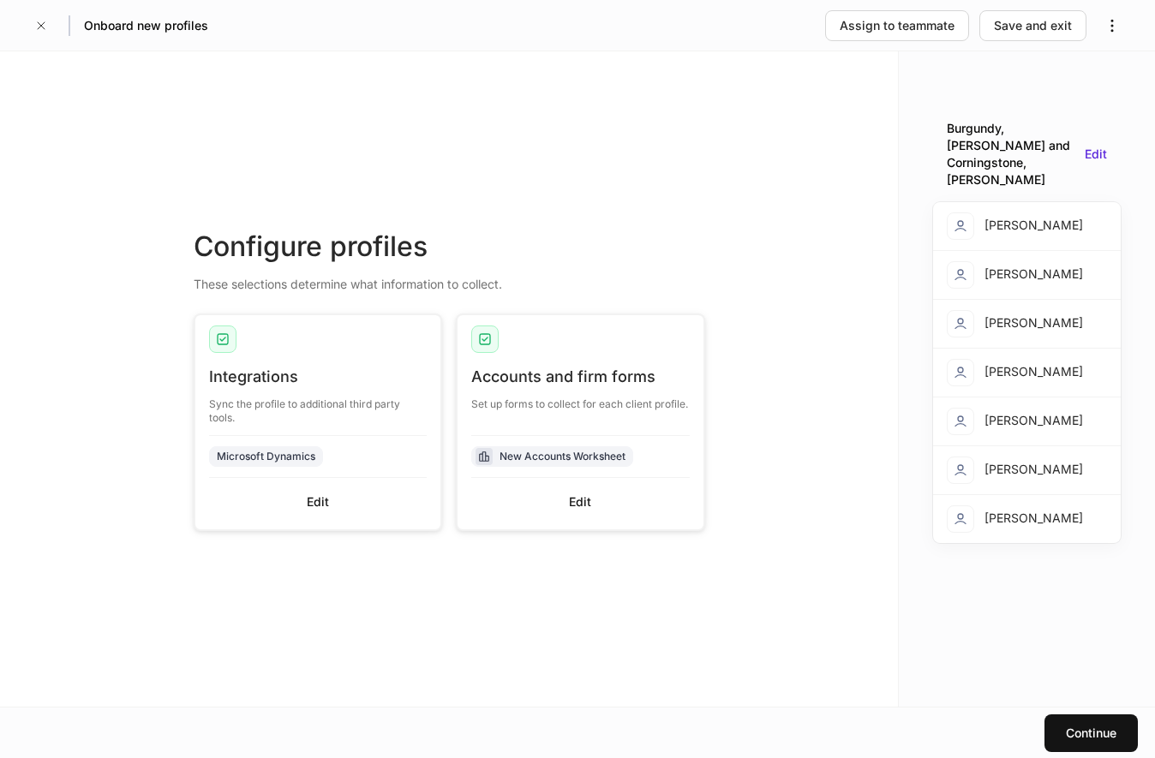
click at [640, 436] on div "New Accounts Worksheet" at bounding box center [580, 456] width 219 height 43
click at [582, 498] on div "Edit" at bounding box center [580, 502] width 22 height 17
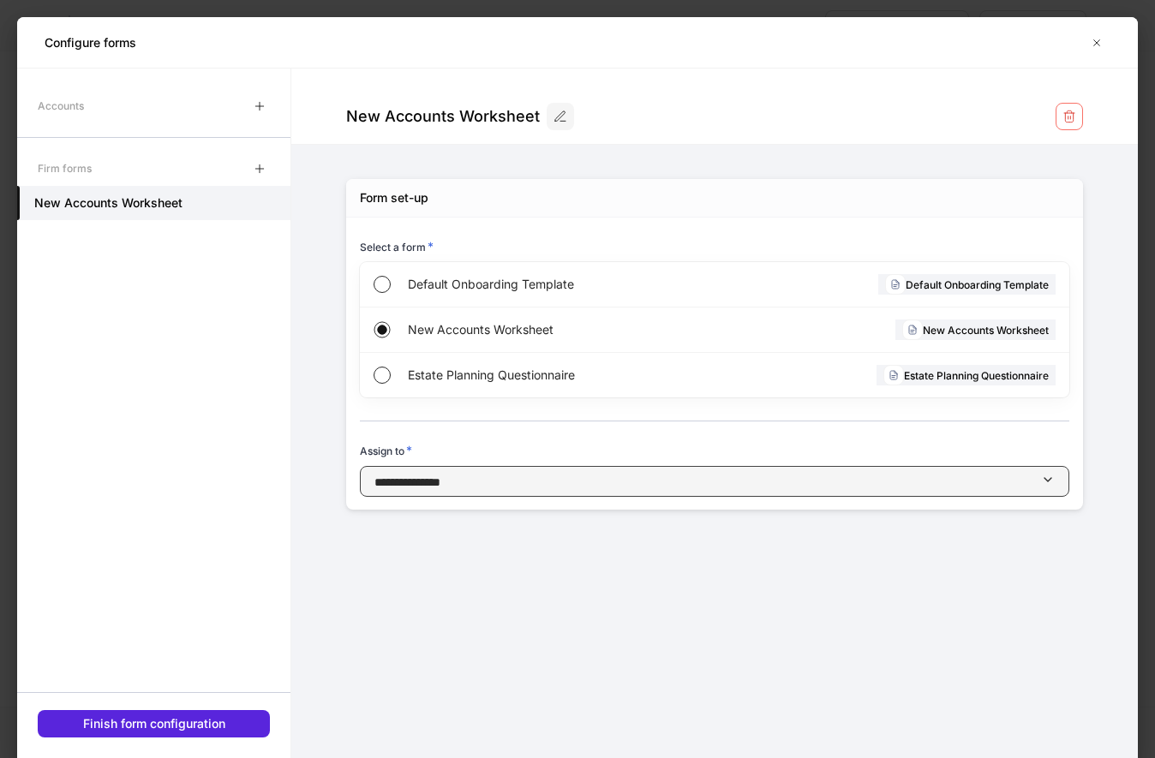
click at [738, 485] on div "button" at bounding box center [740, 482] width 601 height 18
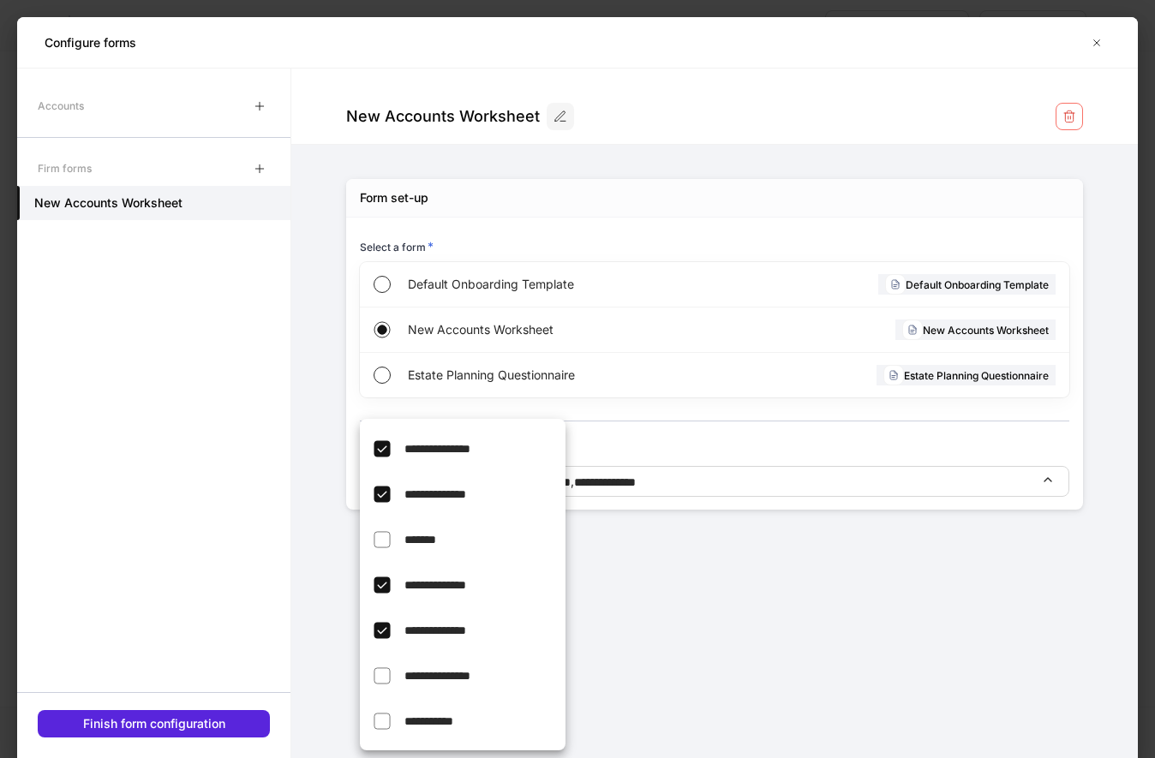
click at [394, 667] on li "**********" at bounding box center [463, 675] width 206 height 45
click at [819, 582] on div at bounding box center [577, 379] width 1155 height 758
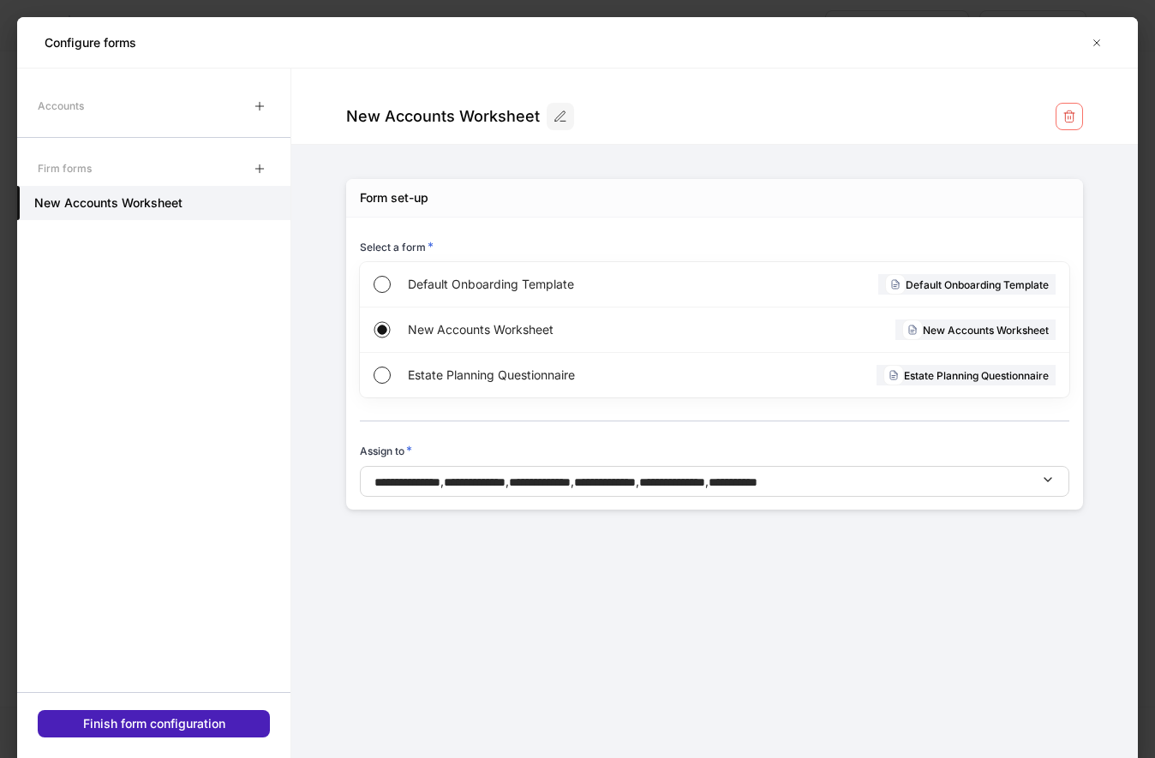
click at [195, 721] on div "Finish form configuration" at bounding box center [154, 724] width 142 height 17
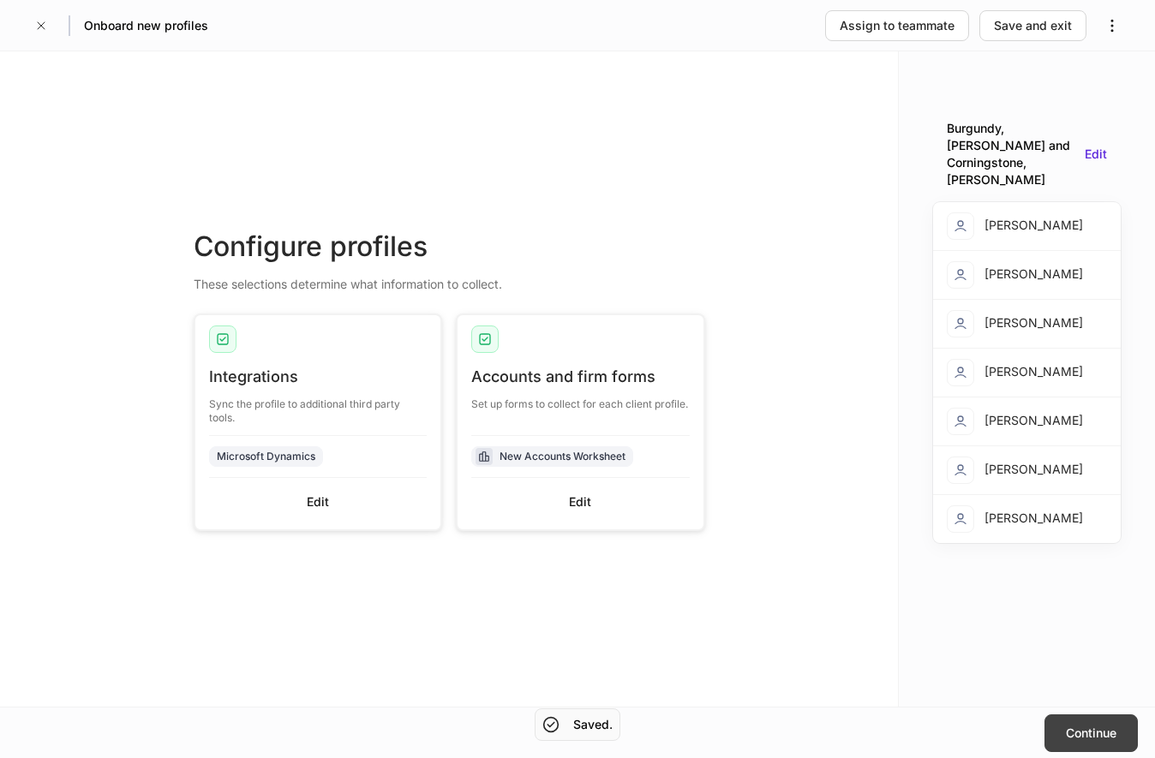
click at [1111, 735] on div "Continue" at bounding box center [1091, 733] width 51 height 17
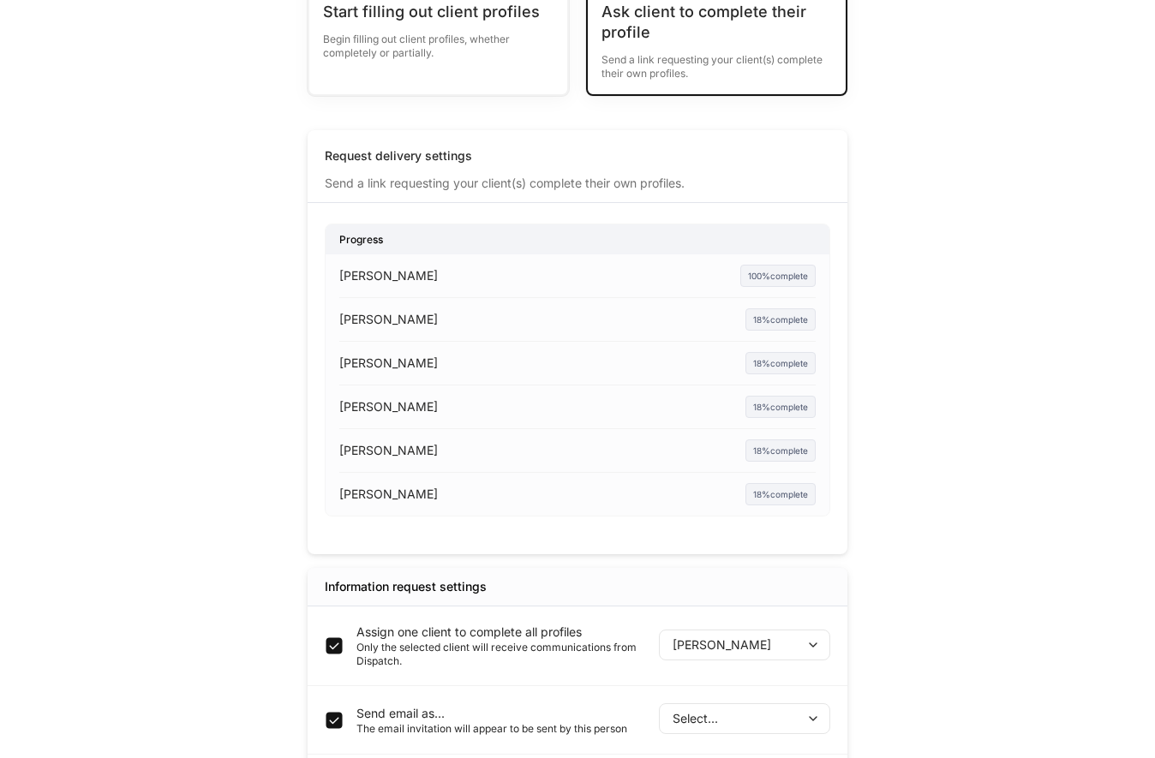
scroll to position [303, 0]
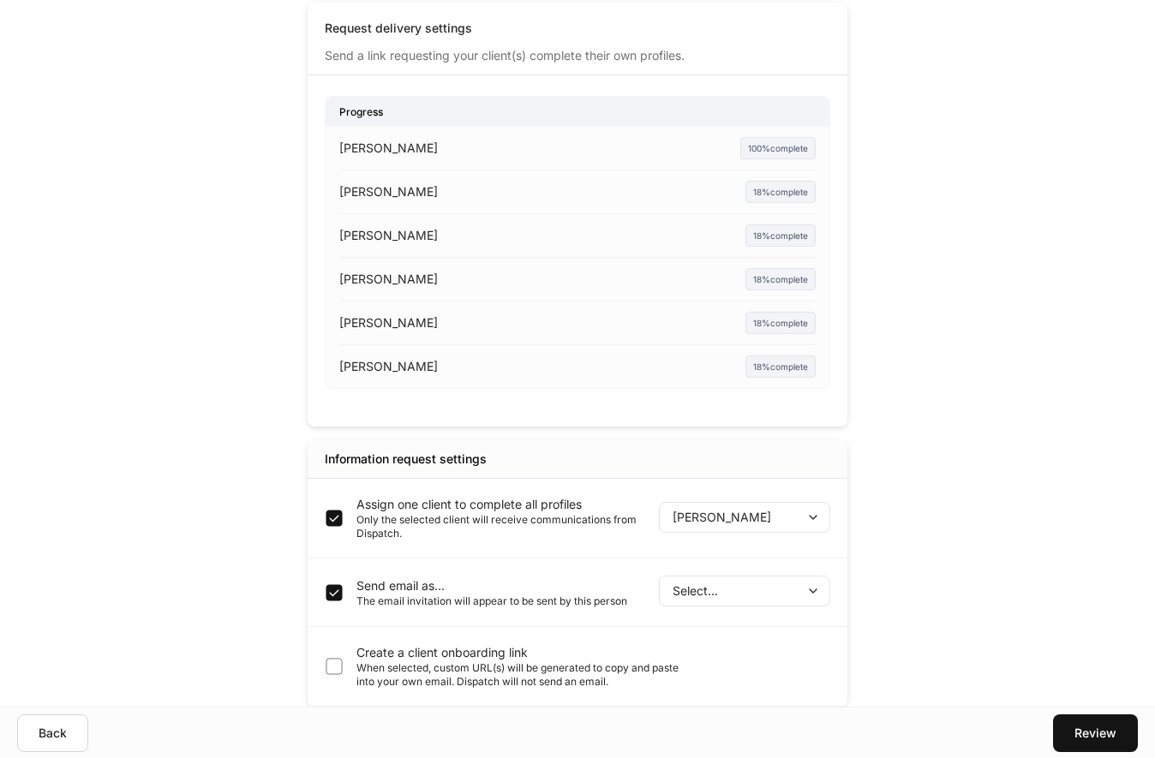
click at [481, 517] on p "Only the selected client will receive communications from Dispatch." at bounding box center [501, 526] width 289 height 27
click at [536, 506] on p "Assign one client to complete all profiles" at bounding box center [501, 504] width 289 height 17
click at [763, 456] on body "**********" at bounding box center [577, 76] width 1155 height 758
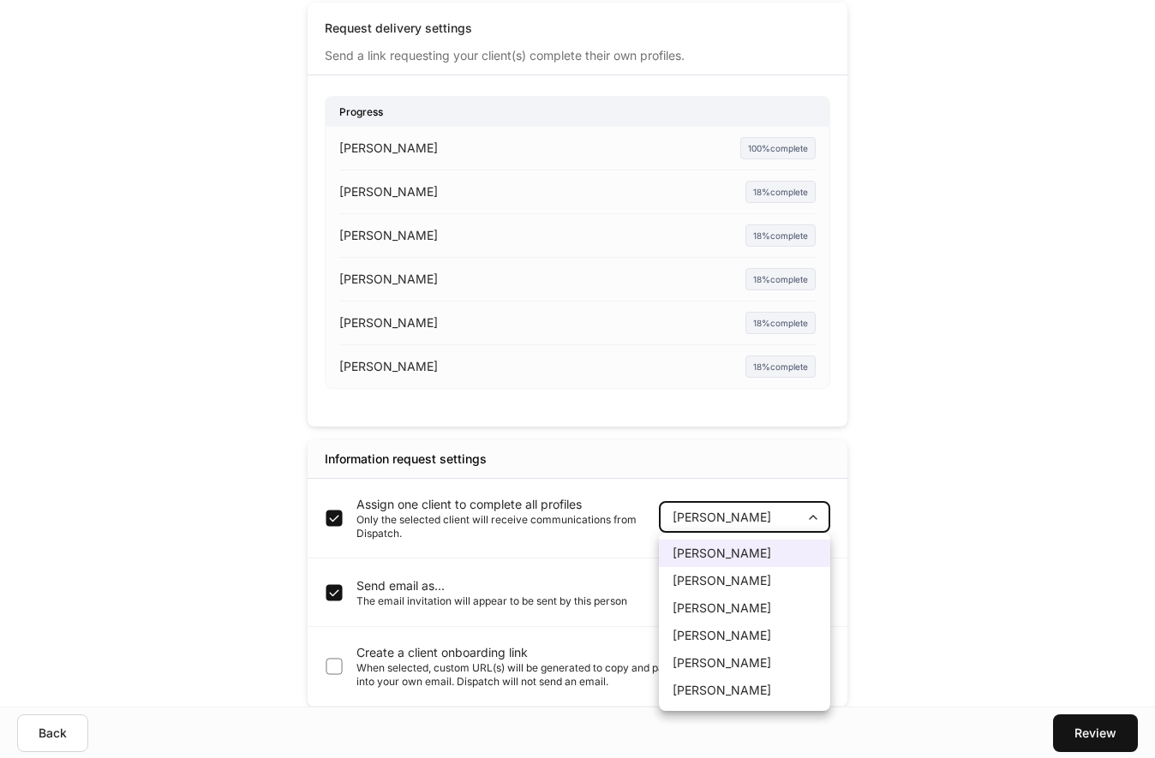
click at [763, 516] on div at bounding box center [577, 379] width 1155 height 758
click at [764, 456] on body "**********" at bounding box center [577, 76] width 1155 height 758
click at [378, 513] on div at bounding box center [577, 379] width 1155 height 758
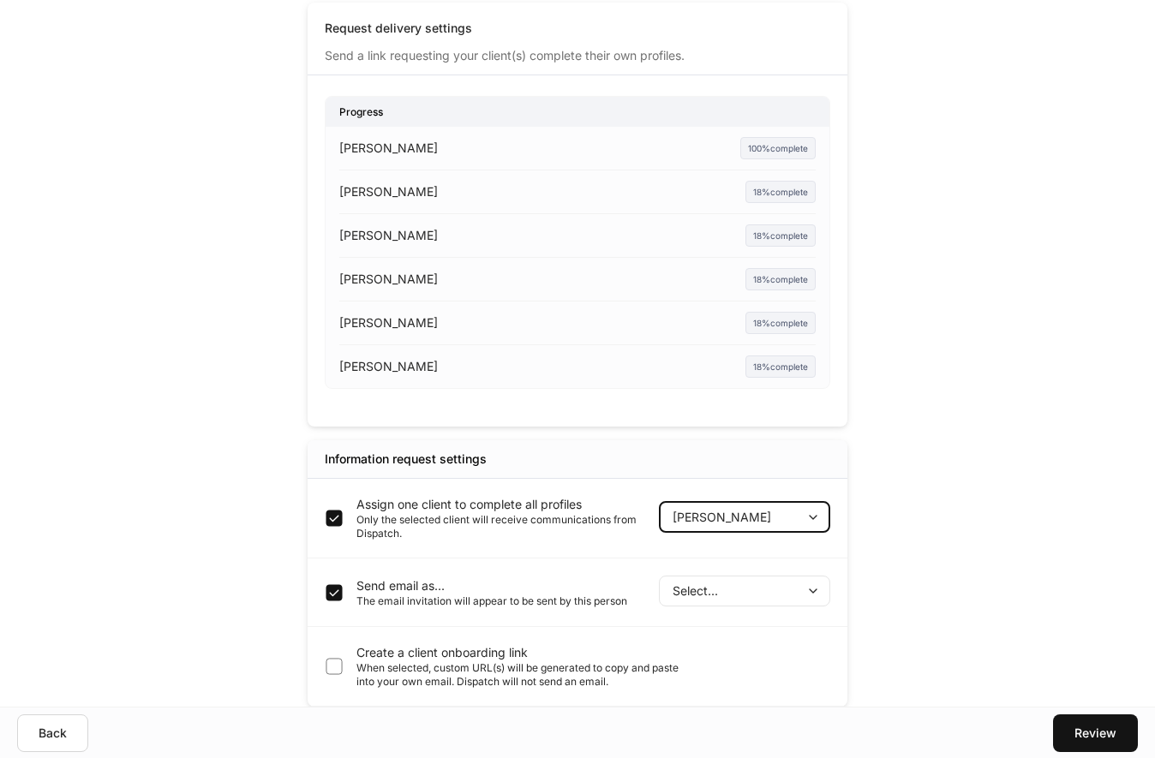
click at [411, 518] on p "Only the selected client will receive communications from Dispatch." at bounding box center [501, 526] width 289 height 27
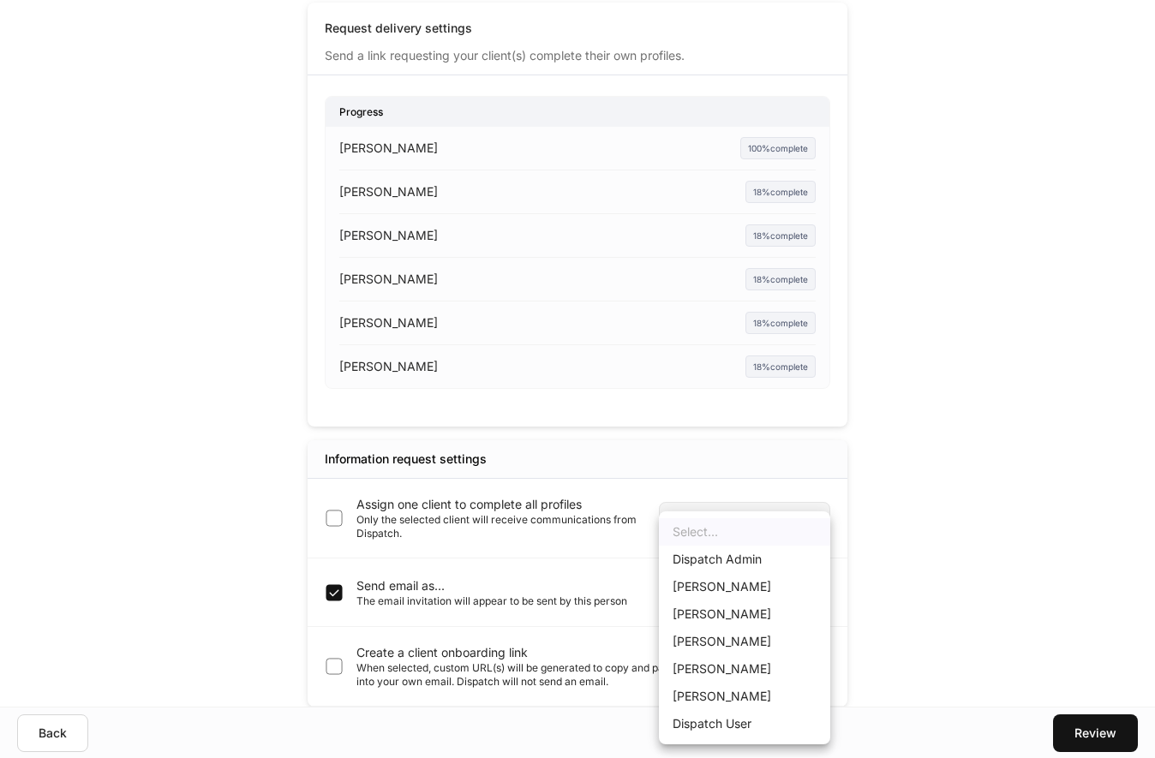
click at [772, 456] on body "**********" at bounding box center [577, 76] width 1155 height 758
click at [751, 558] on li "Dispatch Admin" at bounding box center [744, 559] width 171 height 27
type input "******"
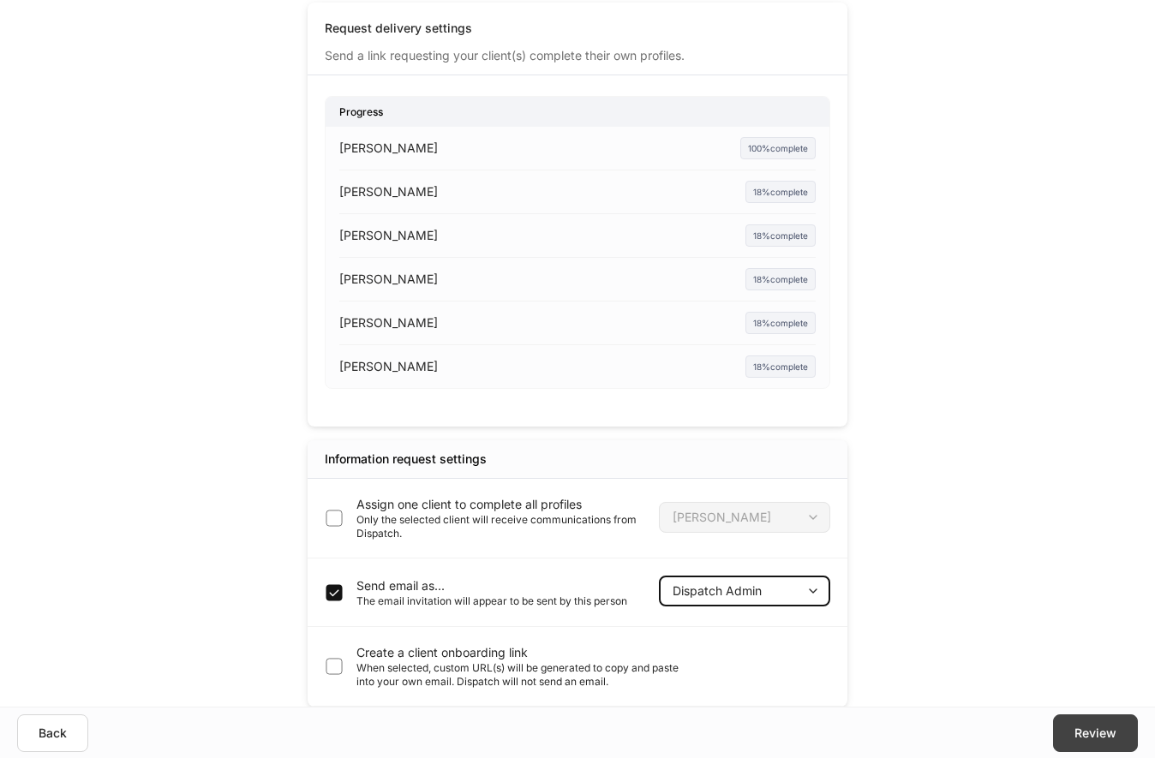
click at [1091, 731] on div "Review" at bounding box center [1096, 733] width 42 height 17
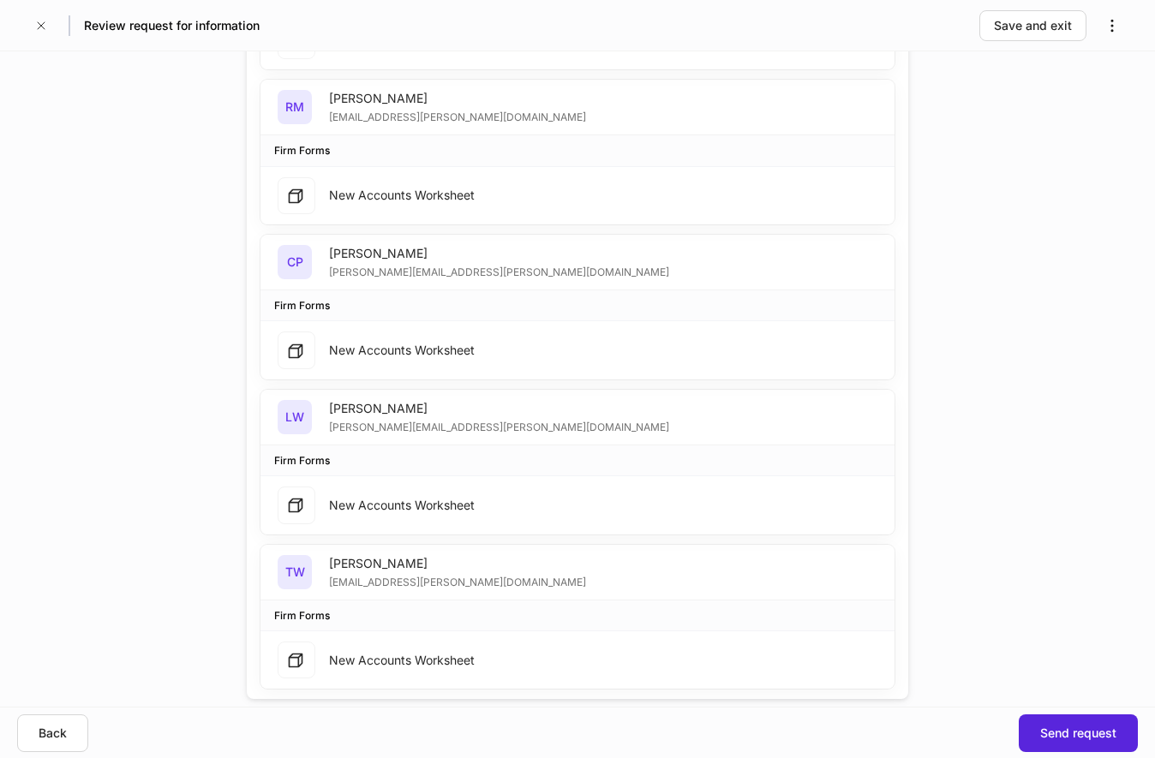
scroll to position [728, 0]
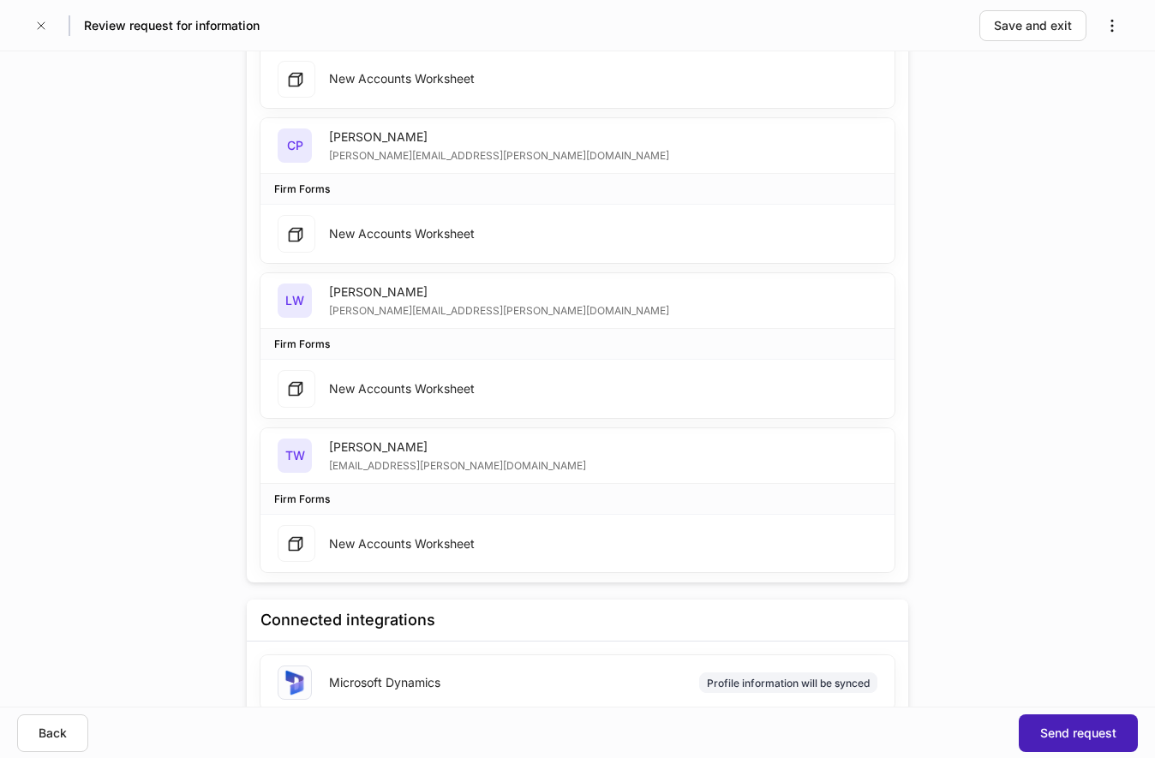
click at [1070, 732] on div "Send request" at bounding box center [1078, 733] width 76 height 17
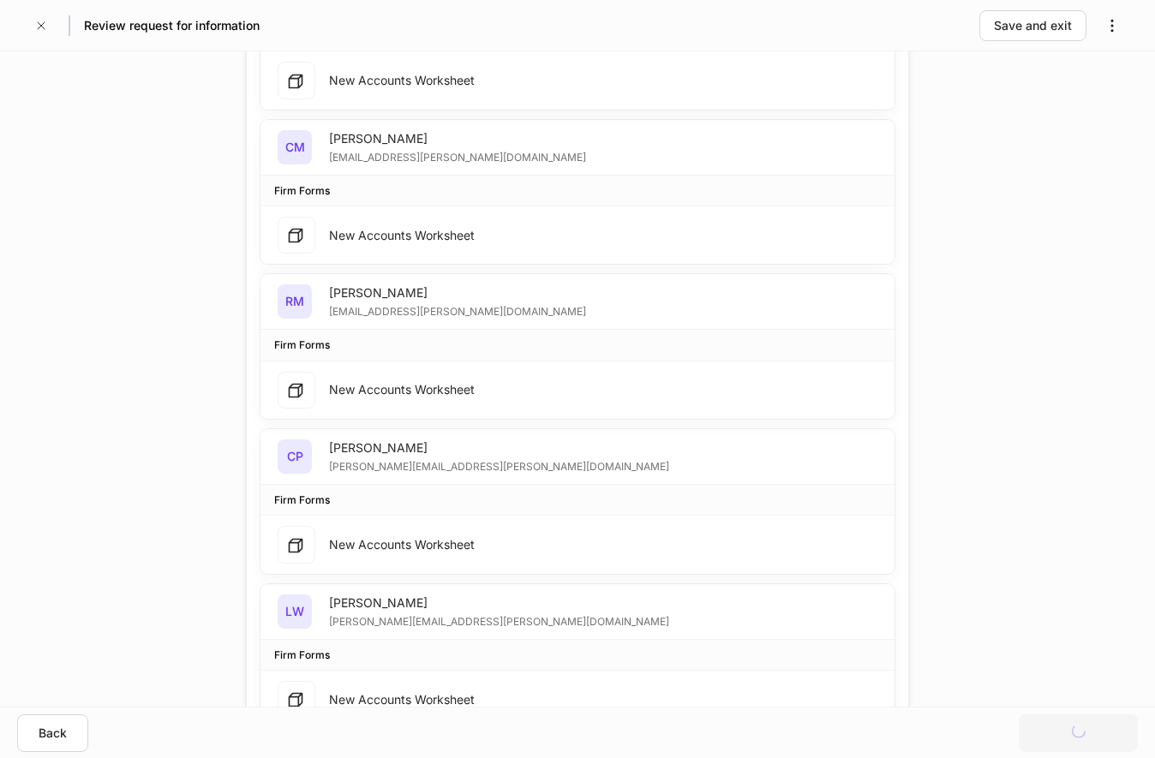
scroll to position [0, 0]
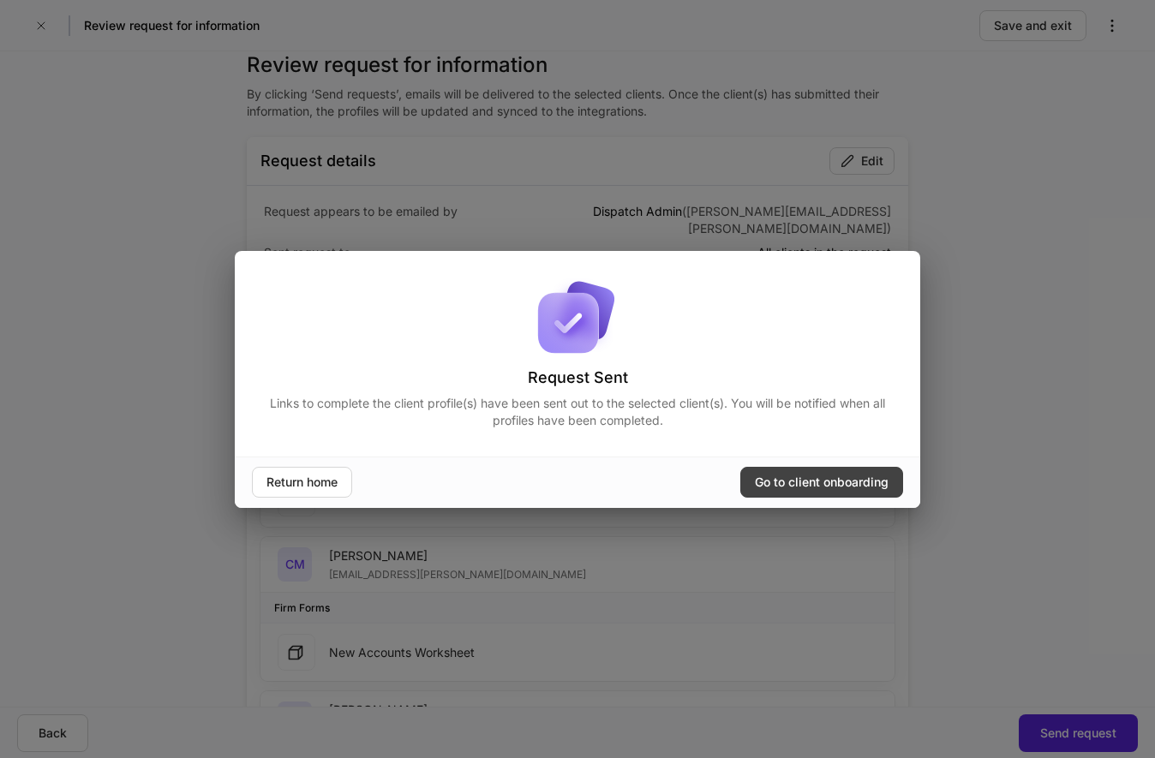
click at [842, 472] on button "Go to client onboarding" at bounding box center [821, 482] width 163 height 31
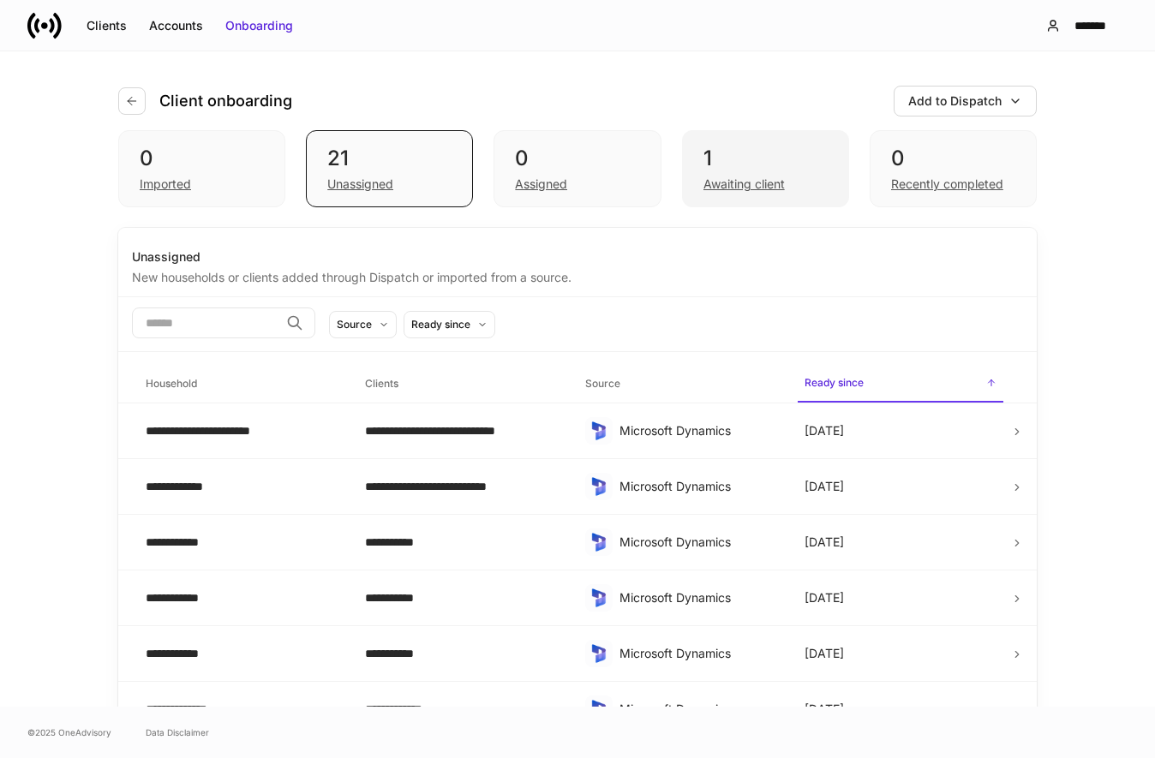
click at [753, 183] on div "Awaiting client" at bounding box center [744, 184] width 81 height 17
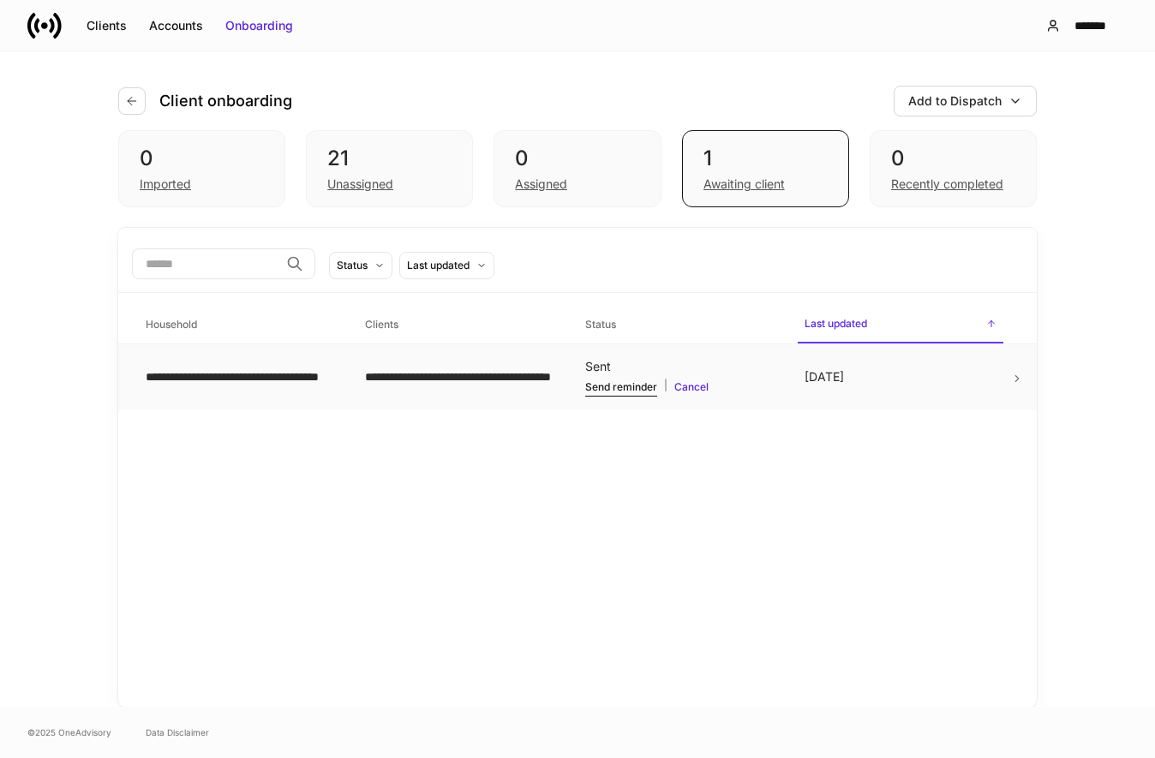
click at [869, 377] on td "[DATE]" at bounding box center [900, 378] width 219 height 66
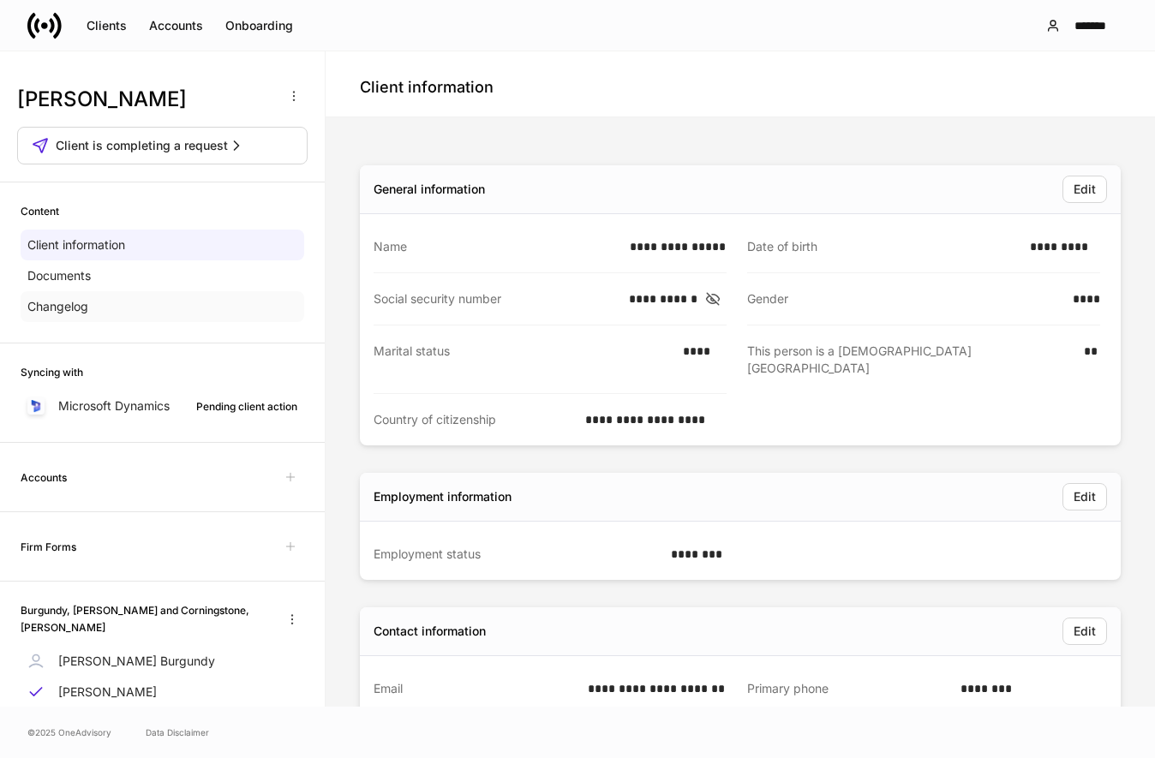
click at [126, 305] on div "Changelog" at bounding box center [163, 306] width 284 height 31
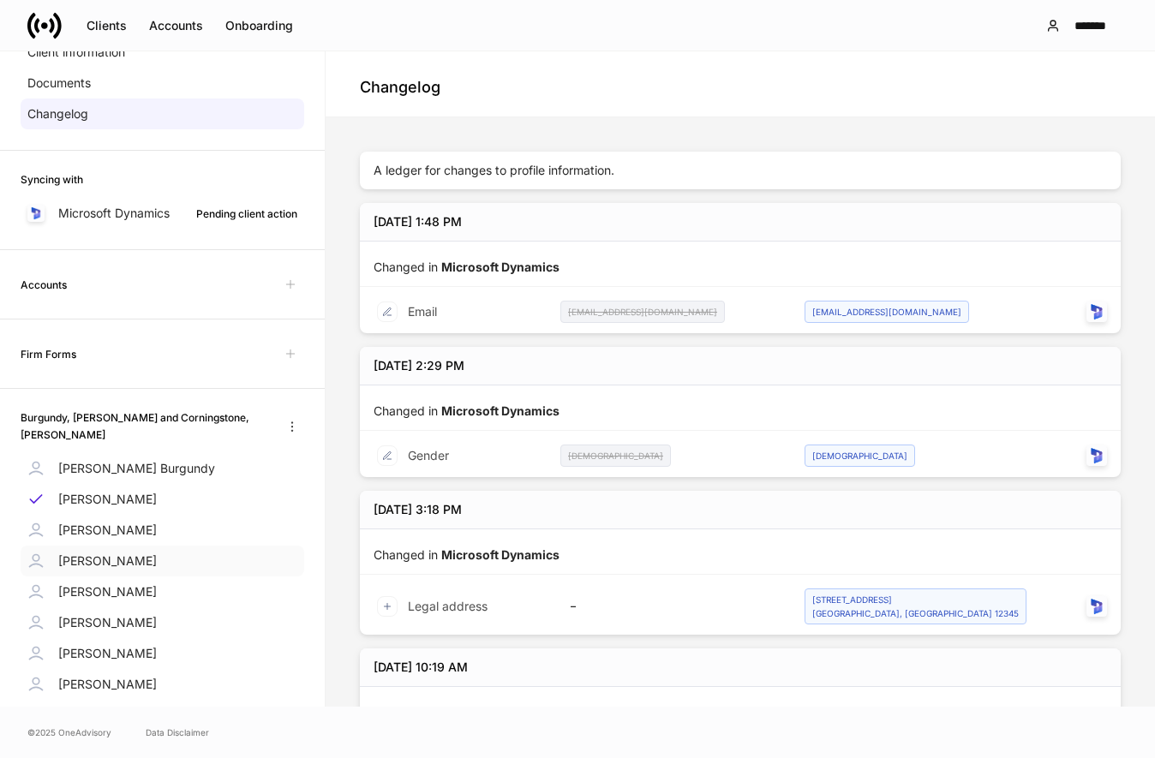
scroll to position [65, 0]
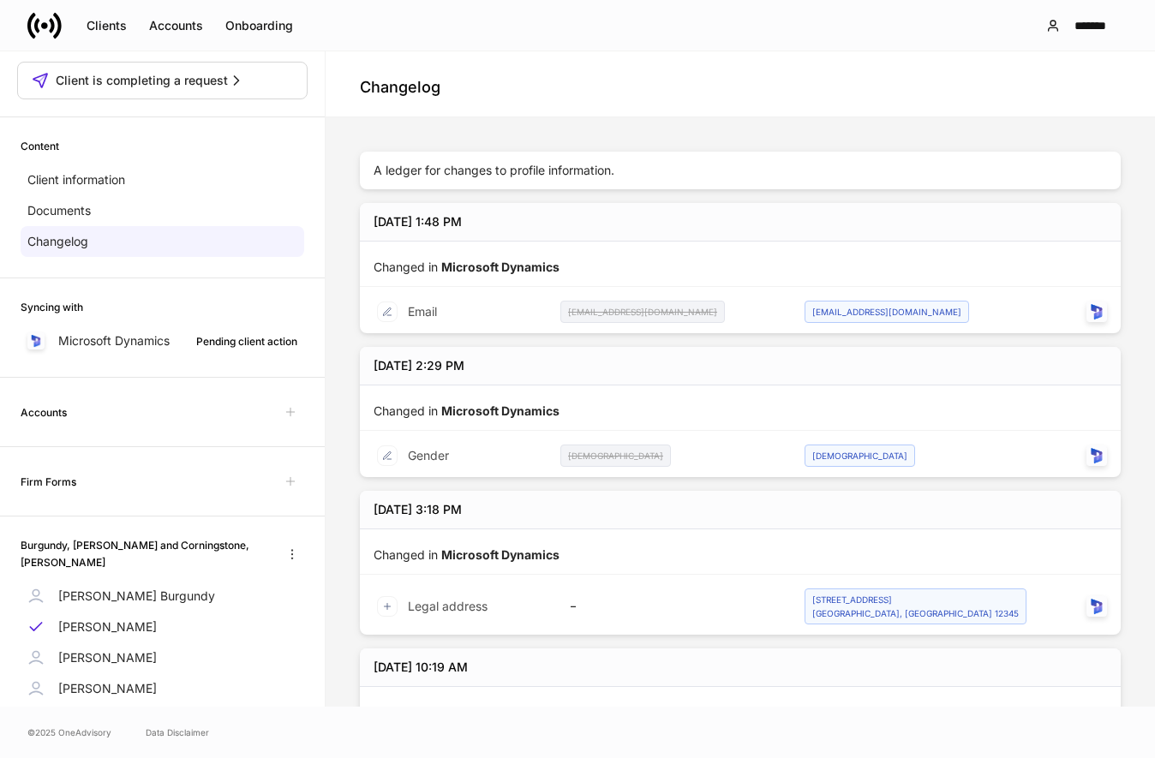
click at [246, 411] on div "Accounts" at bounding box center [163, 411] width 284 height 27
click at [64, 404] on h6 "Accounts" at bounding box center [44, 412] width 46 height 16
click at [75, 486] on h6 "Firm Forms" at bounding box center [49, 482] width 56 height 16
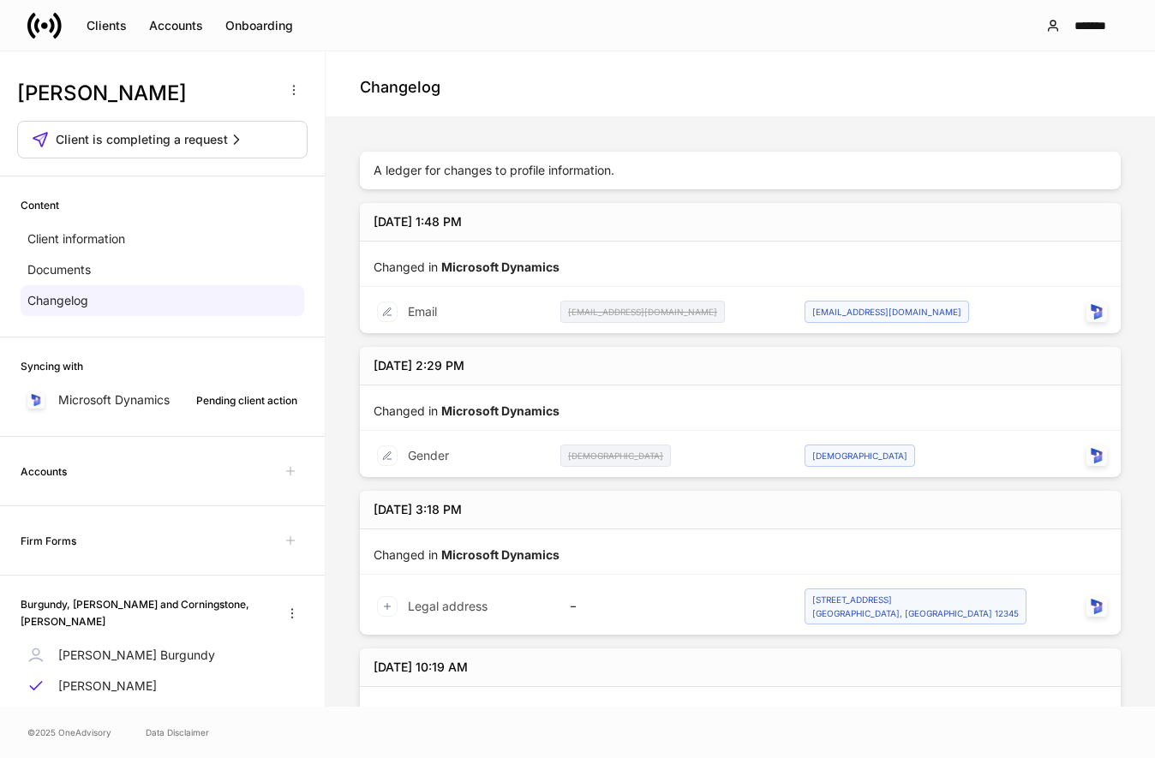
scroll to position [0, 0]
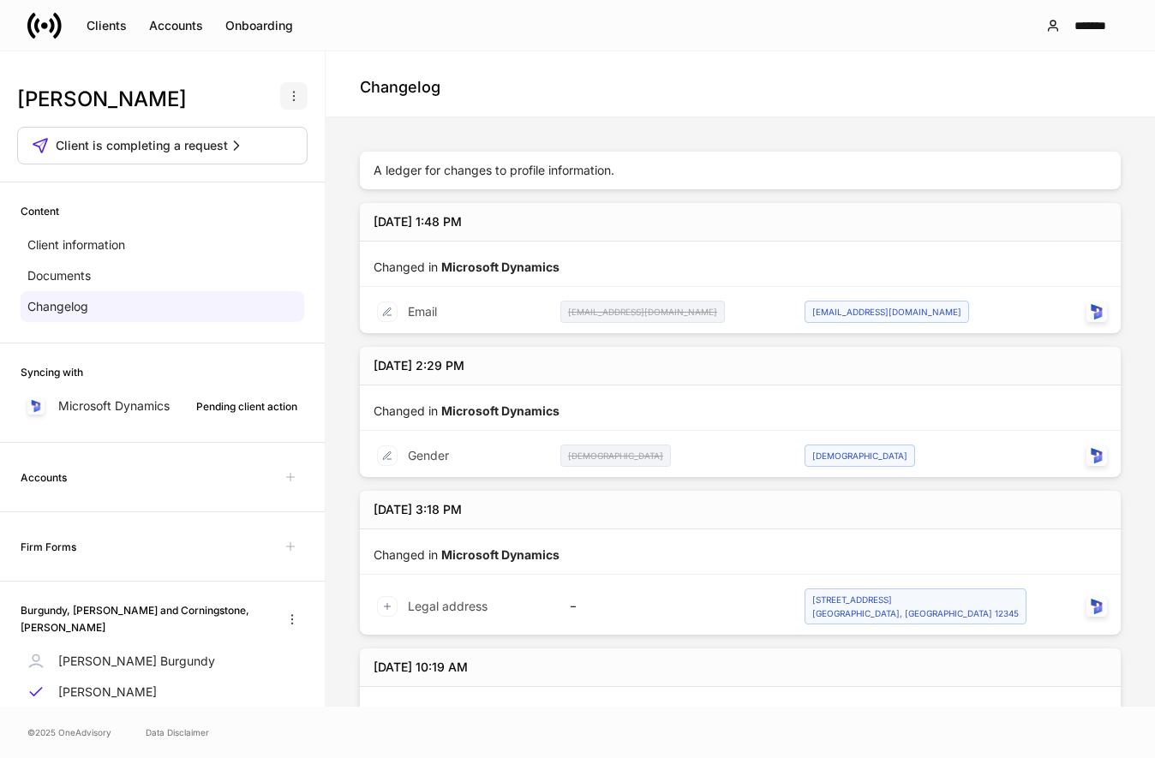
click at [291, 102] on button "button" at bounding box center [293, 95] width 27 height 27
click at [262, 96] on div at bounding box center [577, 379] width 1155 height 758
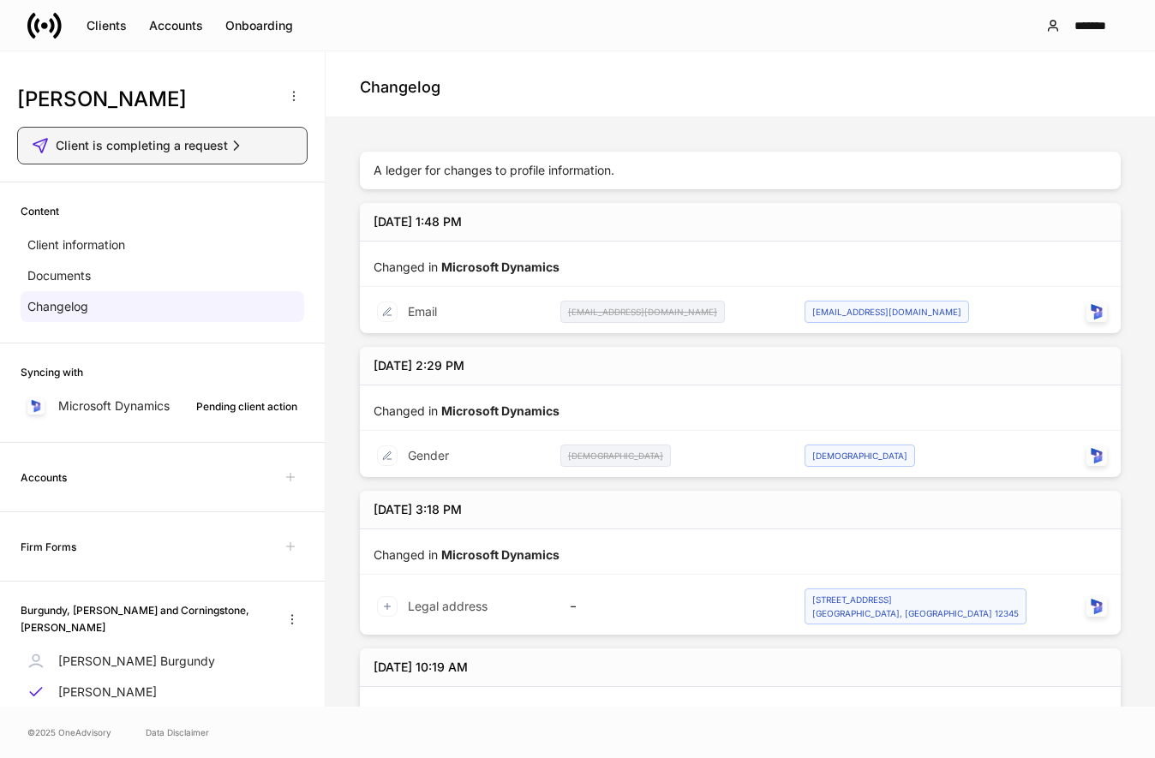
click at [163, 143] on span "Client is completing a request" at bounding box center [142, 145] width 172 height 17
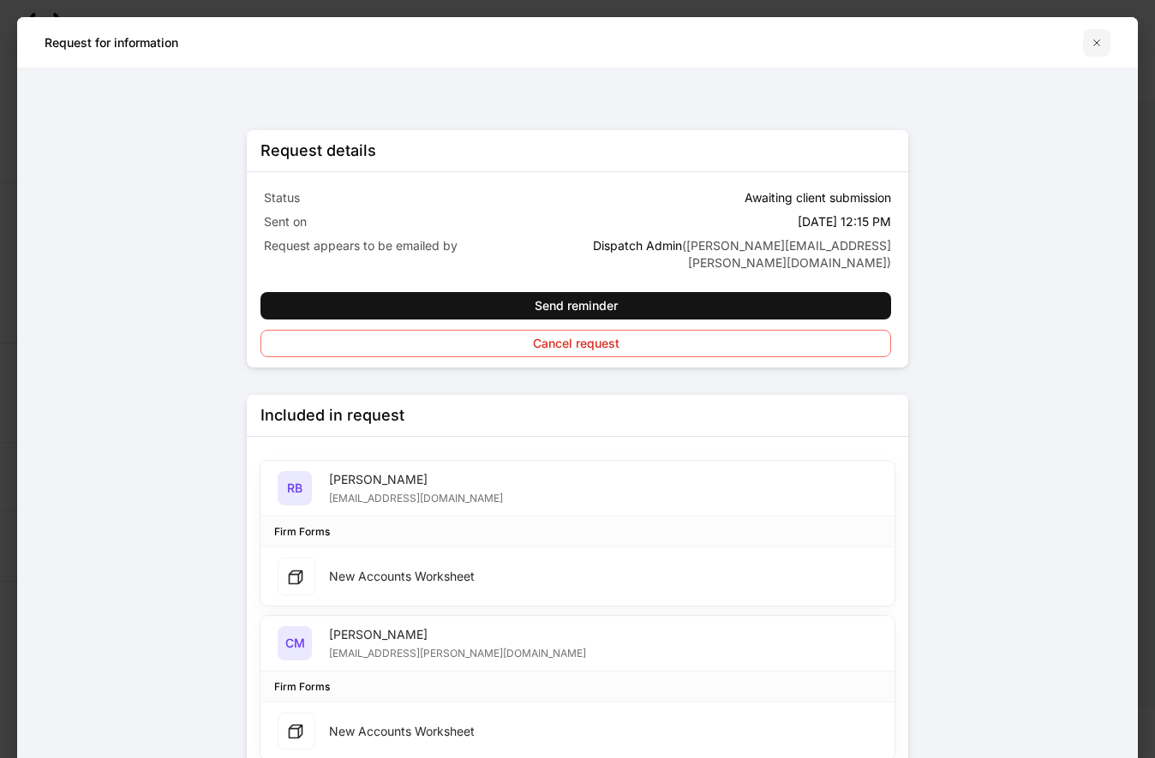
click at [1093, 41] on icon "button" at bounding box center [1097, 43] width 14 height 14
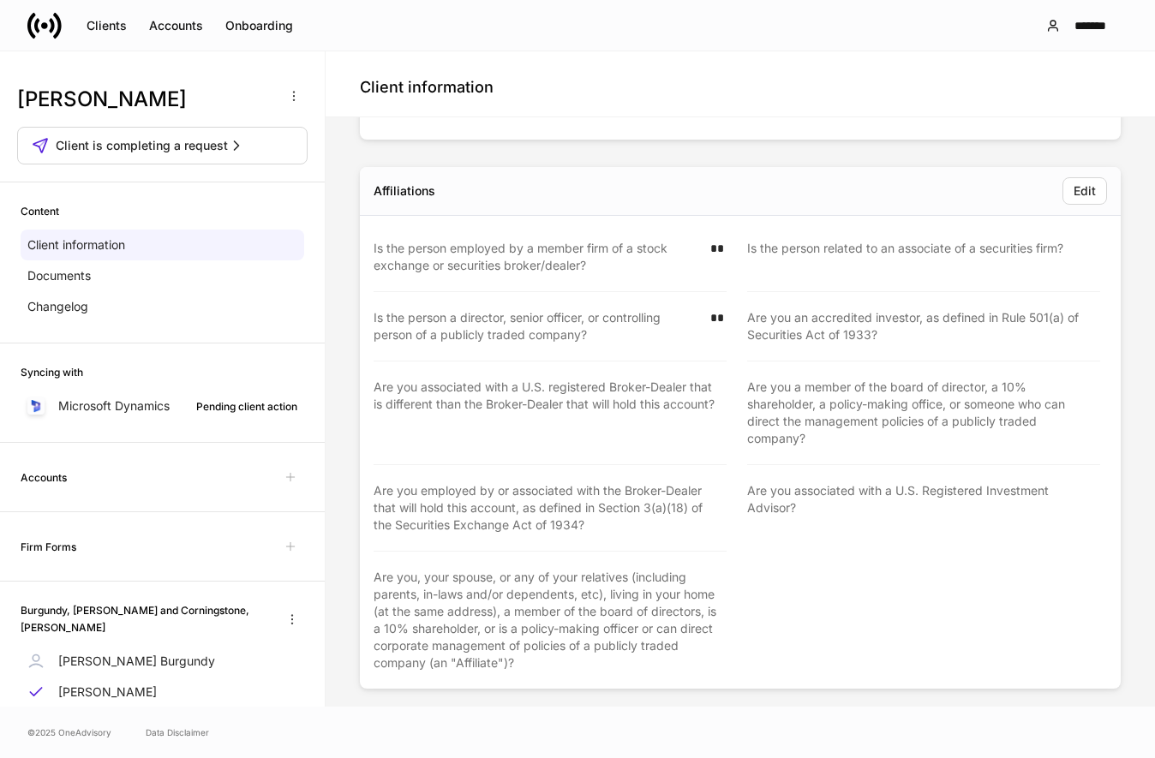
scroll to position [607, 0]
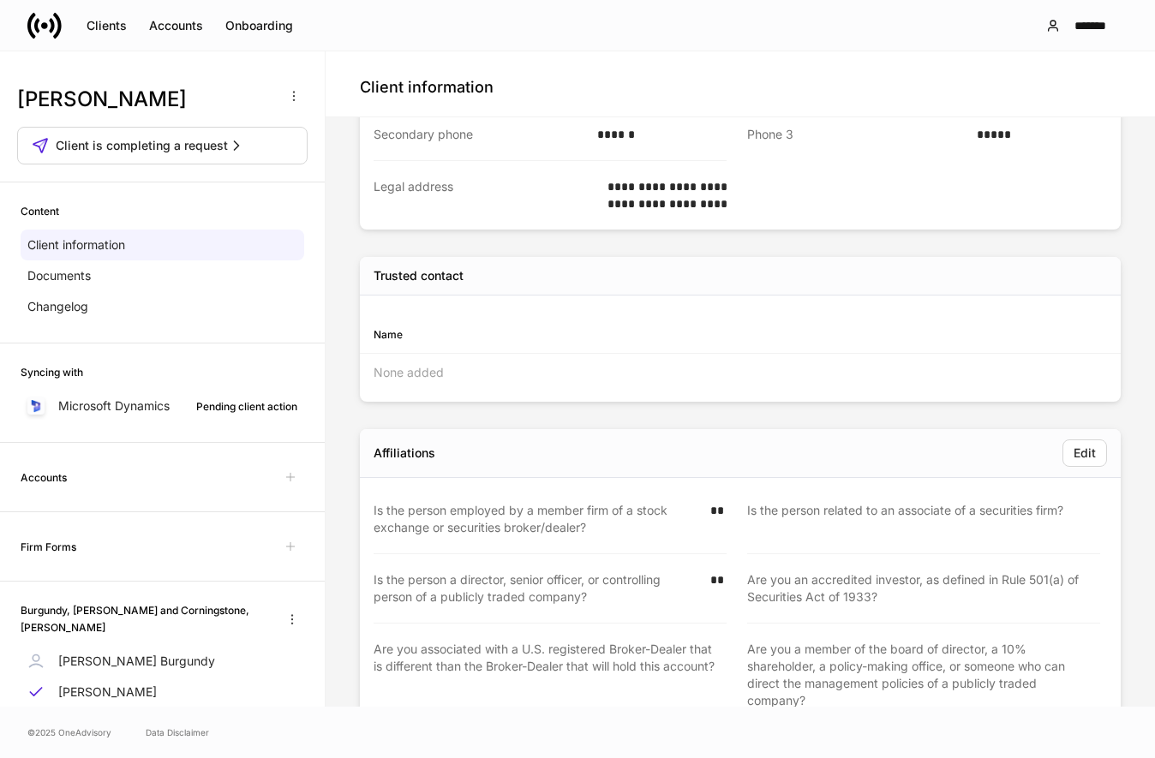
click at [60, 537] on div "Firm Forms" at bounding box center [163, 546] width 284 height 27
click at [59, 539] on h6 "Firm Forms" at bounding box center [49, 547] width 56 height 16
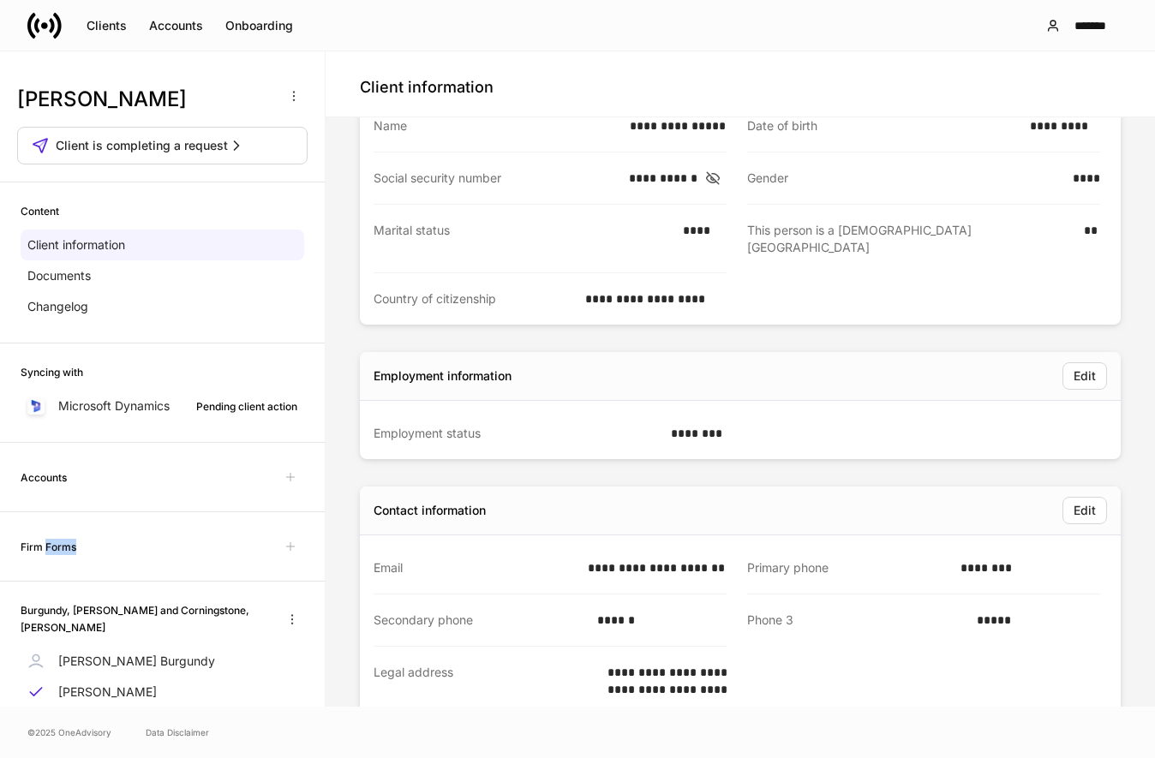
scroll to position [0, 0]
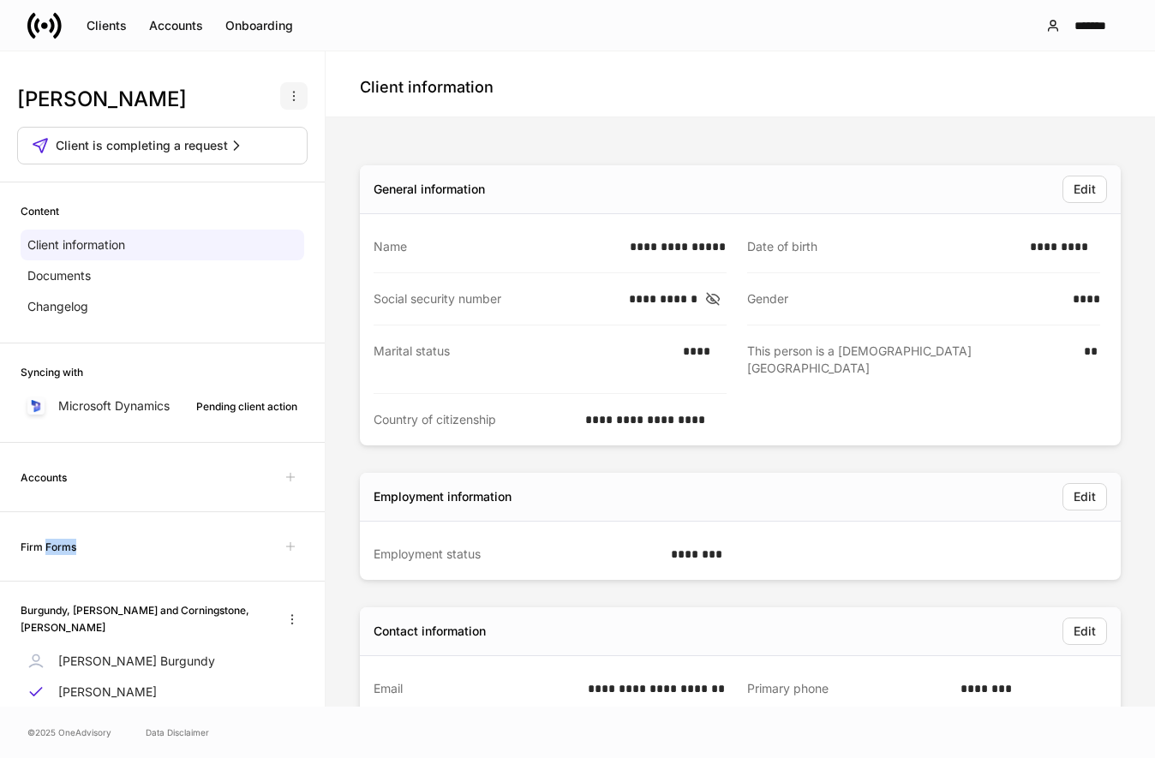
click at [297, 97] on icon "button" at bounding box center [294, 96] width 14 height 14
click at [439, 123] on div at bounding box center [577, 379] width 1155 height 758
click at [94, 282] on div "Documents" at bounding box center [163, 276] width 284 height 31
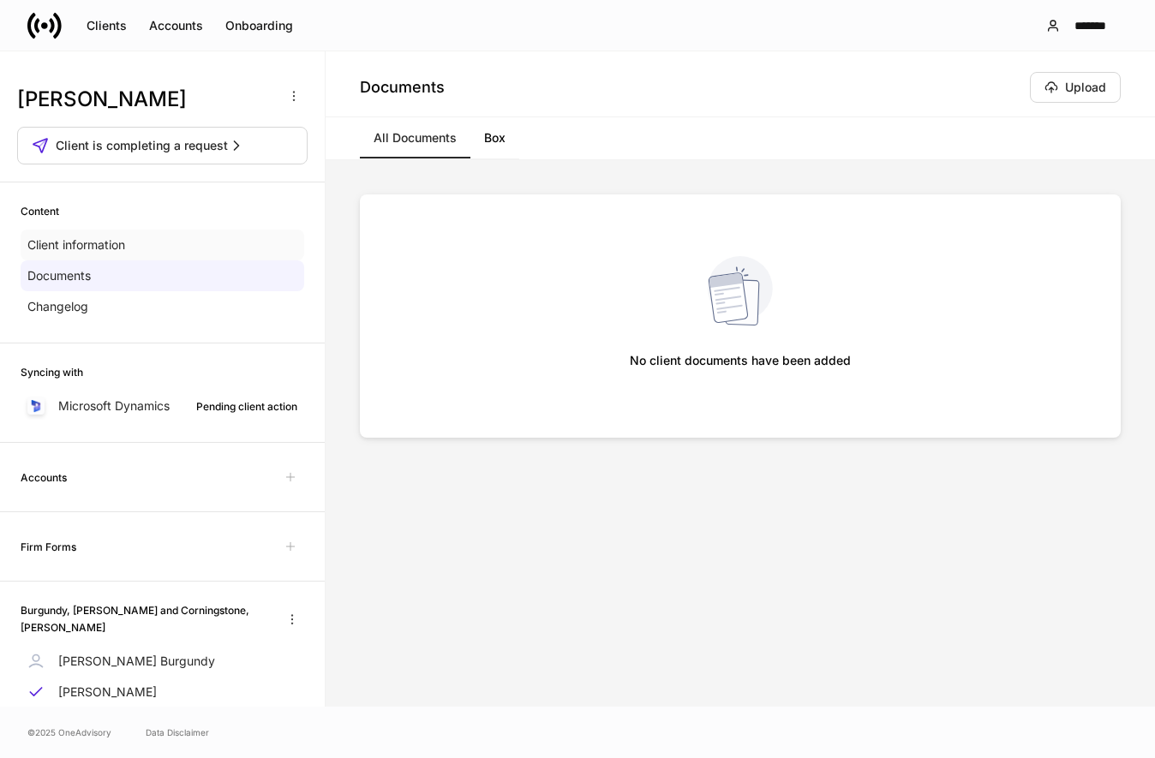
click at [107, 245] on p "Client information" at bounding box center [76, 245] width 98 height 17
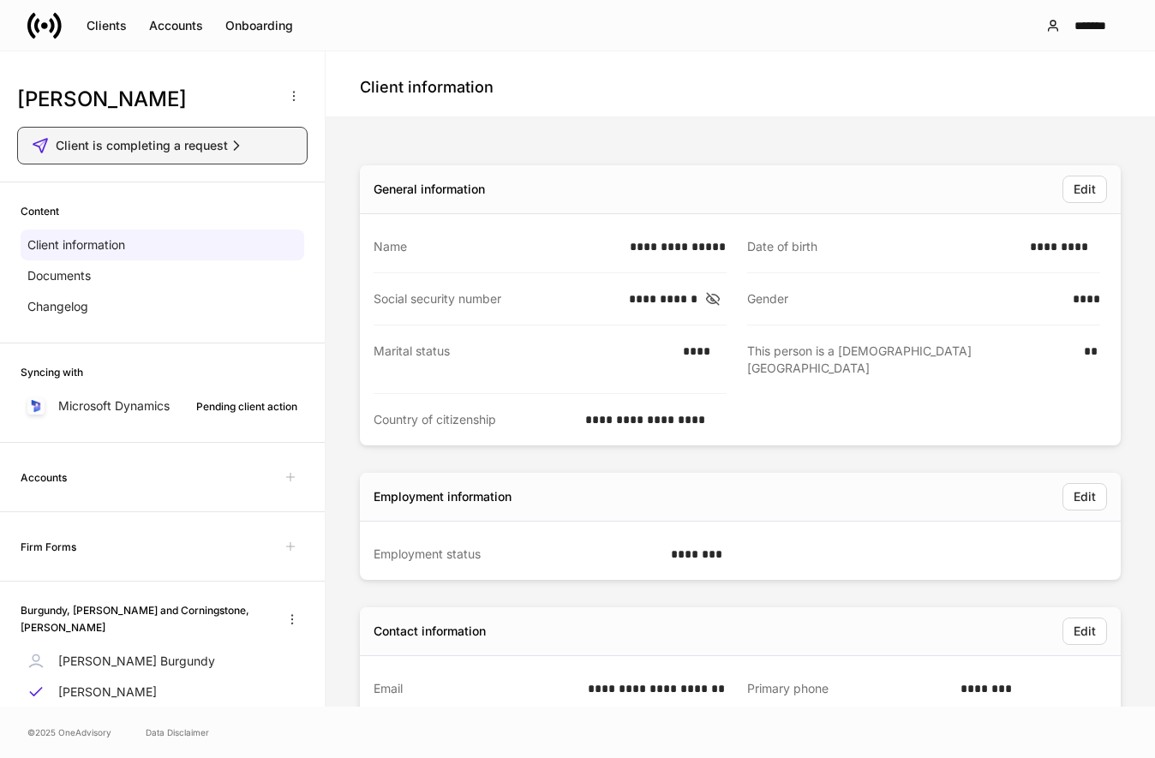
click at [165, 143] on span "Client is completing a request" at bounding box center [142, 145] width 172 height 17
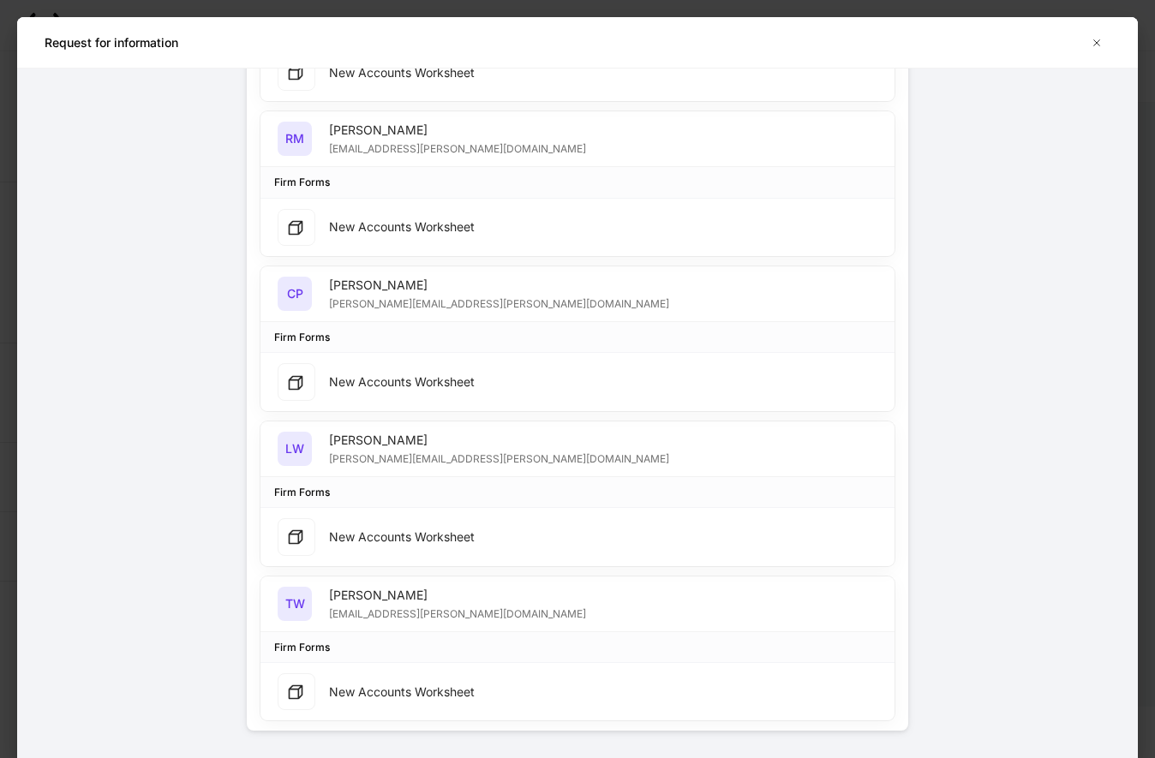
scroll to position [680, 0]
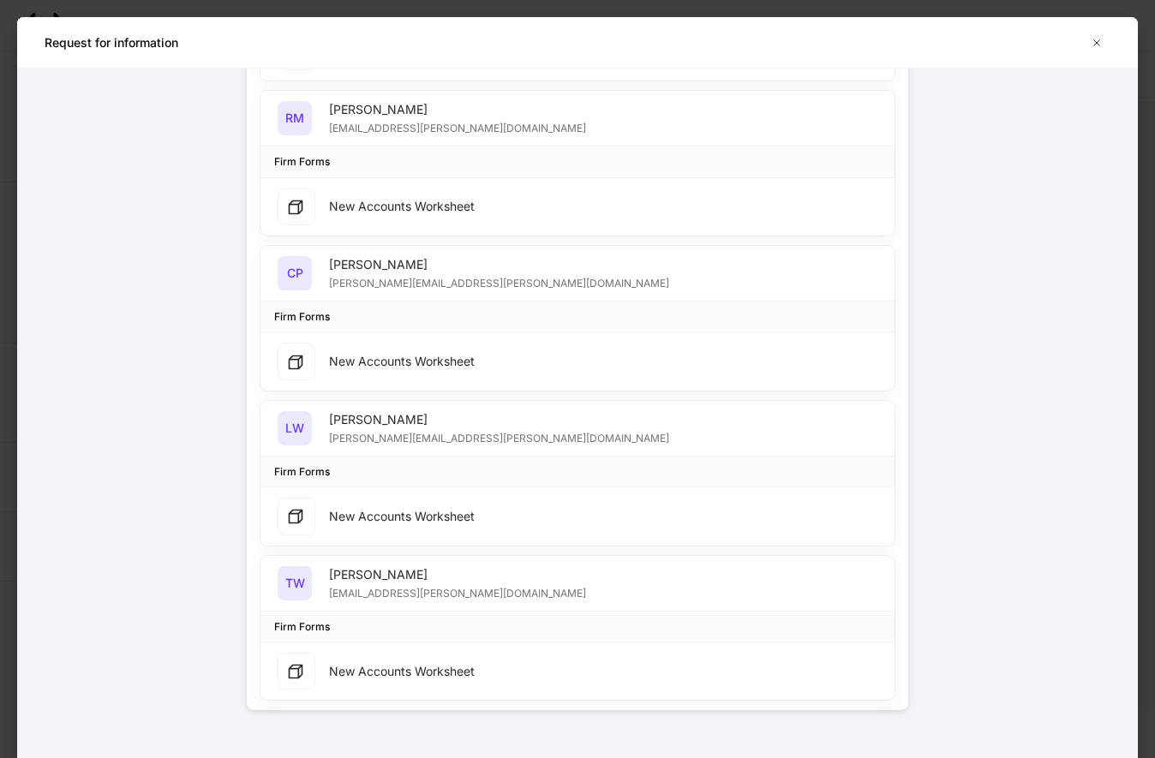
click at [322, 346] on div "New Accounts Worksheet" at bounding box center [376, 362] width 197 height 38
click at [284, 348] on div at bounding box center [297, 362] width 38 height 38
click at [313, 658] on div at bounding box center [297, 672] width 38 height 38
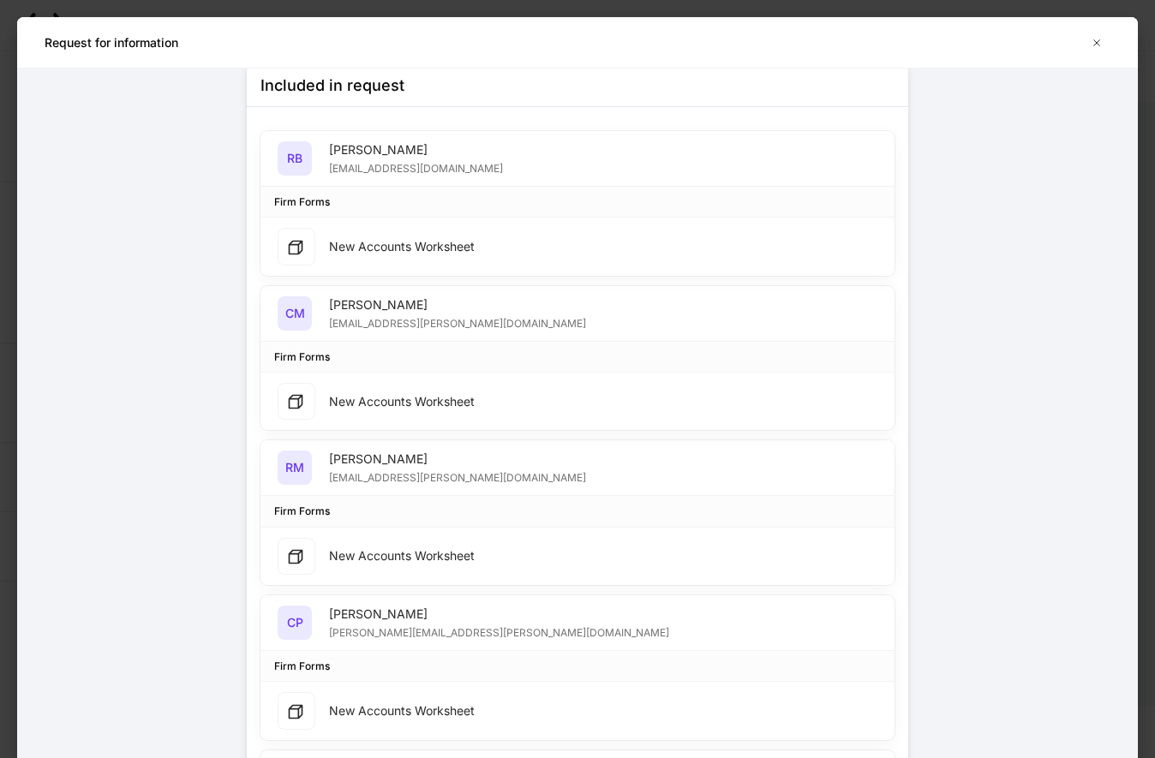
scroll to position [0, 0]
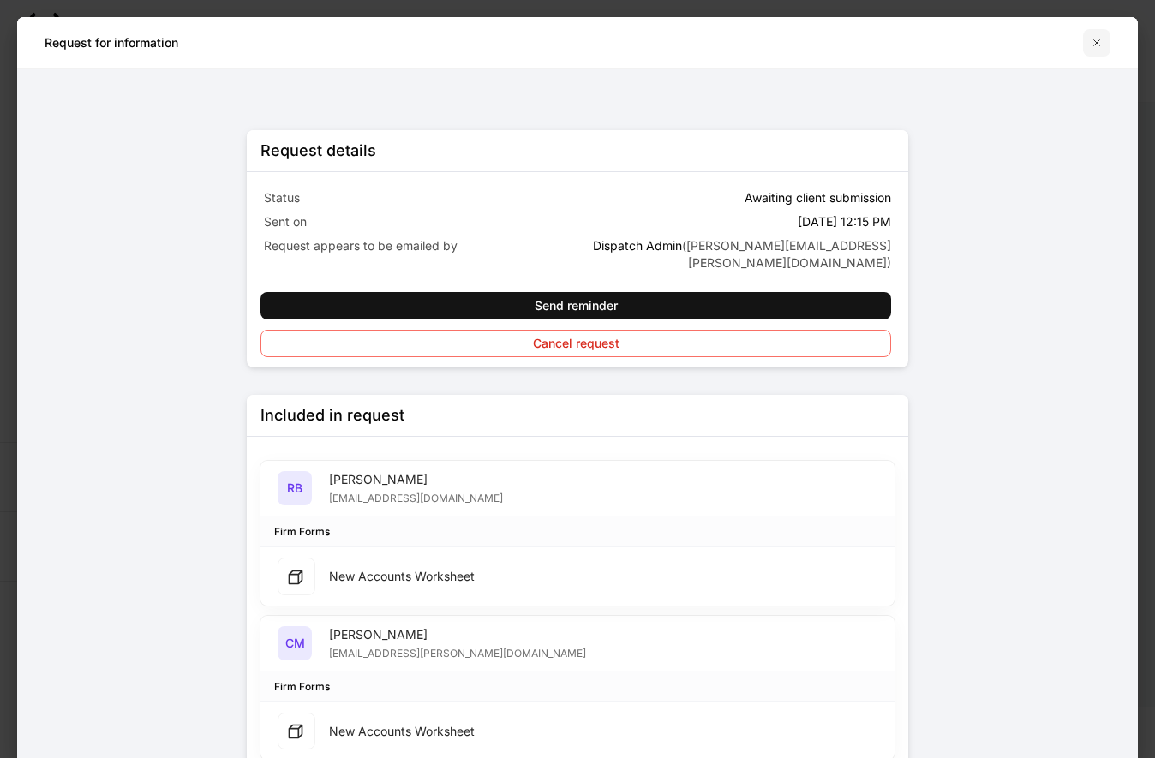
click at [1090, 53] on button "button" at bounding box center [1096, 42] width 27 height 27
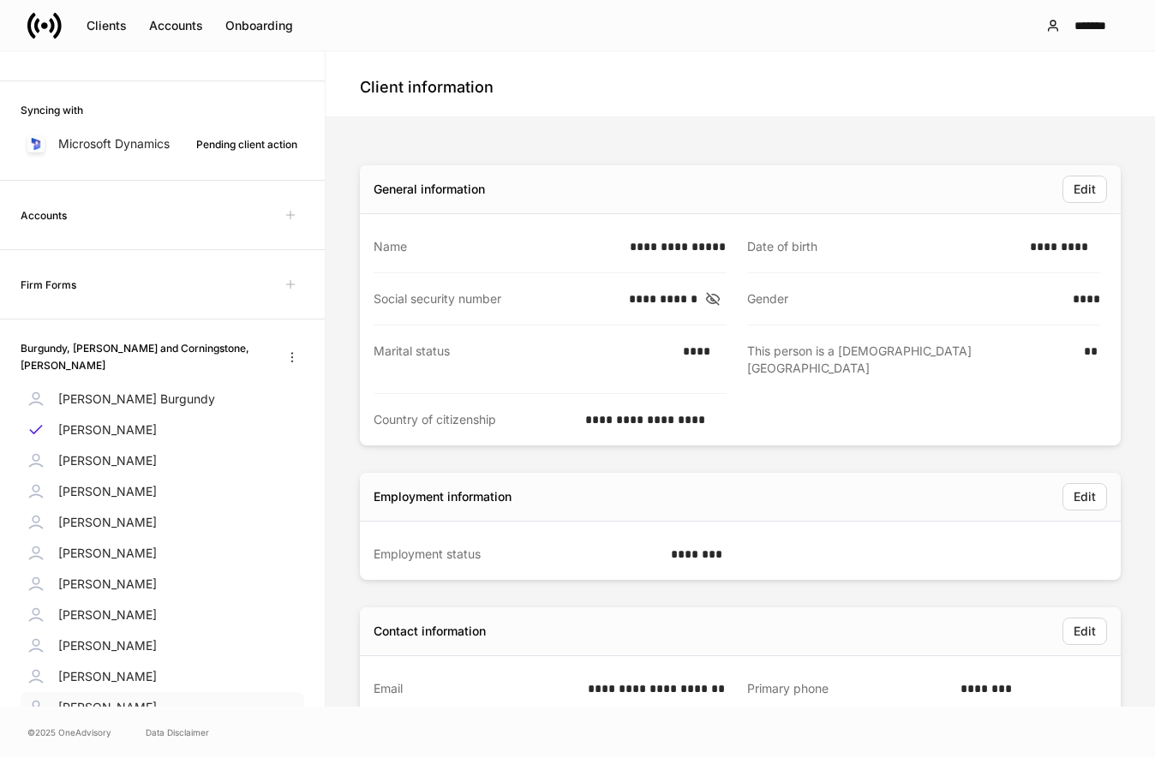
scroll to position [327, 0]
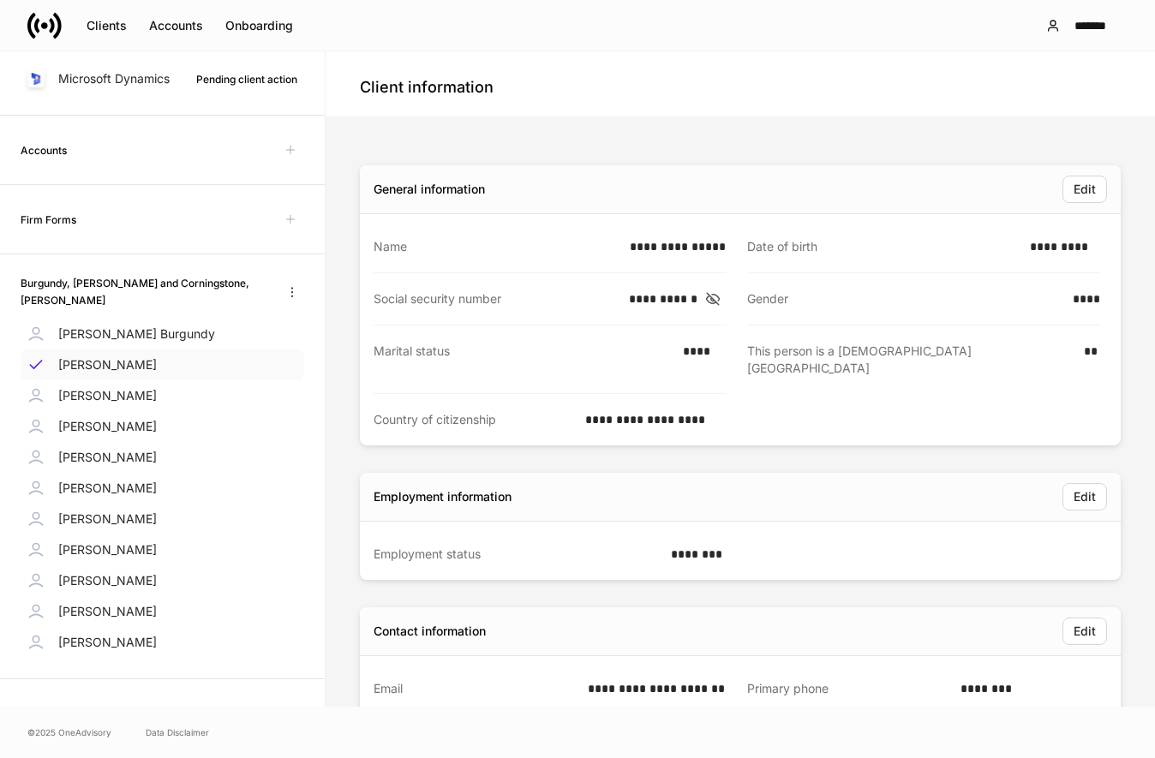
click at [130, 355] on div "[PERSON_NAME]" at bounding box center [163, 365] width 284 height 31
click at [129, 431] on p "[PERSON_NAME]" at bounding box center [107, 426] width 99 height 17
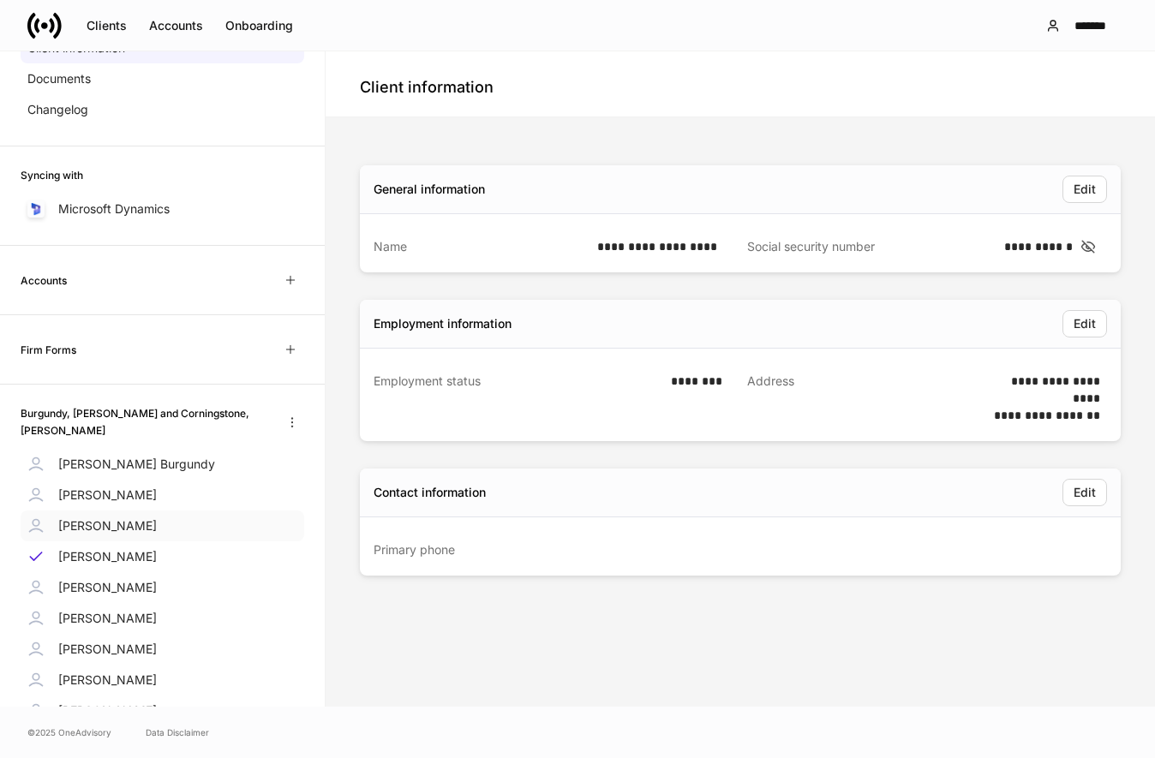
scroll to position [276, 0]
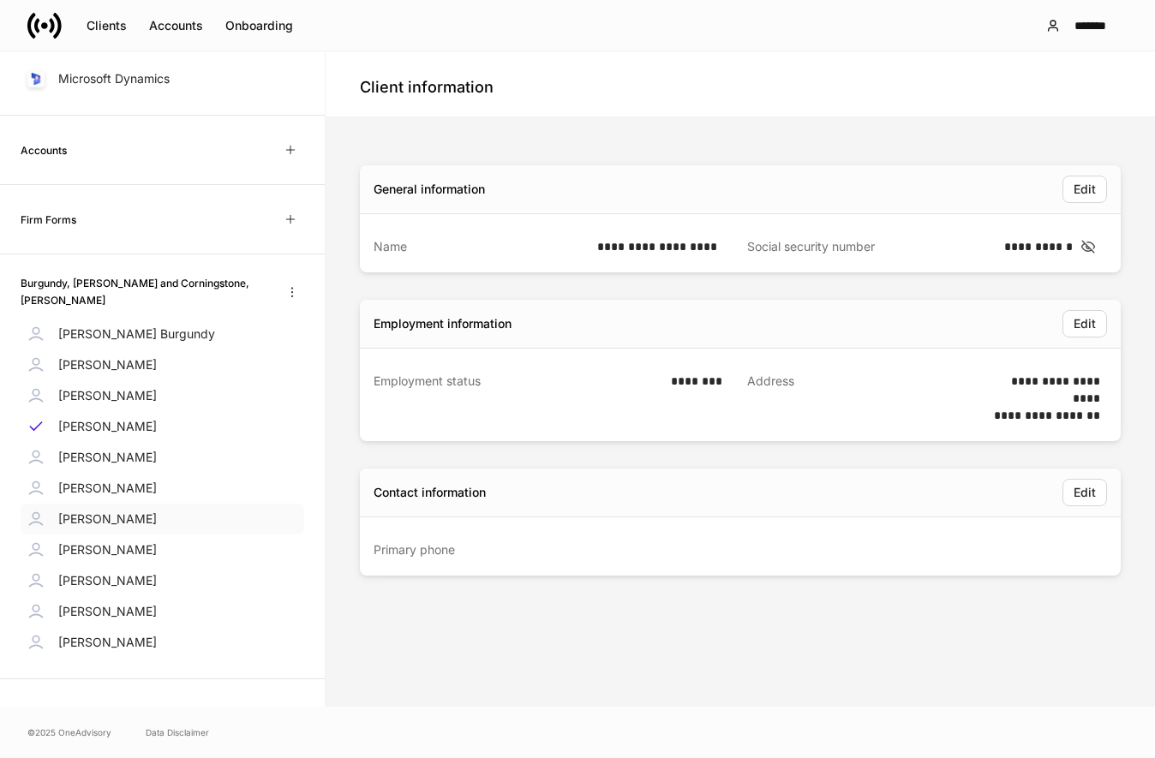
click at [119, 515] on p "[PERSON_NAME]" at bounding box center [107, 519] width 99 height 17
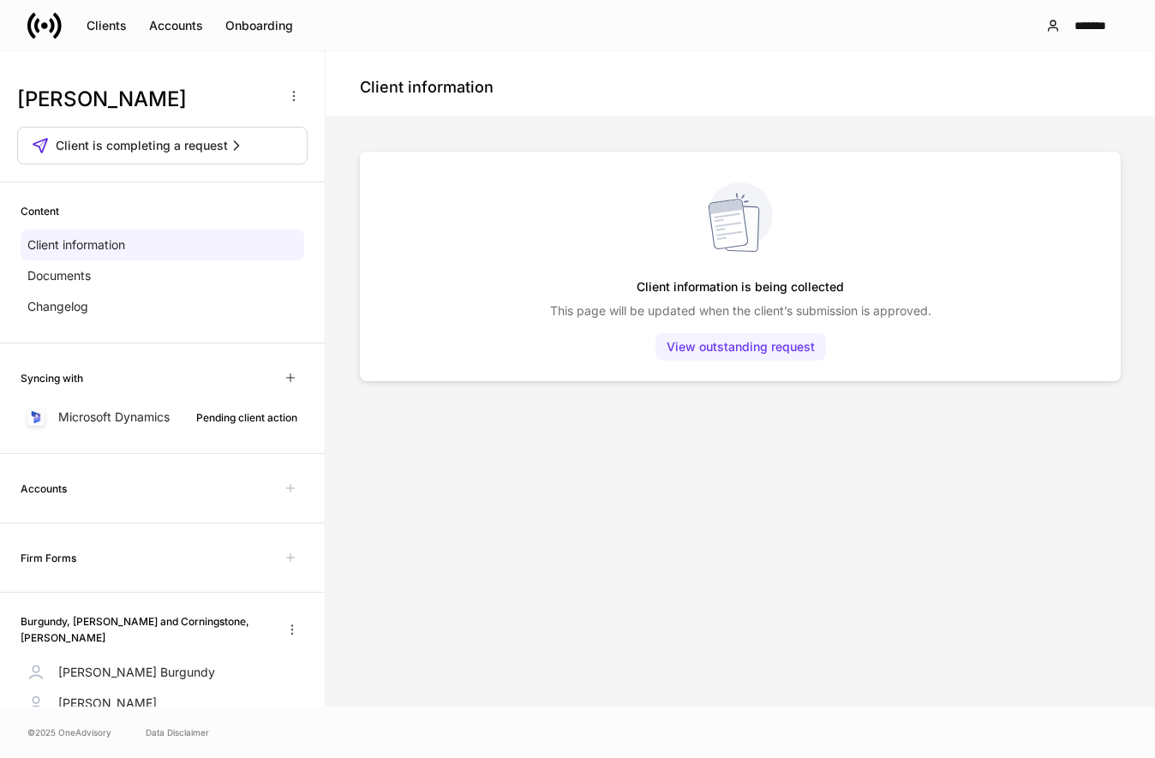
click at [745, 351] on div "View outstanding request" at bounding box center [741, 347] width 148 height 17
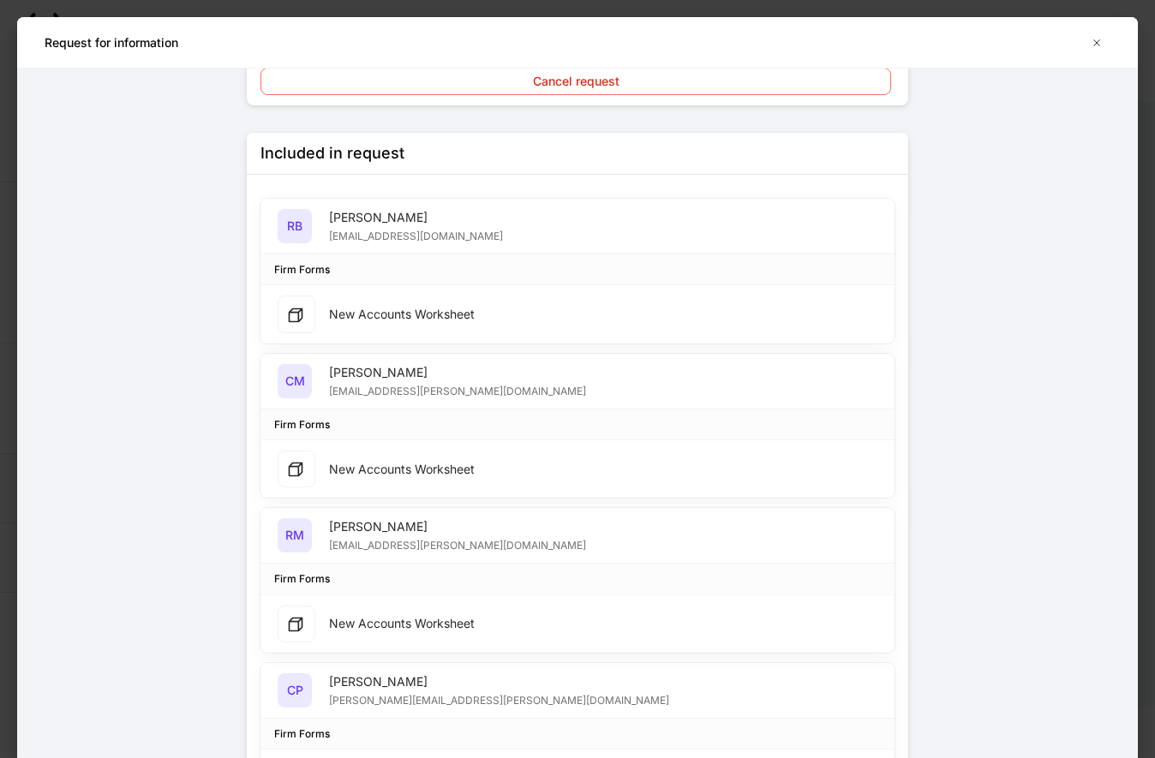
scroll to position [680, 0]
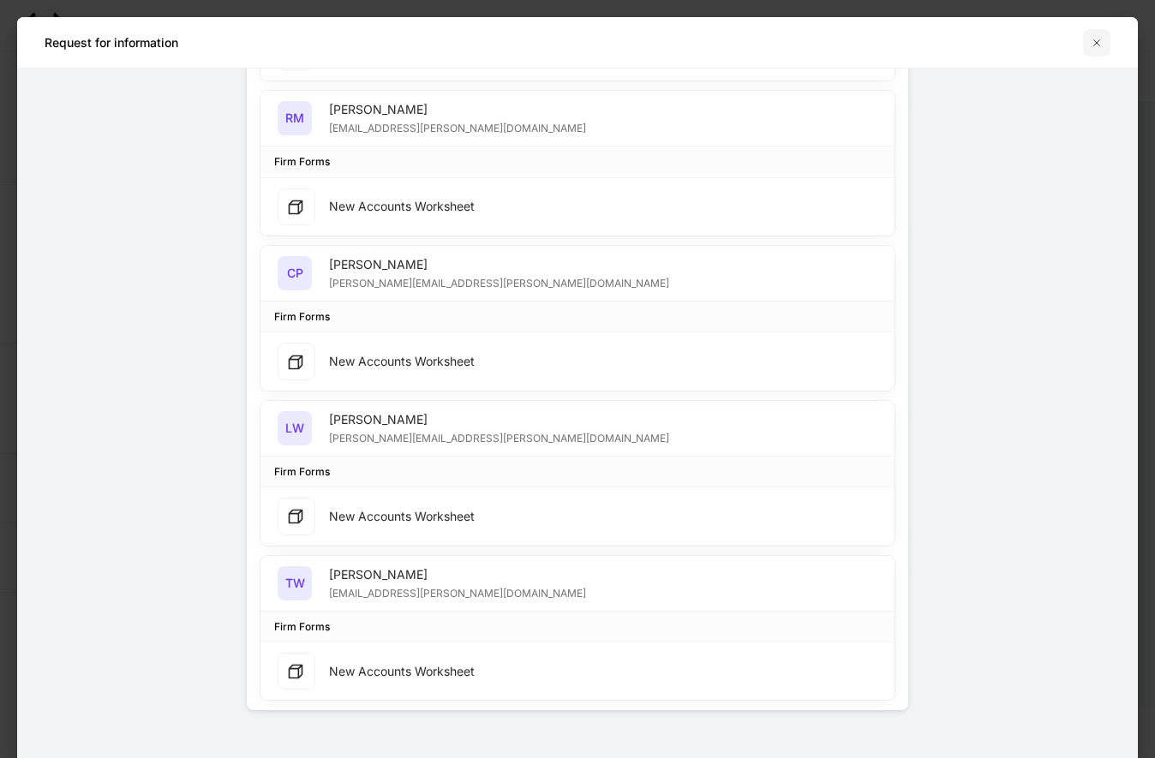
click at [1101, 42] on icon "button" at bounding box center [1097, 43] width 14 height 14
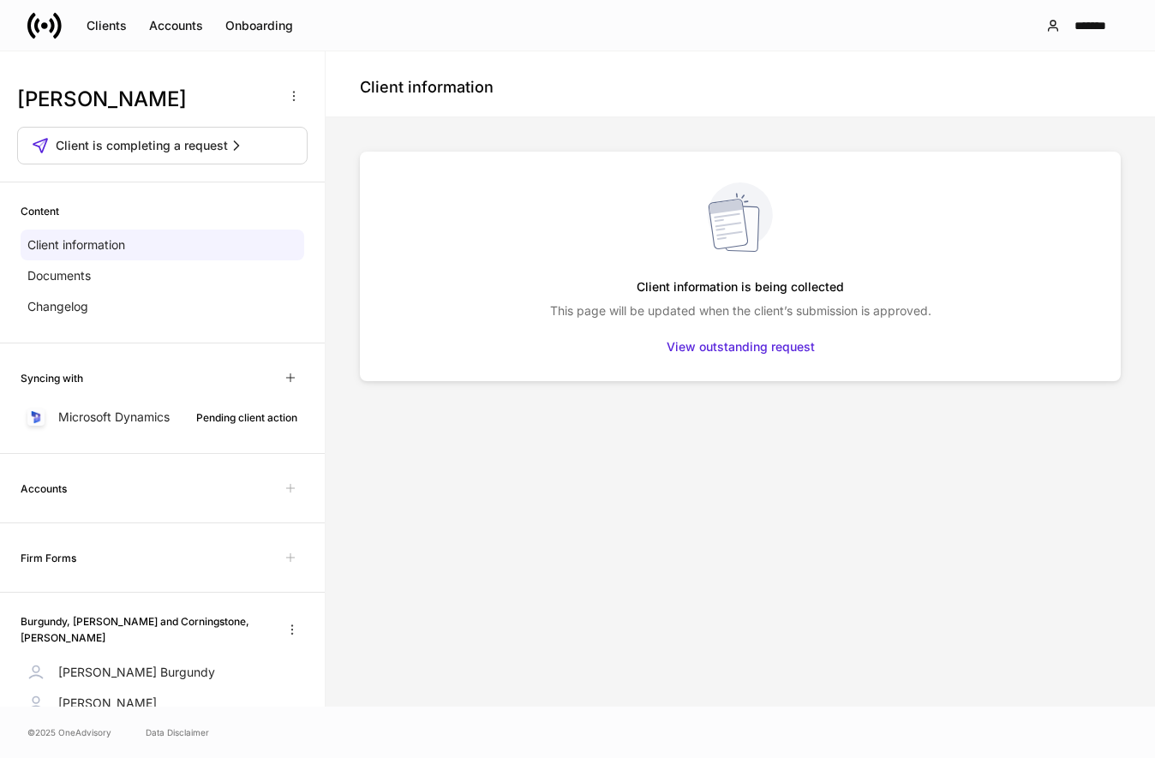
scroll to position [339, 0]
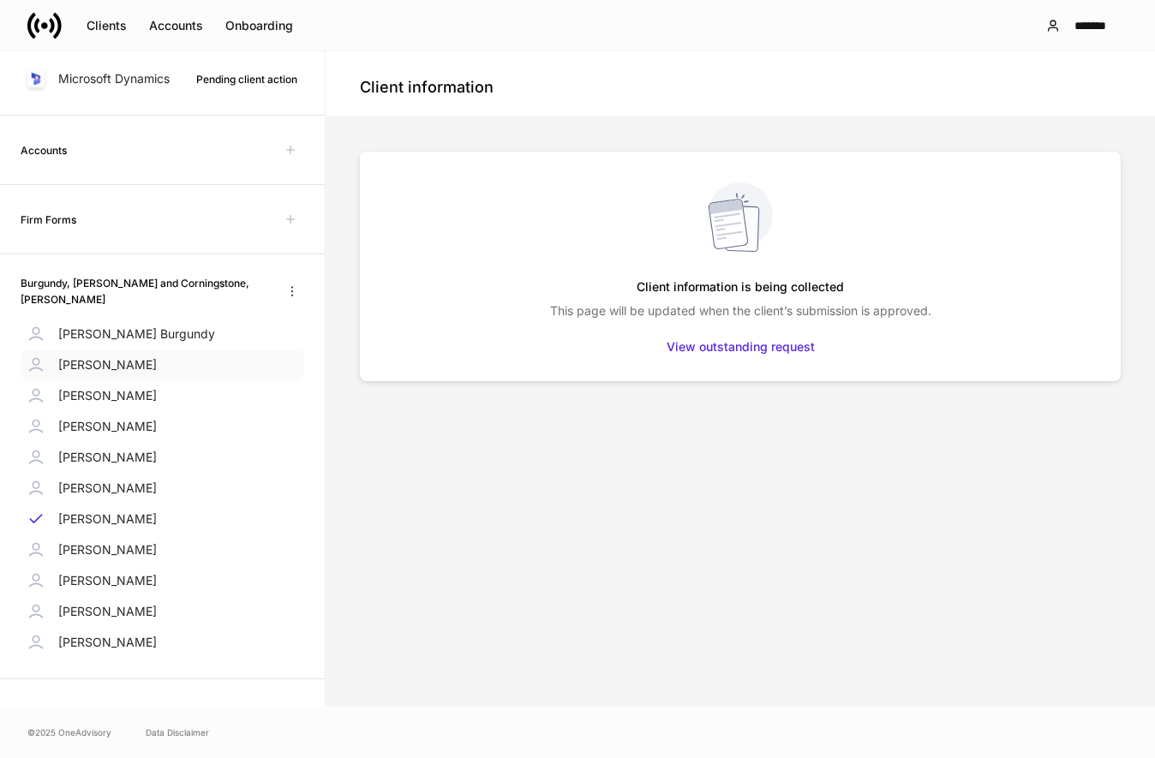
click at [128, 368] on p "[PERSON_NAME]" at bounding box center [107, 365] width 99 height 17
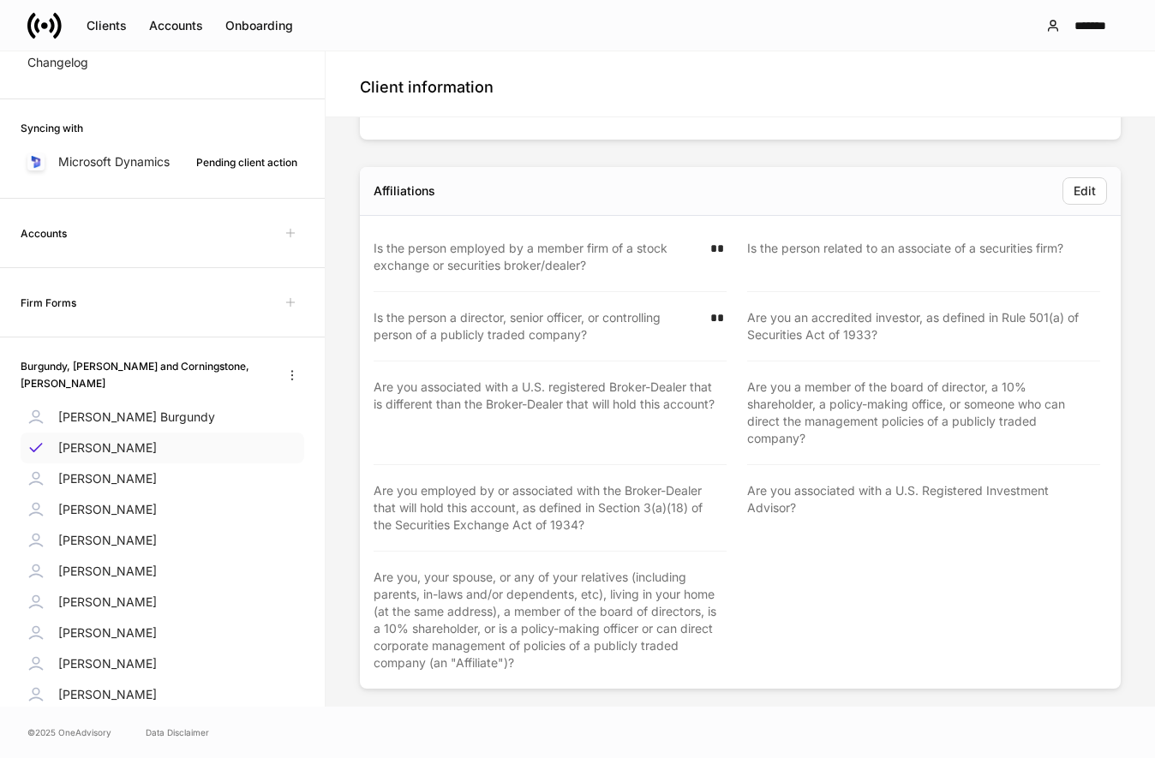
scroll to position [153, 0]
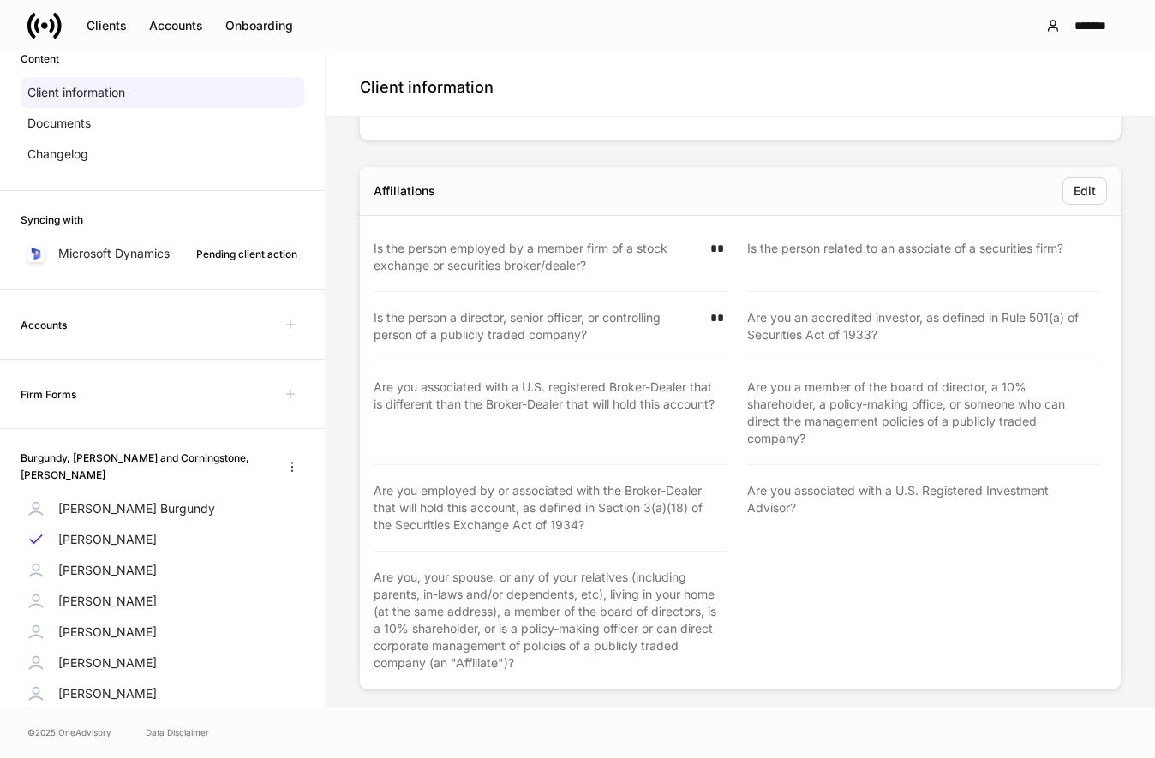
click at [103, 389] on div "Firm Forms" at bounding box center [163, 394] width 284 height 27
click at [104, 328] on div "Accounts" at bounding box center [163, 324] width 284 height 27
click at [52, 317] on h6 "Accounts" at bounding box center [44, 325] width 46 height 16
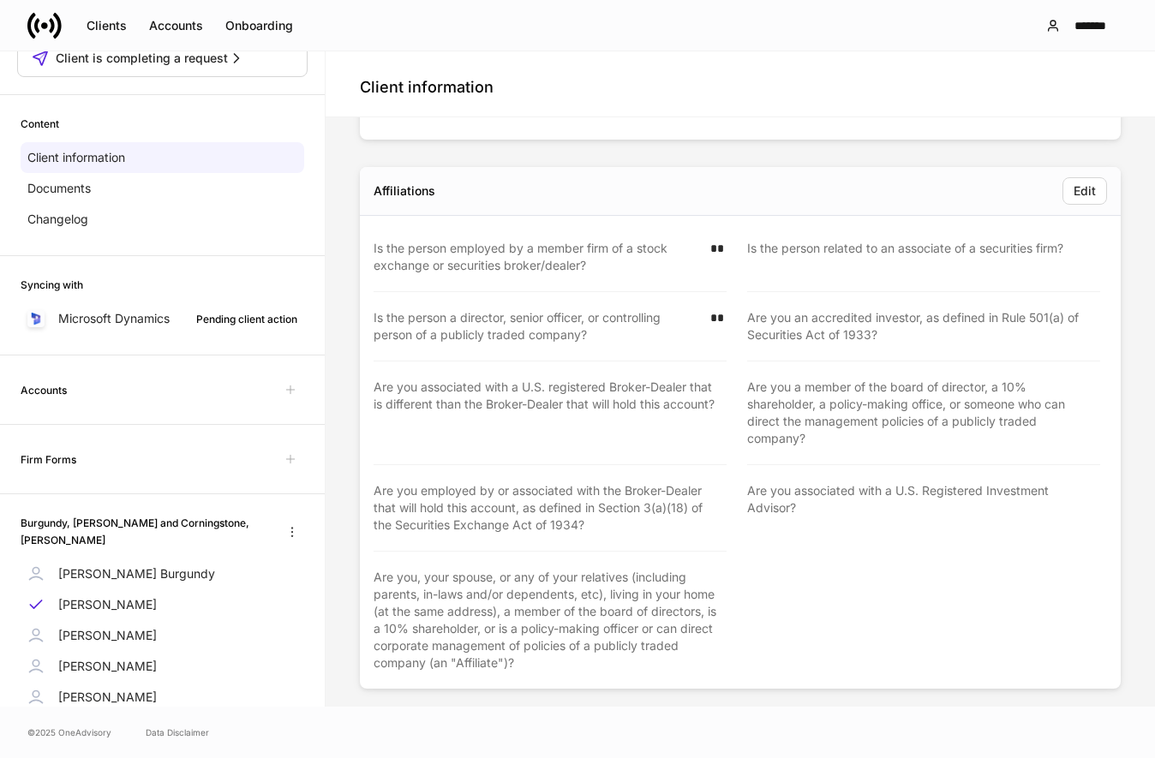
scroll to position [0, 0]
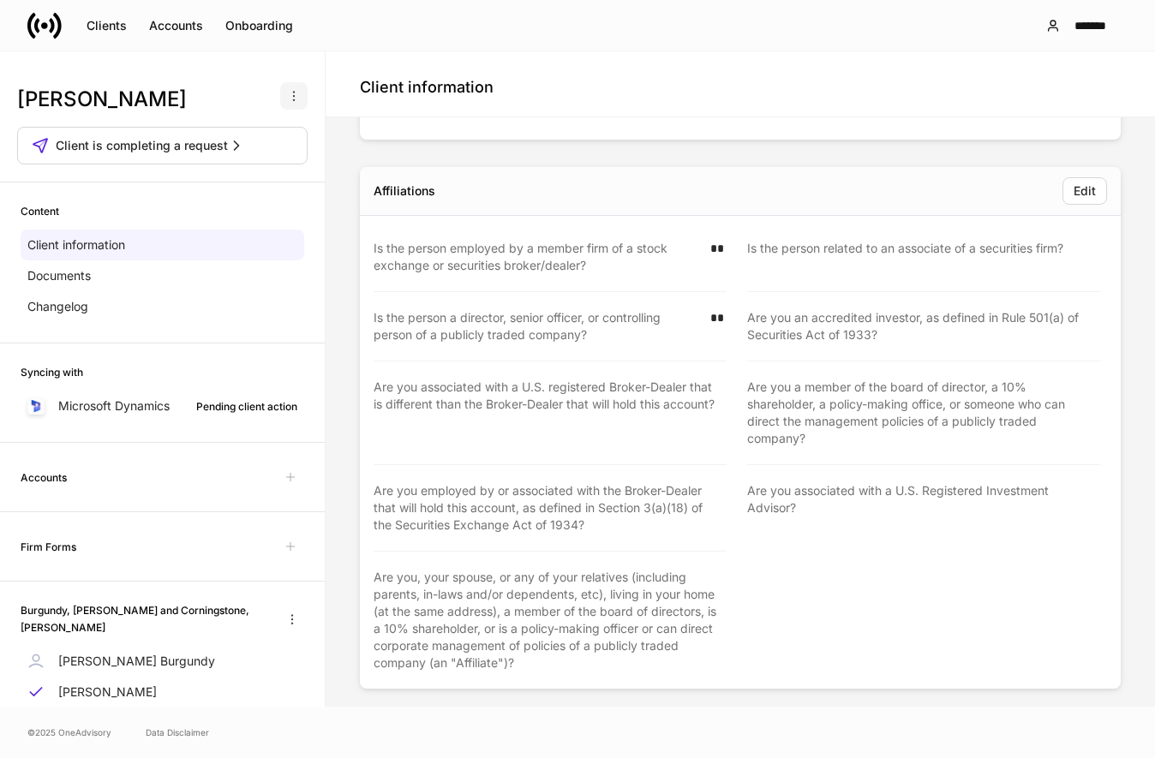
click at [296, 88] on button "button" at bounding box center [293, 95] width 27 height 27
click at [280, 81] on div at bounding box center [577, 379] width 1155 height 758
click at [114, 278] on div "Documents" at bounding box center [163, 276] width 284 height 31
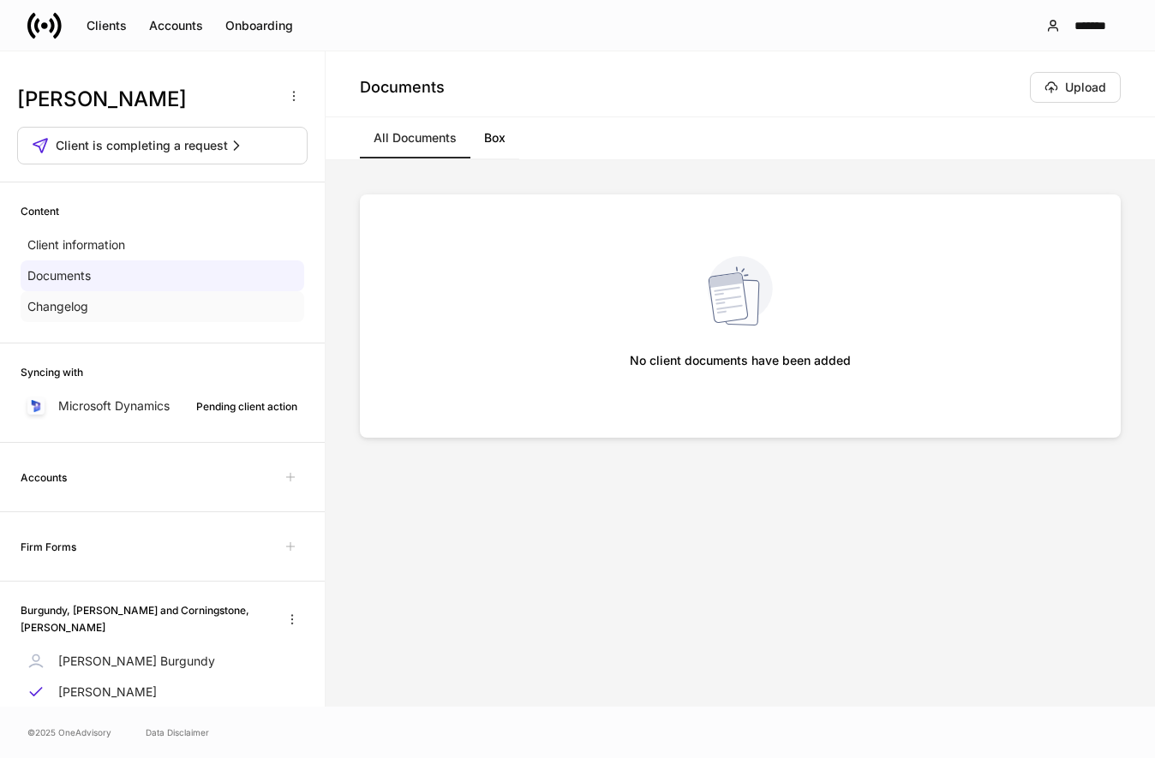
click at [99, 316] on div "Changelog" at bounding box center [163, 306] width 284 height 31
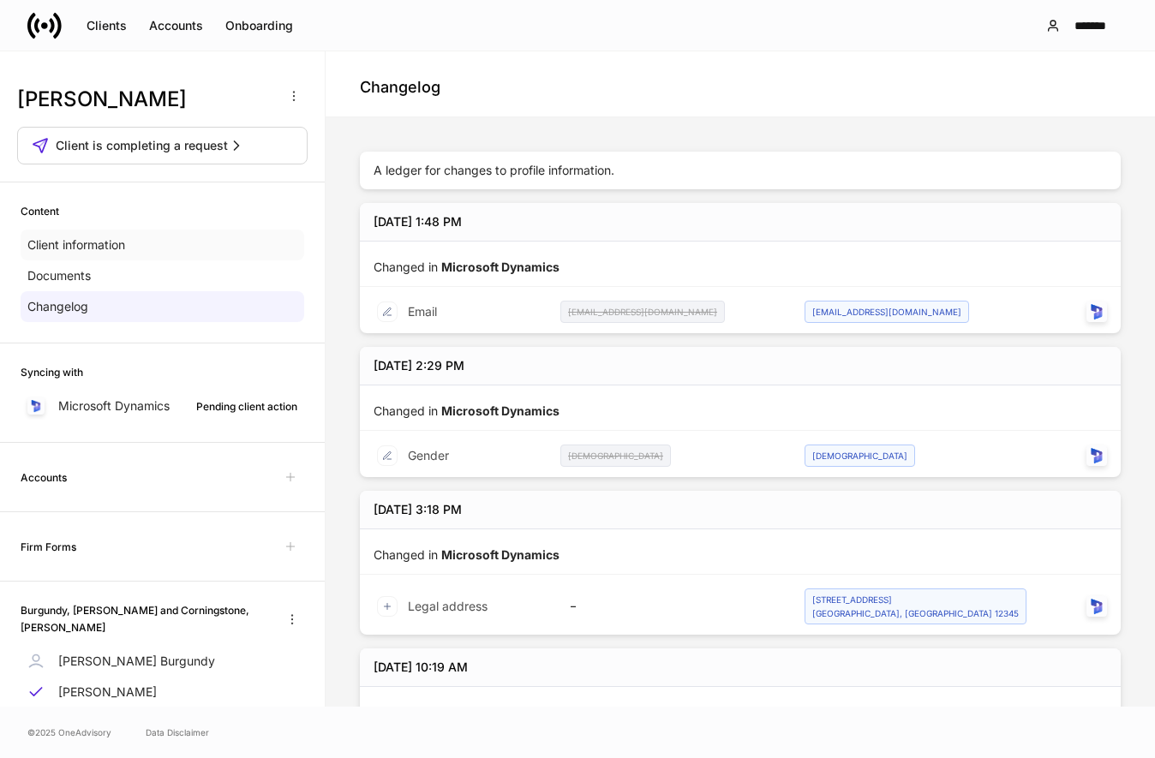
click at [114, 233] on div "Client information" at bounding box center [163, 245] width 284 height 31
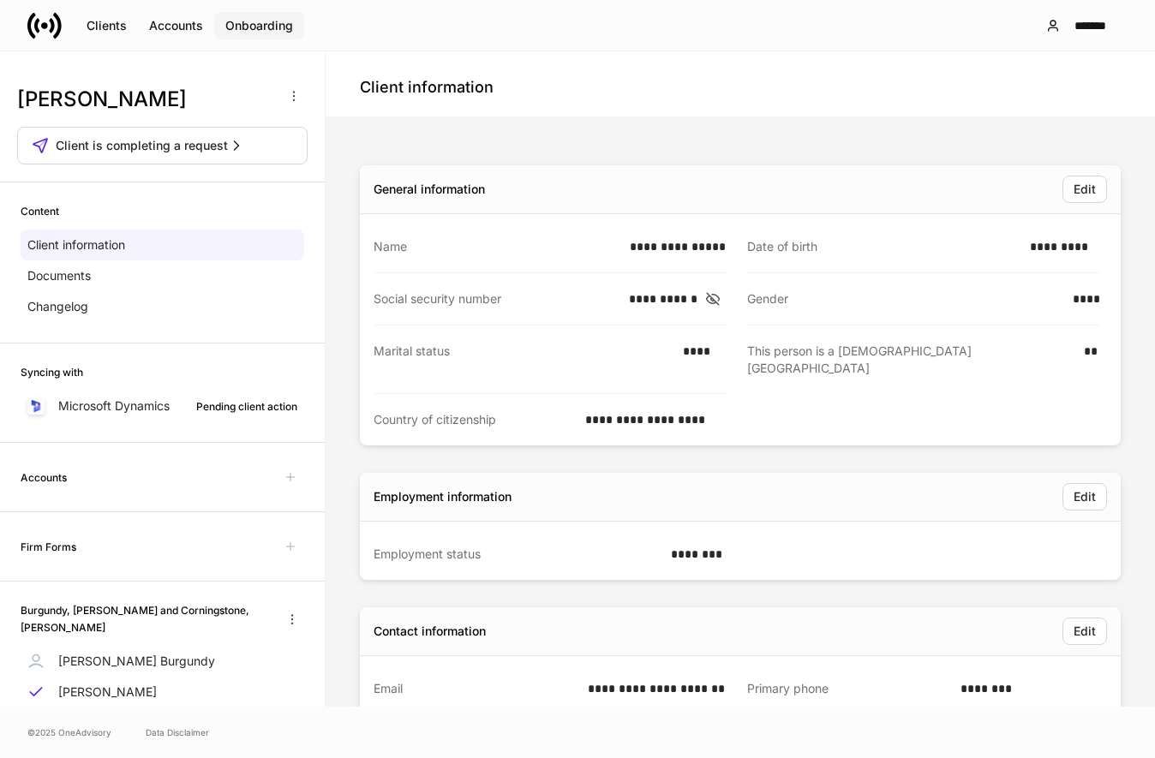
click at [260, 32] on div "Onboarding" at bounding box center [259, 25] width 68 height 17
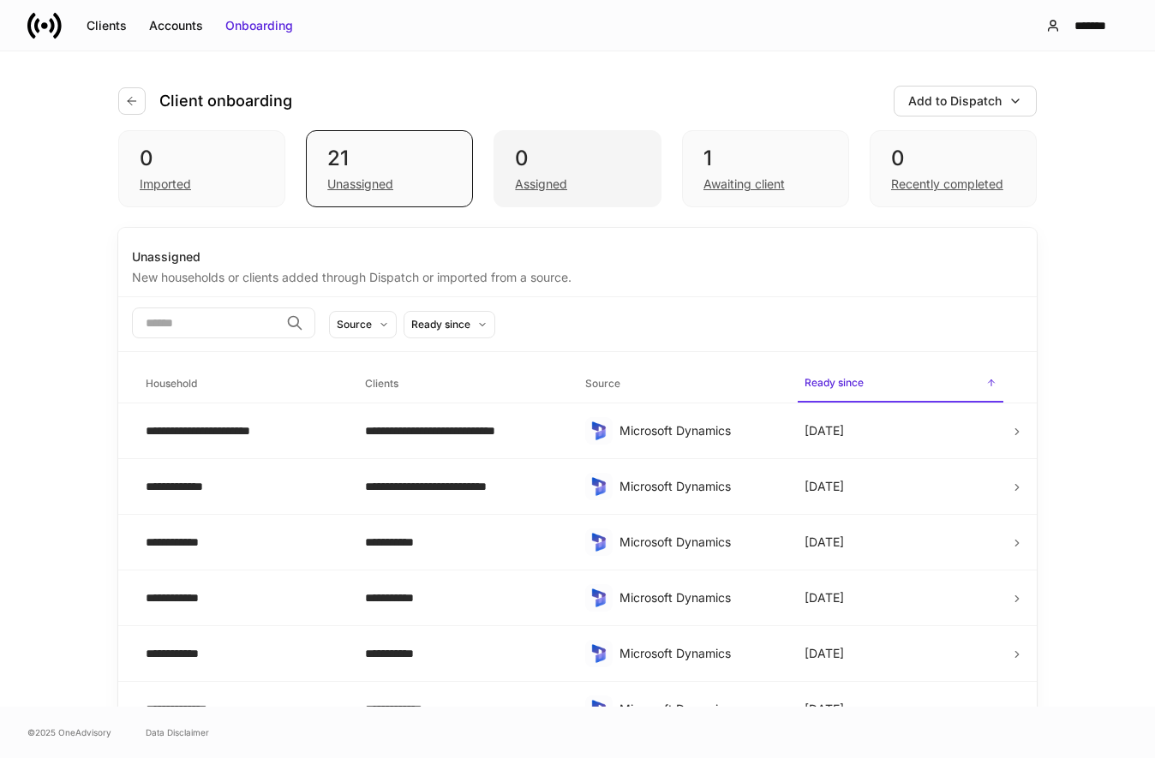
click at [631, 178] on div "Assigned" at bounding box center [577, 182] width 124 height 21
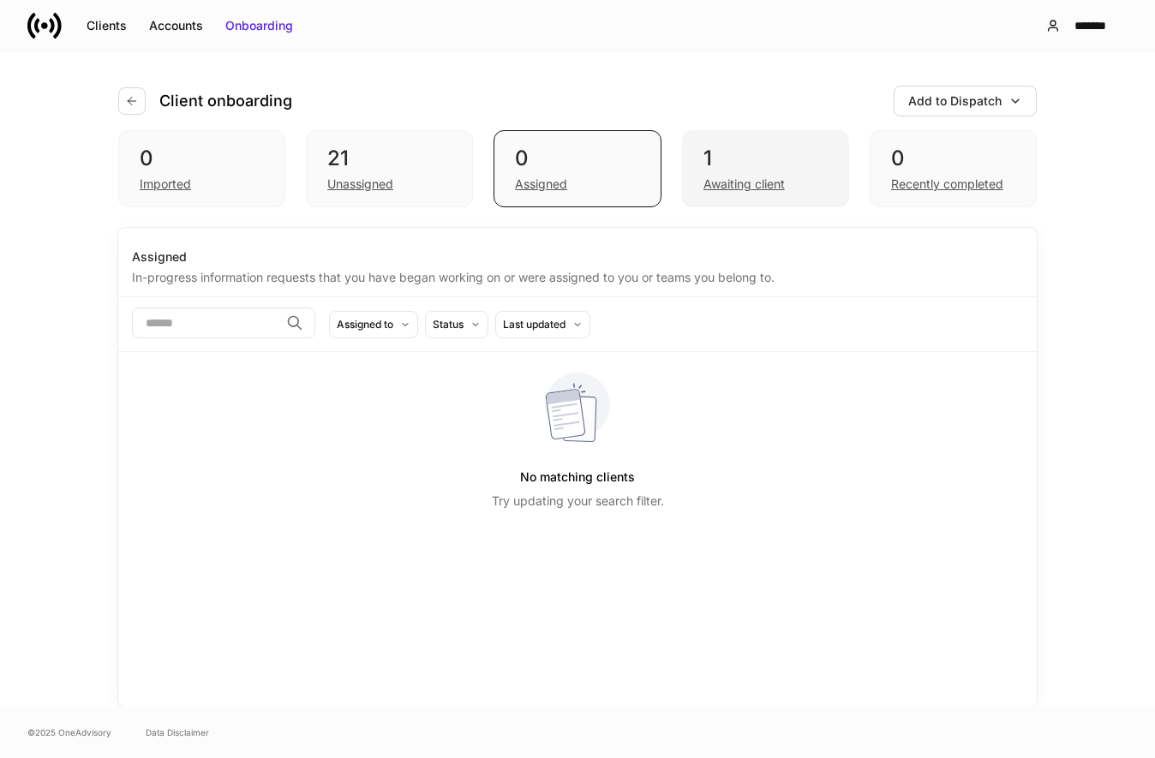
click at [764, 183] on div "Awaiting client" at bounding box center [744, 184] width 81 height 17
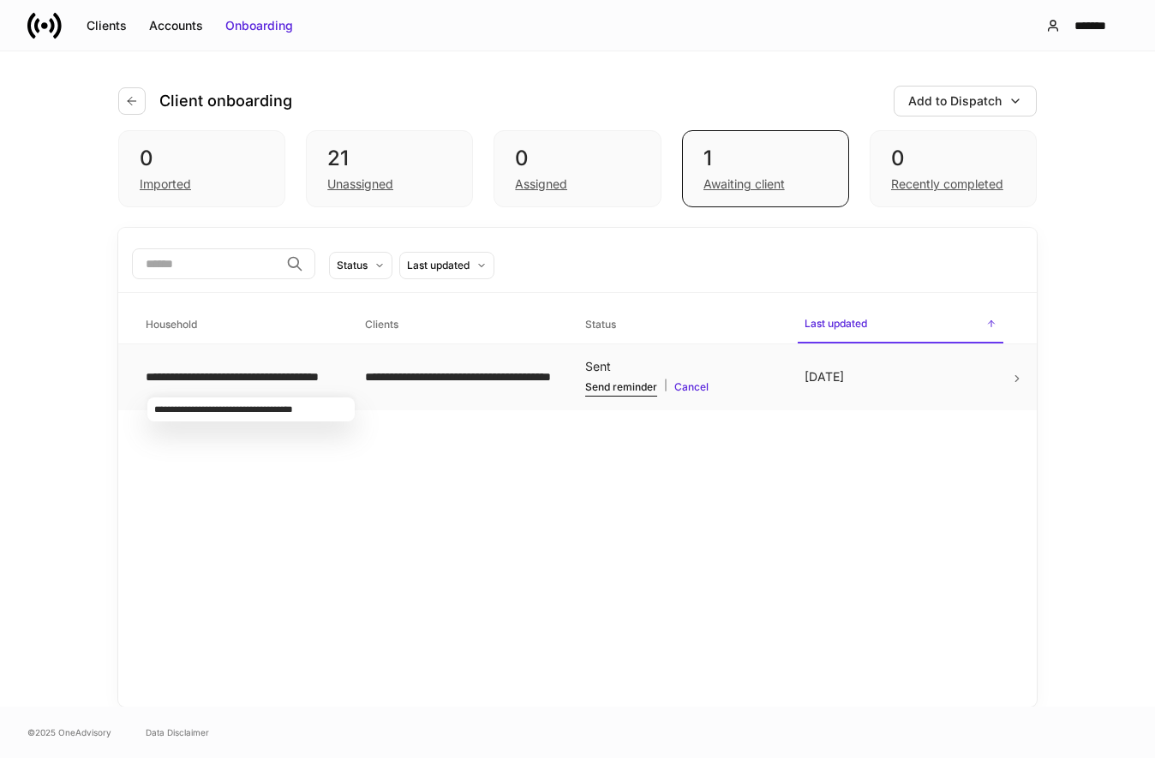
click at [278, 379] on div "**********" at bounding box center [242, 377] width 192 height 17
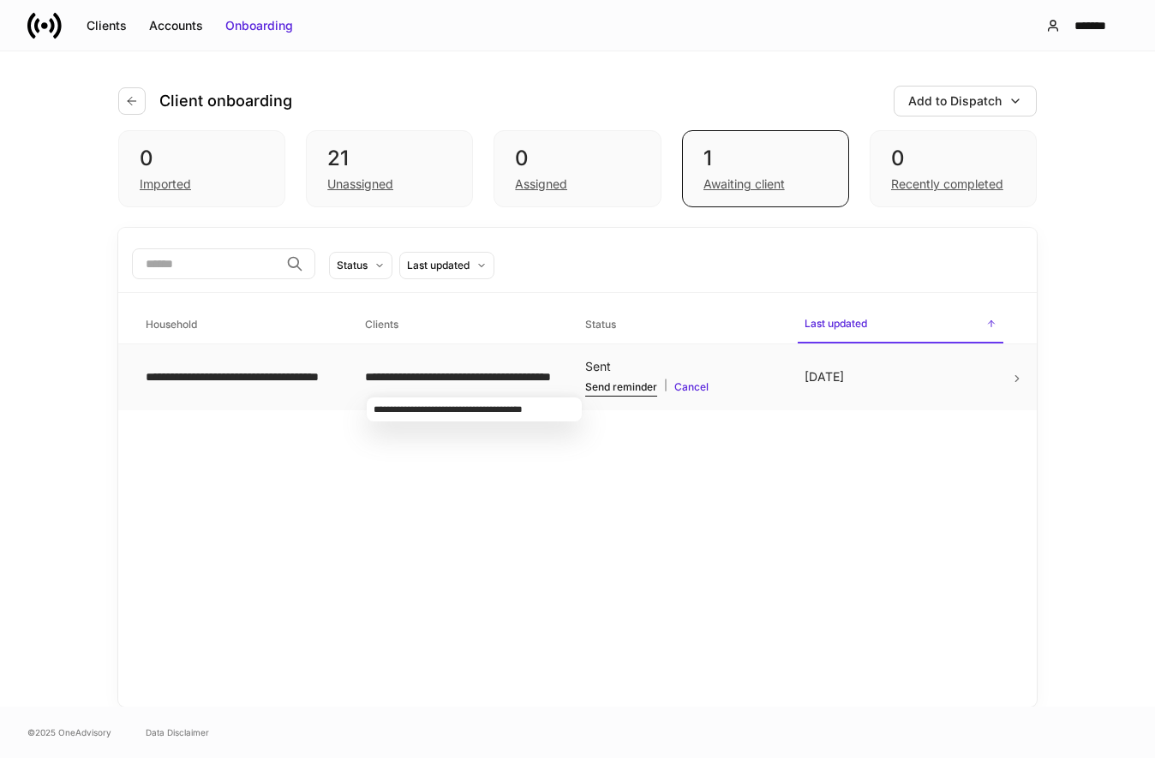
click at [402, 381] on div "**********" at bounding box center [461, 377] width 192 height 17
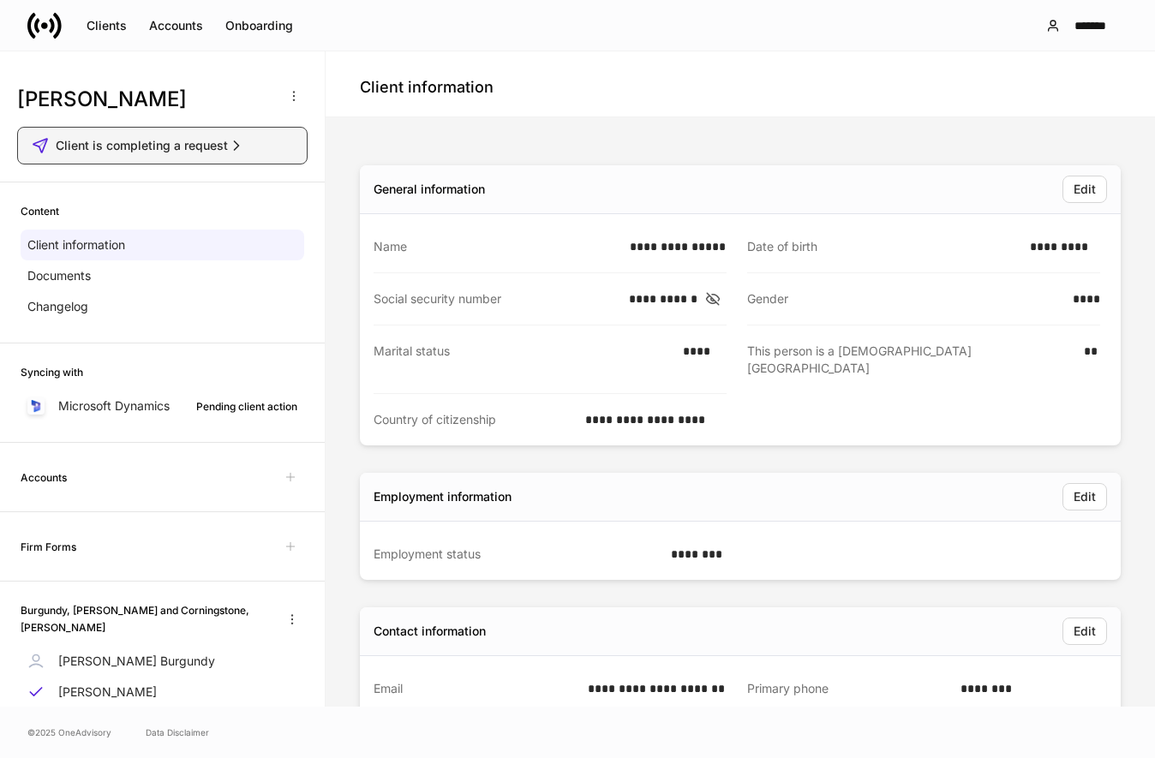
click at [242, 141] on icon "button" at bounding box center [236, 145] width 17 height 17
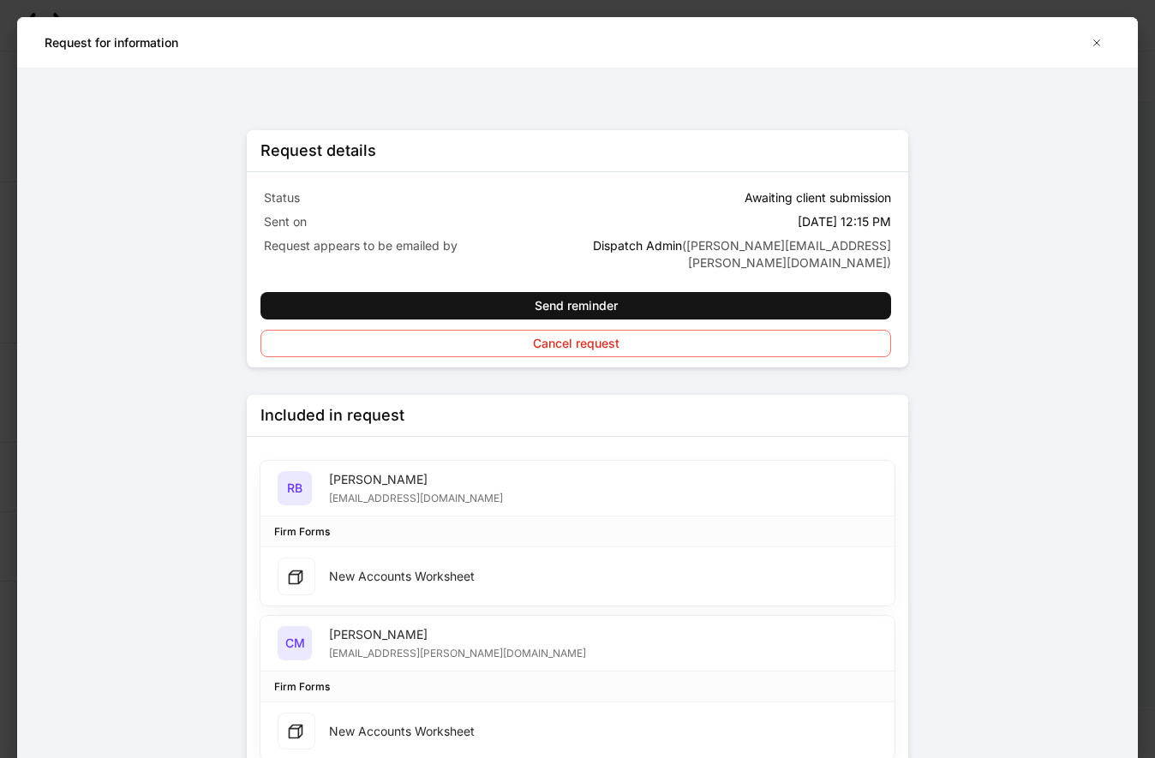
click at [304, 569] on icon at bounding box center [295, 577] width 17 height 17
click at [428, 568] on div "New Accounts Worksheet" at bounding box center [402, 576] width 146 height 17
click at [325, 481] on div "RB [PERSON_NAME] [EMAIL_ADDRESS][DOMAIN_NAME]" at bounding box center [390, 488] width 225 height 34
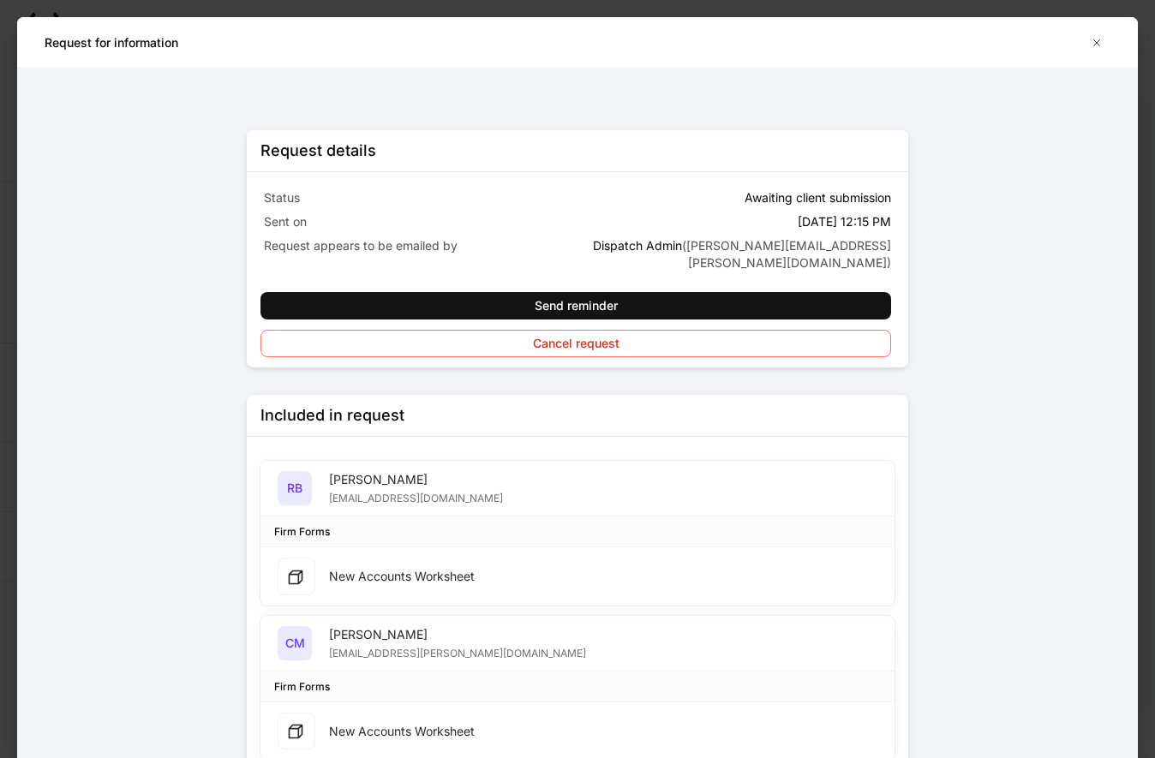
click at [322, 481] on div "RB [PERSON_NAME] [EMAIL_ADDRESS][DOMAIN_NAME]" at bounding box center [390, 488] width 225 height 34
click at [404, 488] on div "[EMAIL_ADDRESS][DOMAIN_NAME]" at bounding box center [416, 496] width 174 height 17
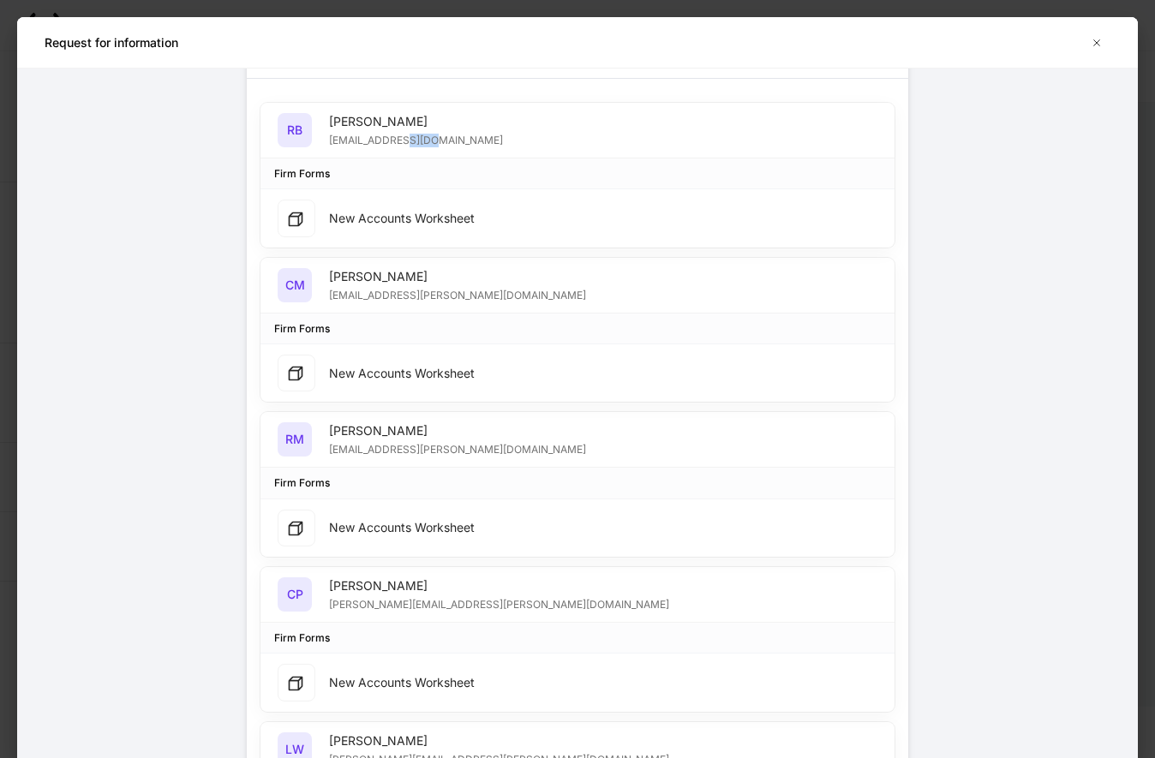
scroll to position [437, 0]
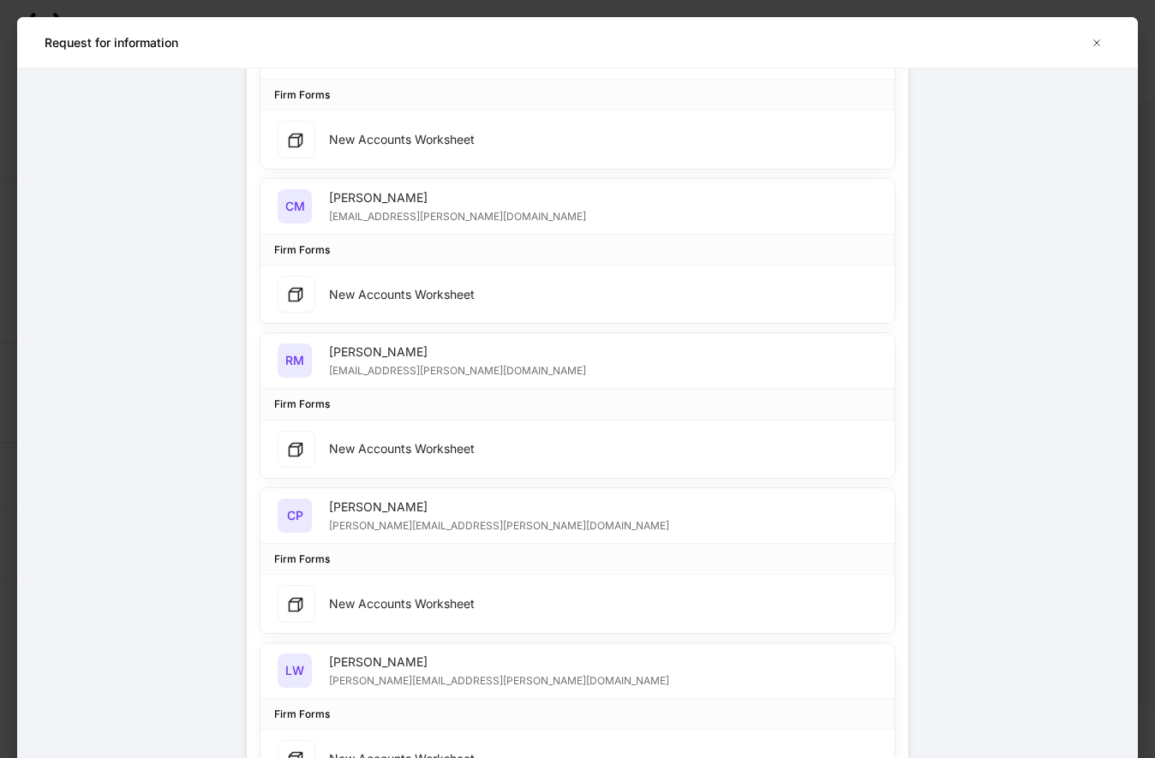
click at [347, 440] on div "New Accounts Worksheet" at bounding box center [402, 448] width 146 height 17
click at [315, 363] on div "[PERSON_NAME] Muhammad [EMAIL_ADDRESS][PERSON_NAME][DOMAIN_NAME]" at bounding box center [578, 361] width 634 height 56
click at [398, 361] on div "[EMAIL_ADDRESS][PERSON_NAME][DOMAIN_NAME]" at bounding box center [457, 369] width 257 height 17
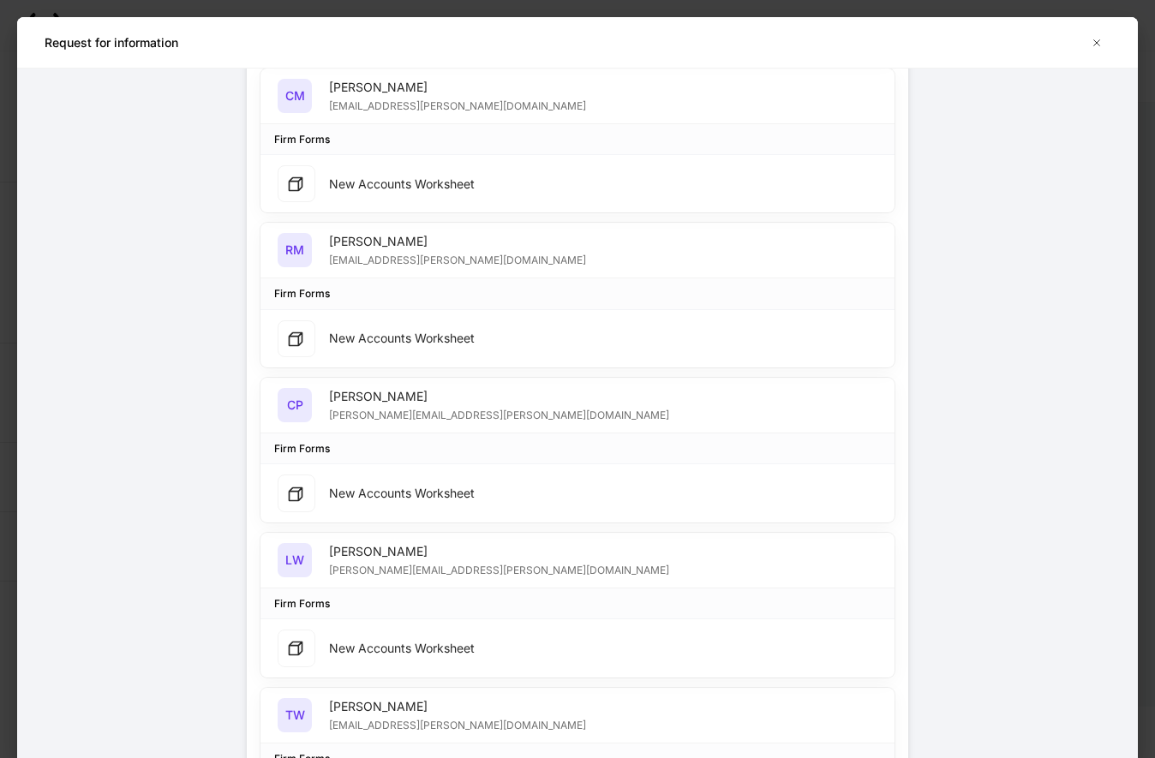
scroll to position [612, 0]
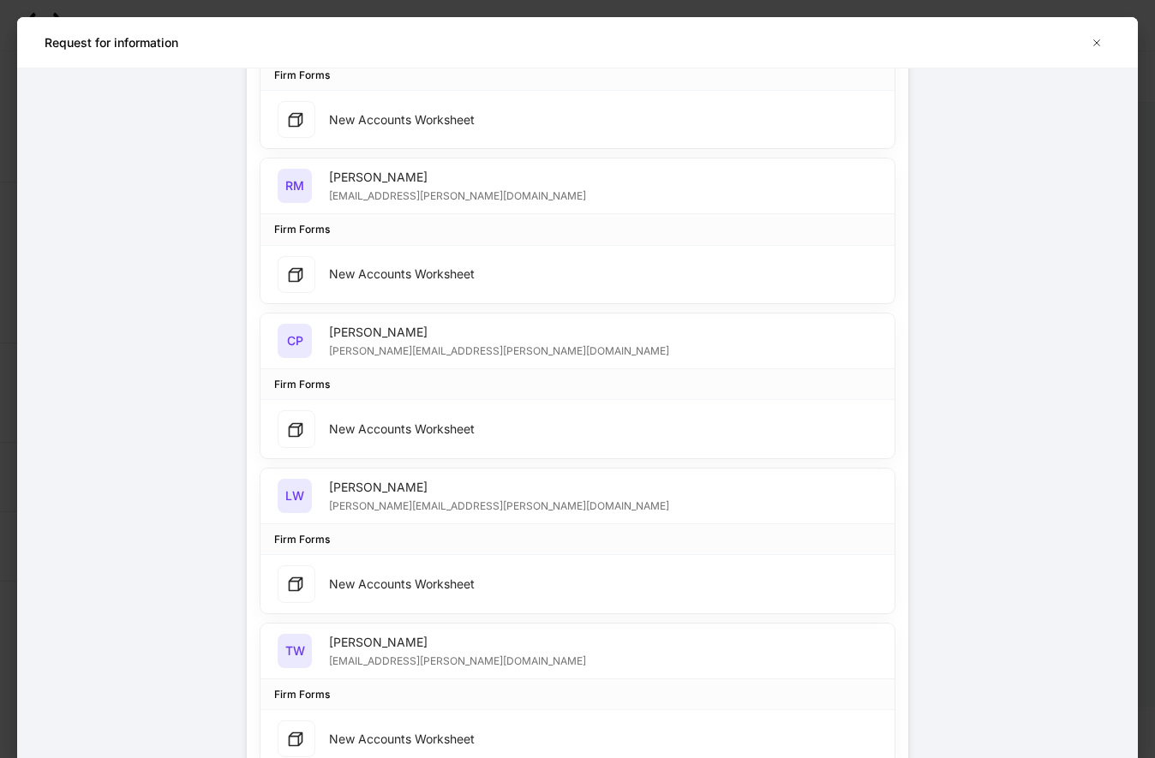
click at [398, 426] on div "New Accounts Worksheet" at bounding box center [376, 429] width 197 height 38
click at [341, 341] on div "[PERSON_NAME][EMAIL_ADDRESS][PERSON_NAME][DOMAIN_NAME]" at bounding box center [499, 349] width 340 height 17
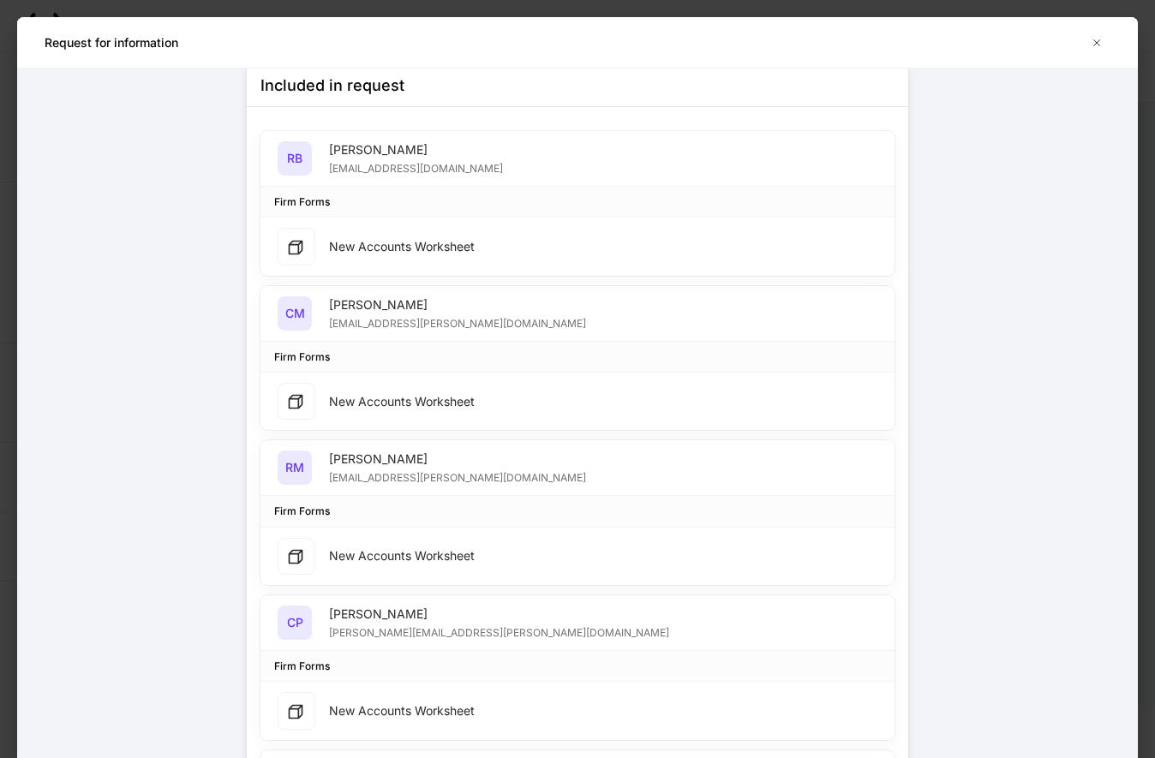
scroll to position [0, 0]
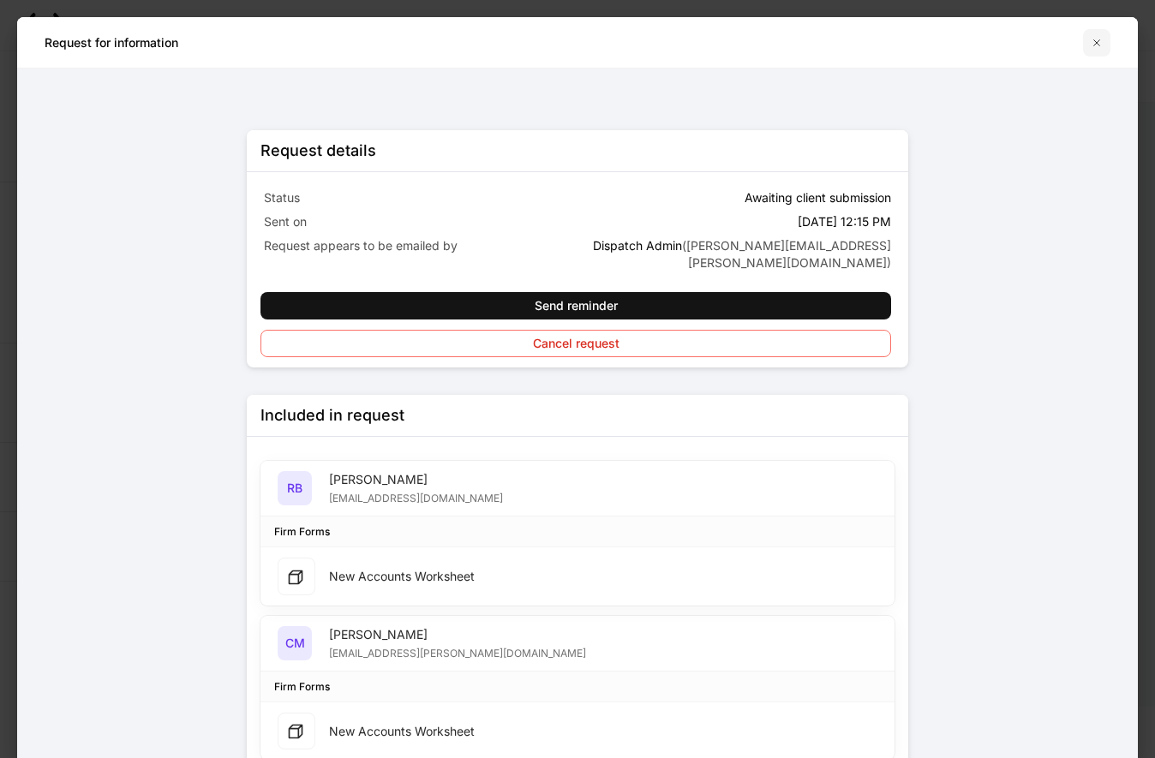
click at [1100, 35] on button "button" at bounding box center [1096, 42] width 27 height 27
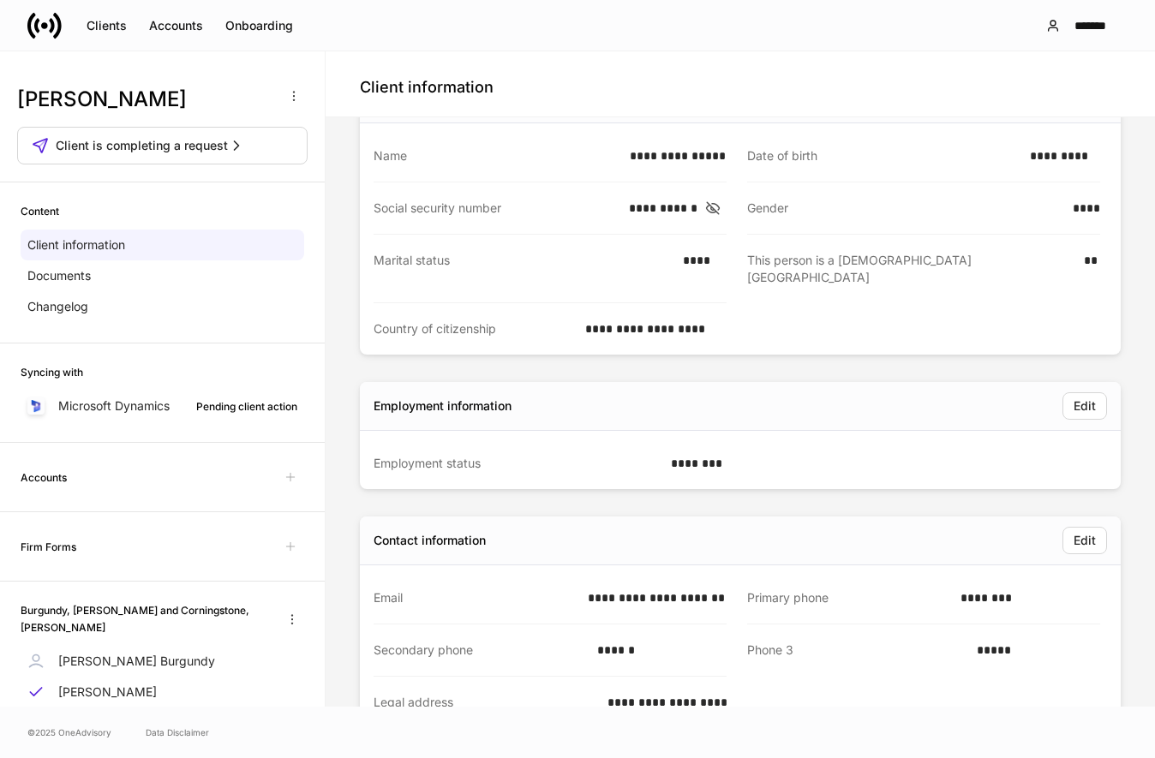
scroll to position [175, 0]
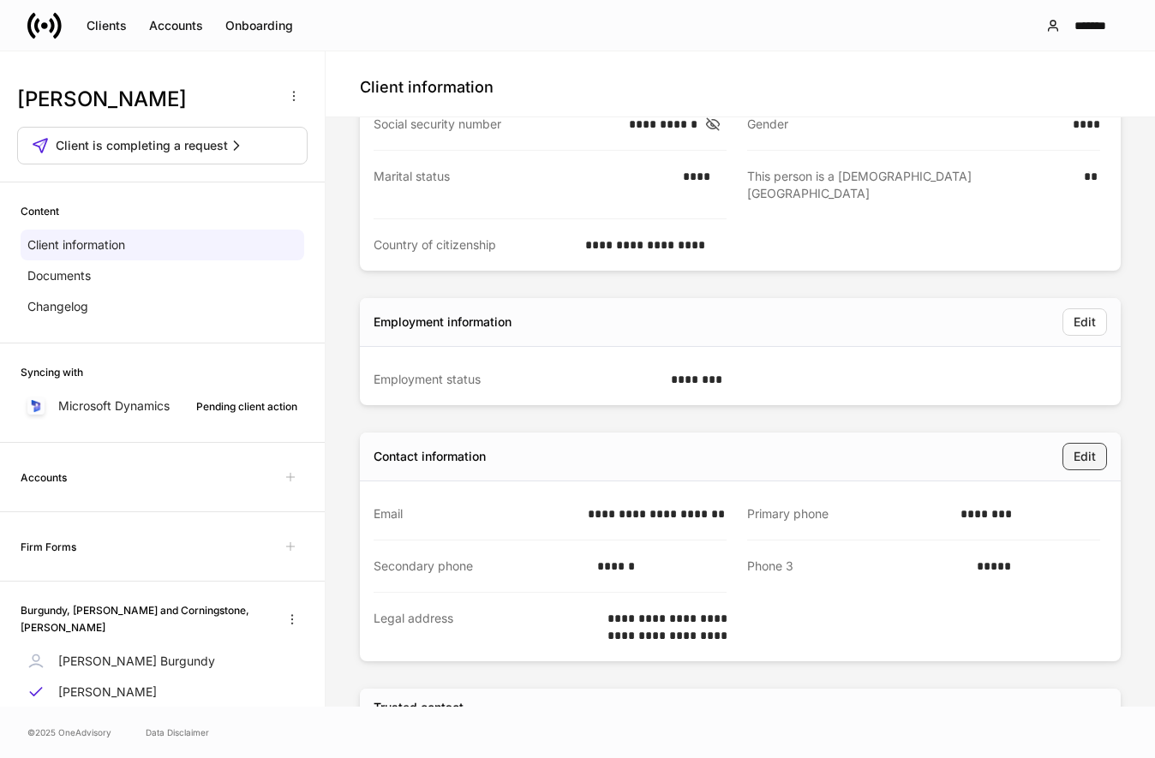
click at [1082, 448] on div "Edit" at bounding box center [1085, 456] width 22 height 17
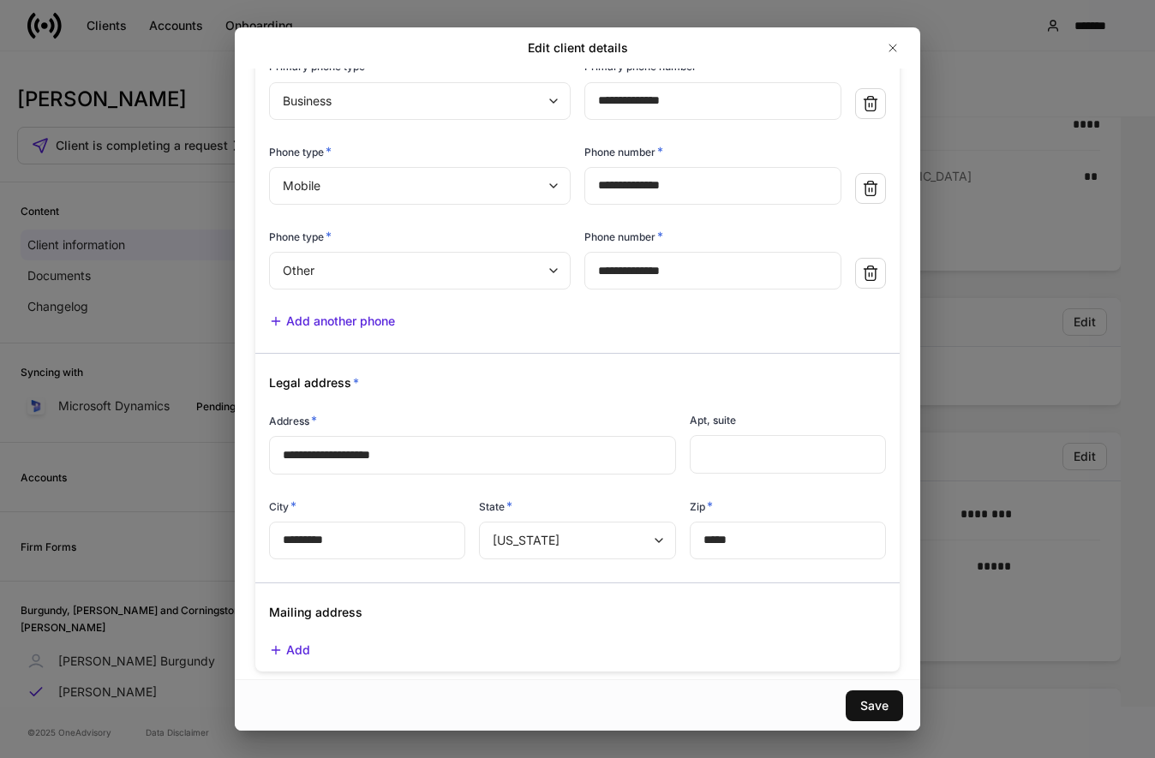
scroll to position [283, 0]
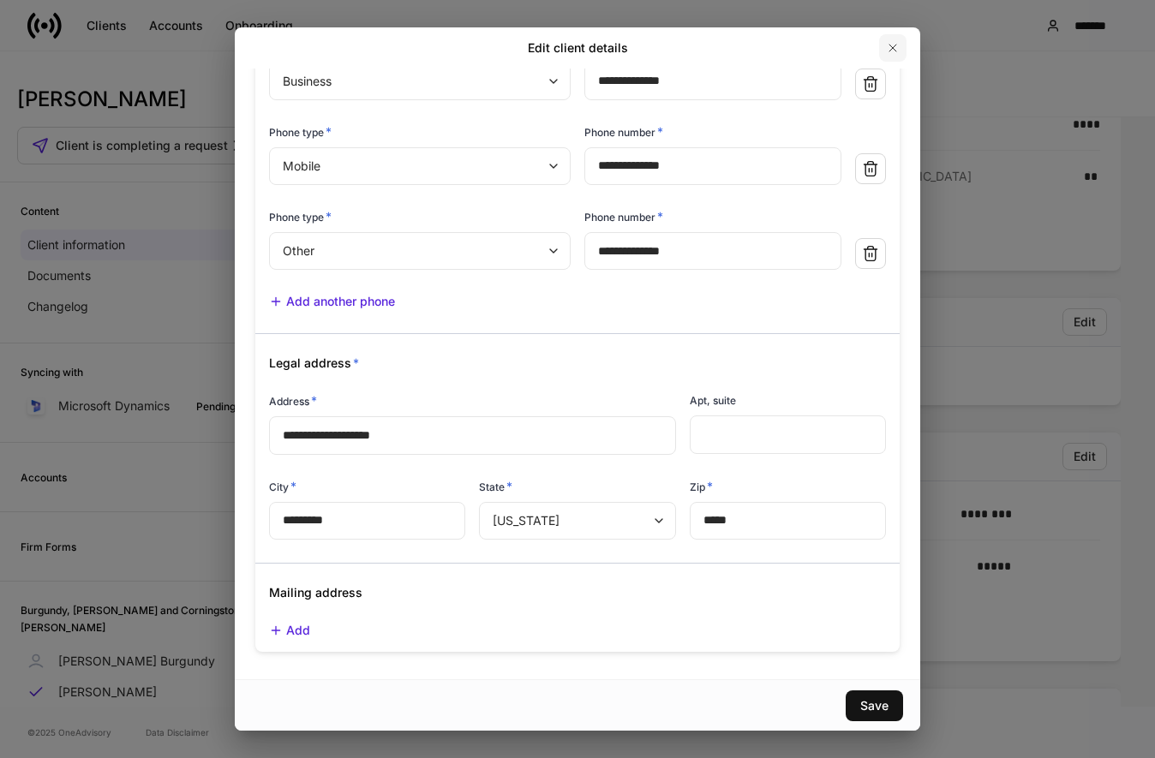
click at [895, 45] on icon "button" at bounding box center [893, 48] width 14 height 14
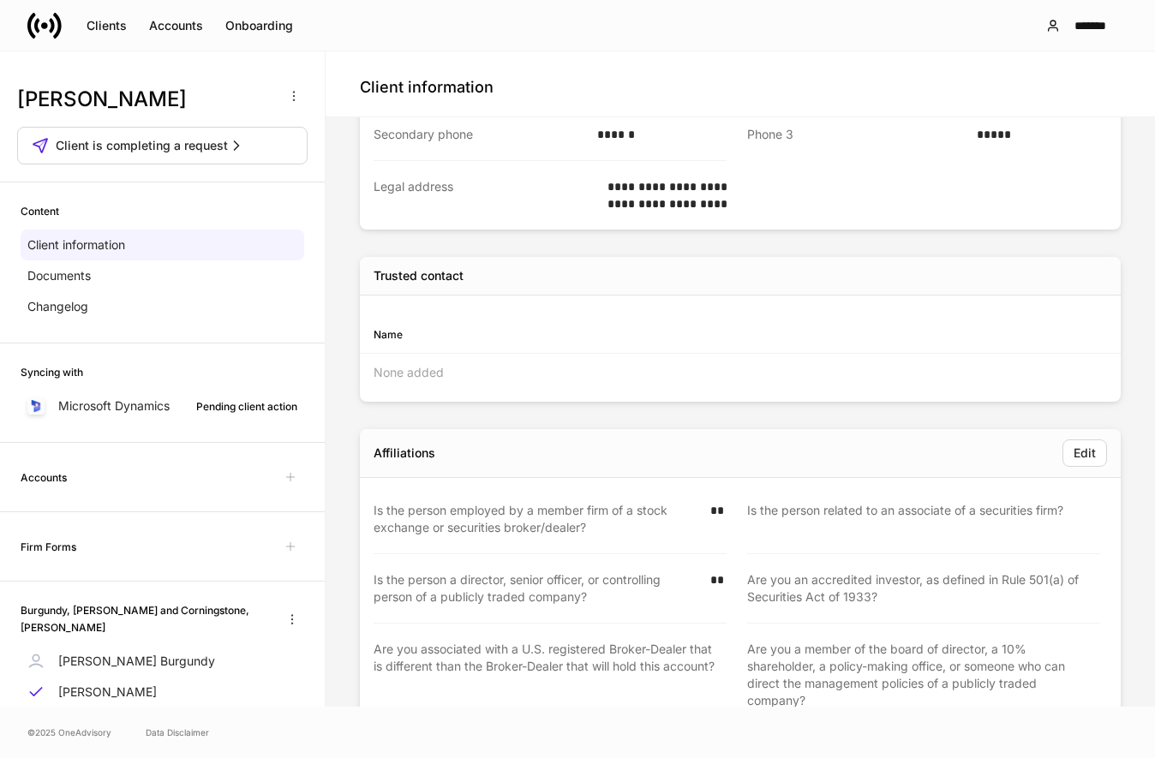
scroll to position [519, 0]
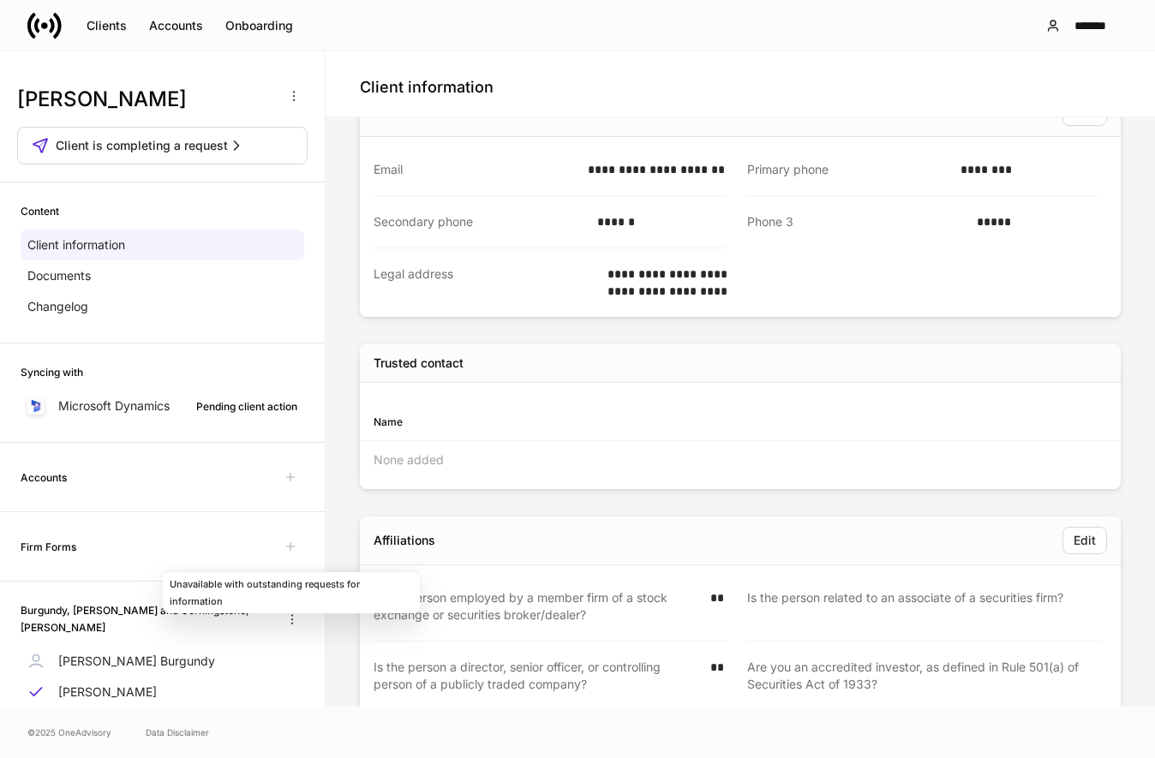
click at [95, 560] on div "Firm Forms" at bounding box center [163, 546] width 284 height 27
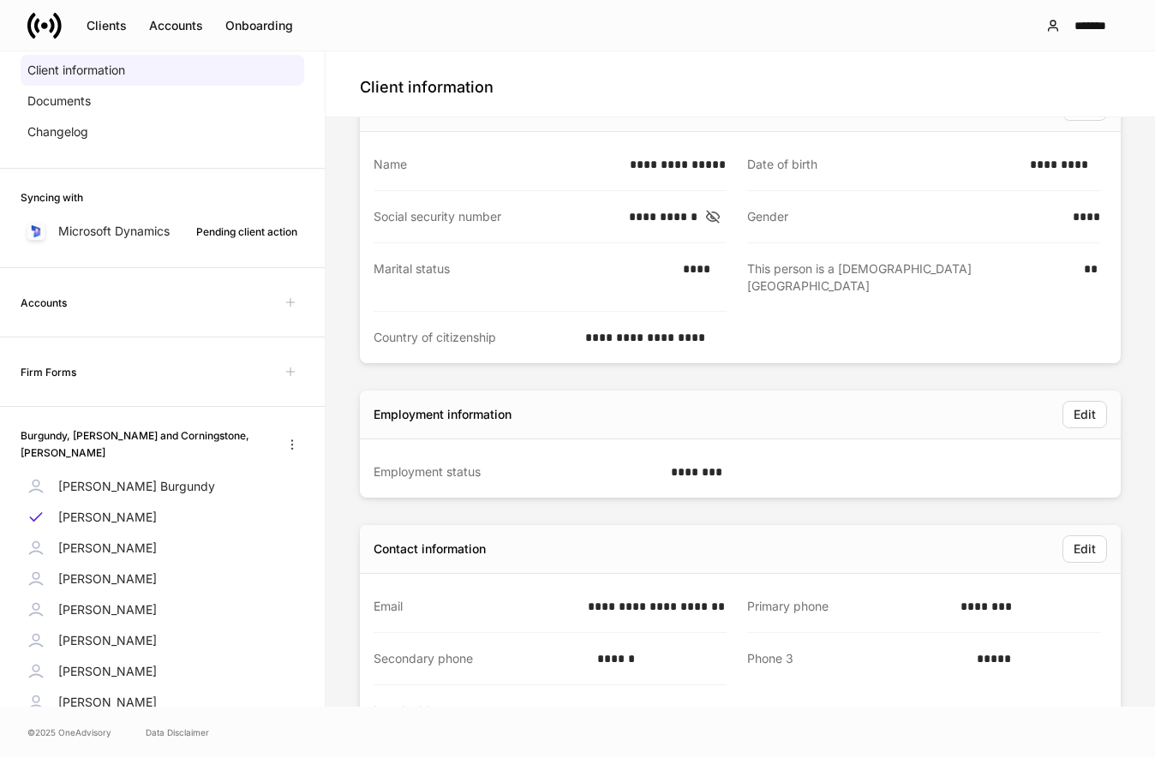
scroll to position [0, 0]
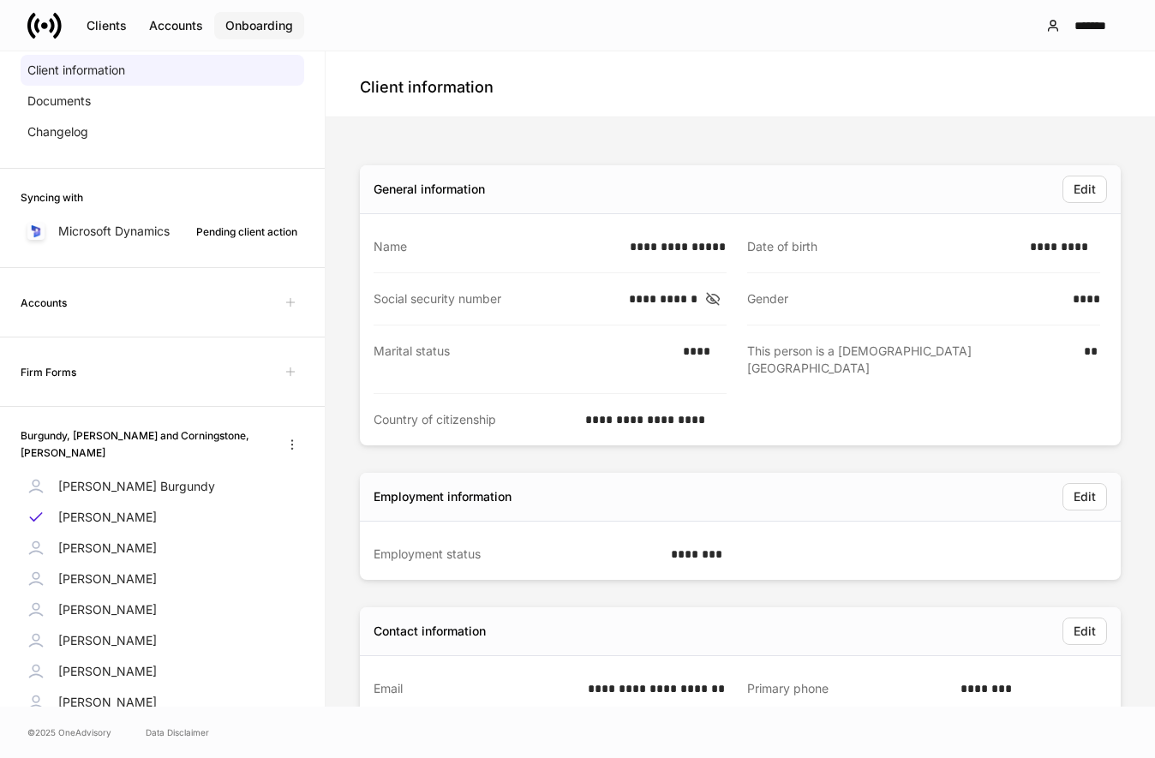
click at [267, 27] on div "Onboarding" at bounding box center [259, 25] width 68 height 17
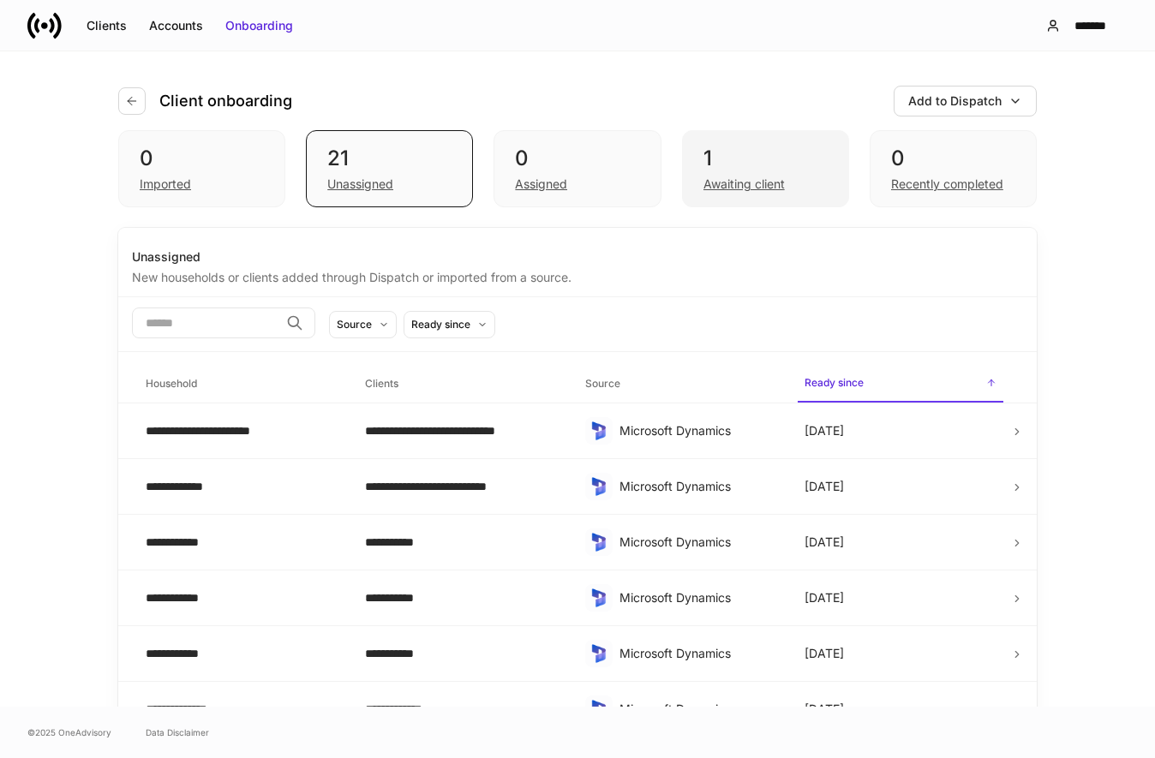
click at [801, 169] on div "1" at bounding box center [766, 158] width 124 height 27
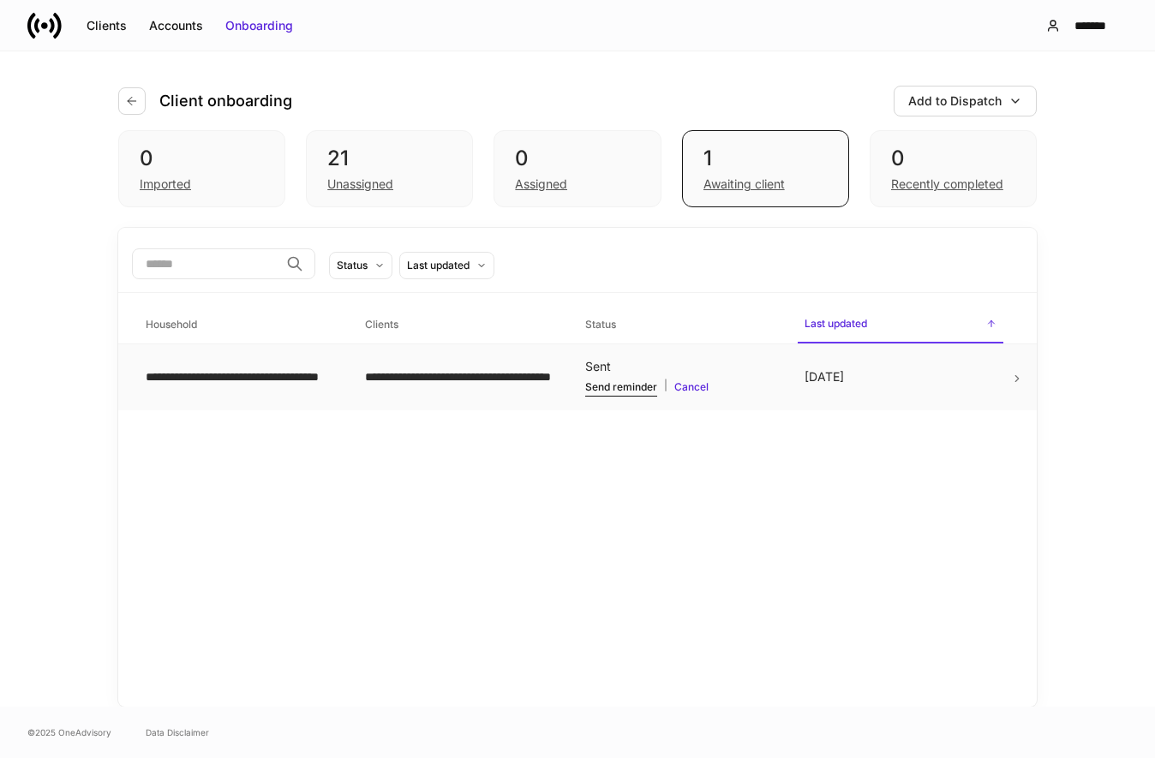
click at [1022, 375] on icon at bounding box center [1017, 379] width 12 height 12
